Goal: Task Accomplishment & Management: Manage account settings

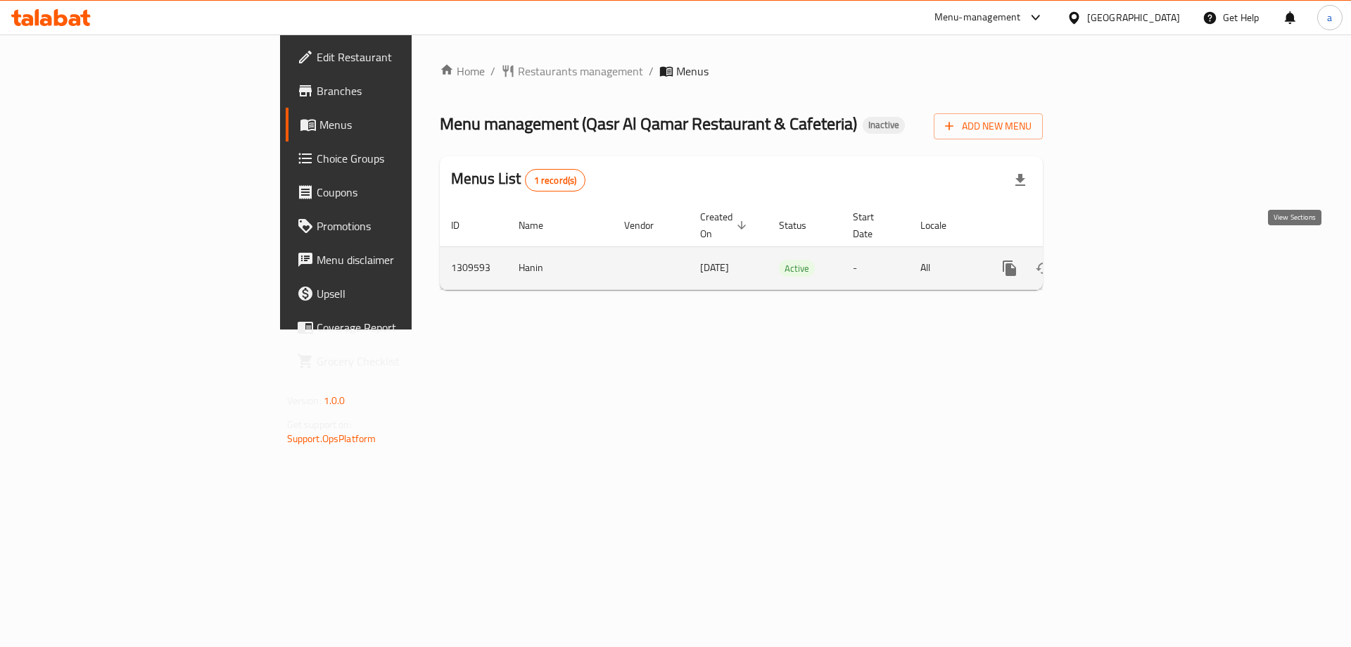
click at [1117, 262] on icon "enhanced table" at bounding box center [1111, 268] width 13 height 13
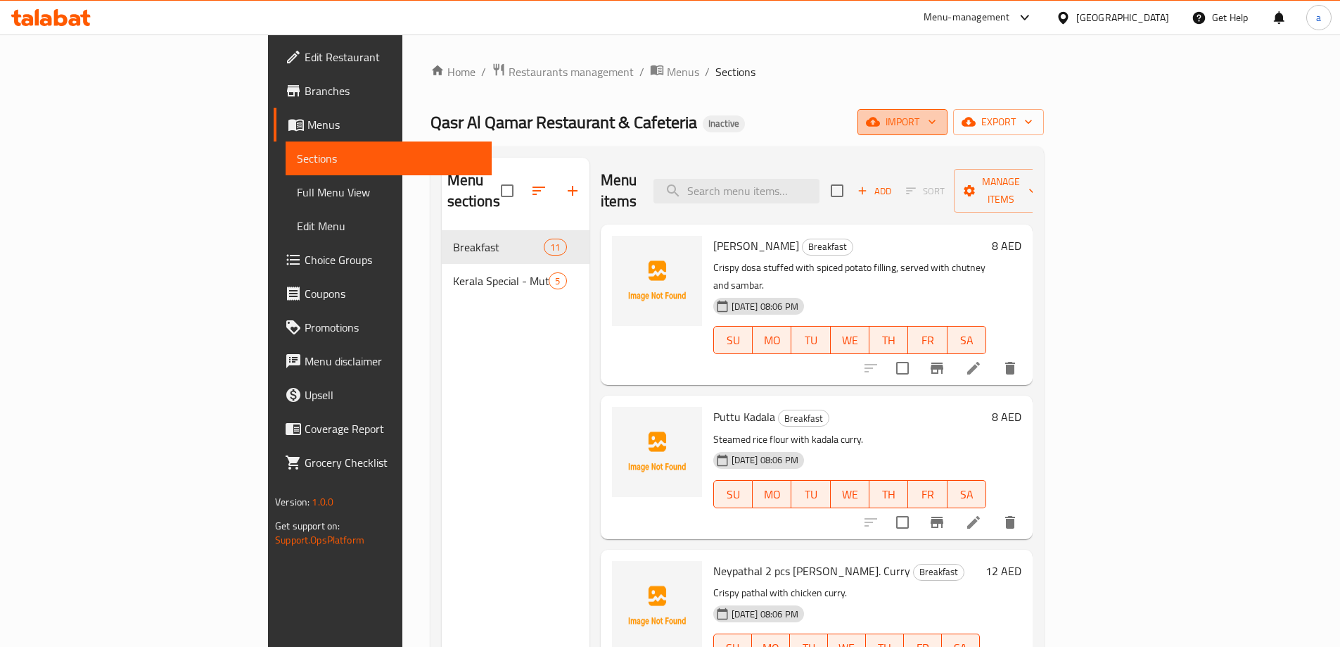
click at [936, 127] on span "import" at bounding box center [903, 122] width 68 height 18
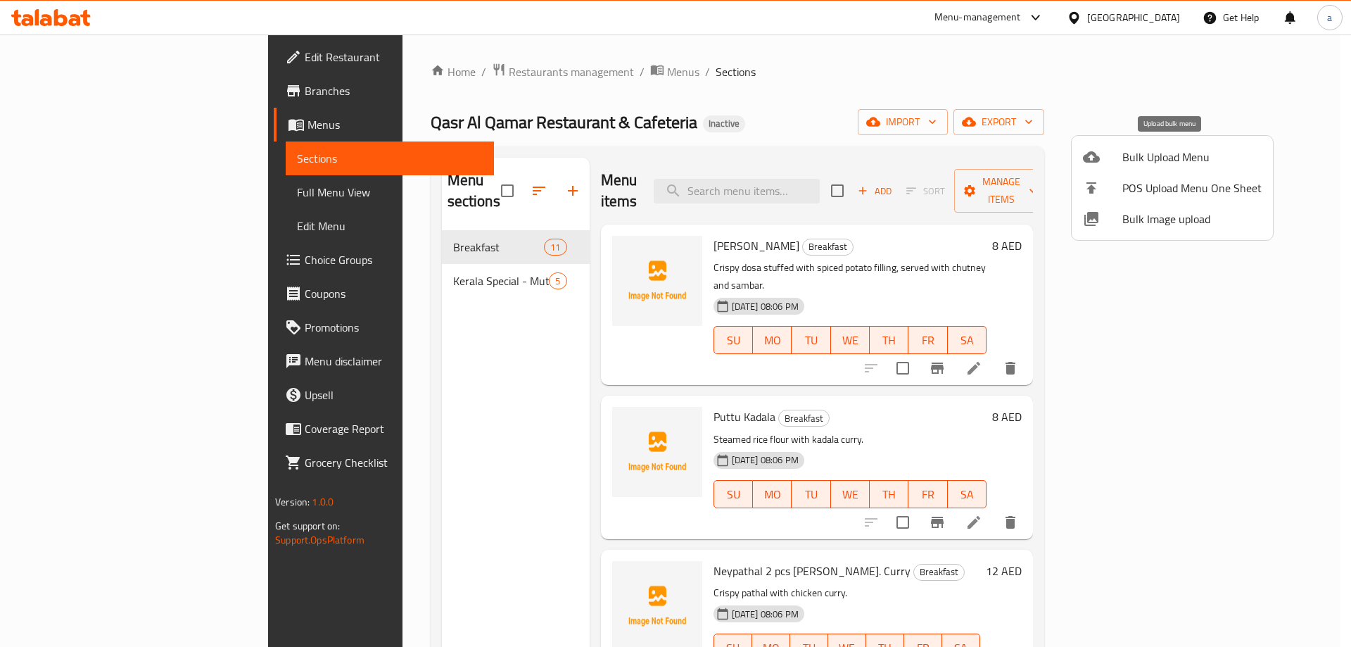
click at [1139, 152] on span "Bulk Upload Menu" at bounding box center [1191, 156] width 139 height 17
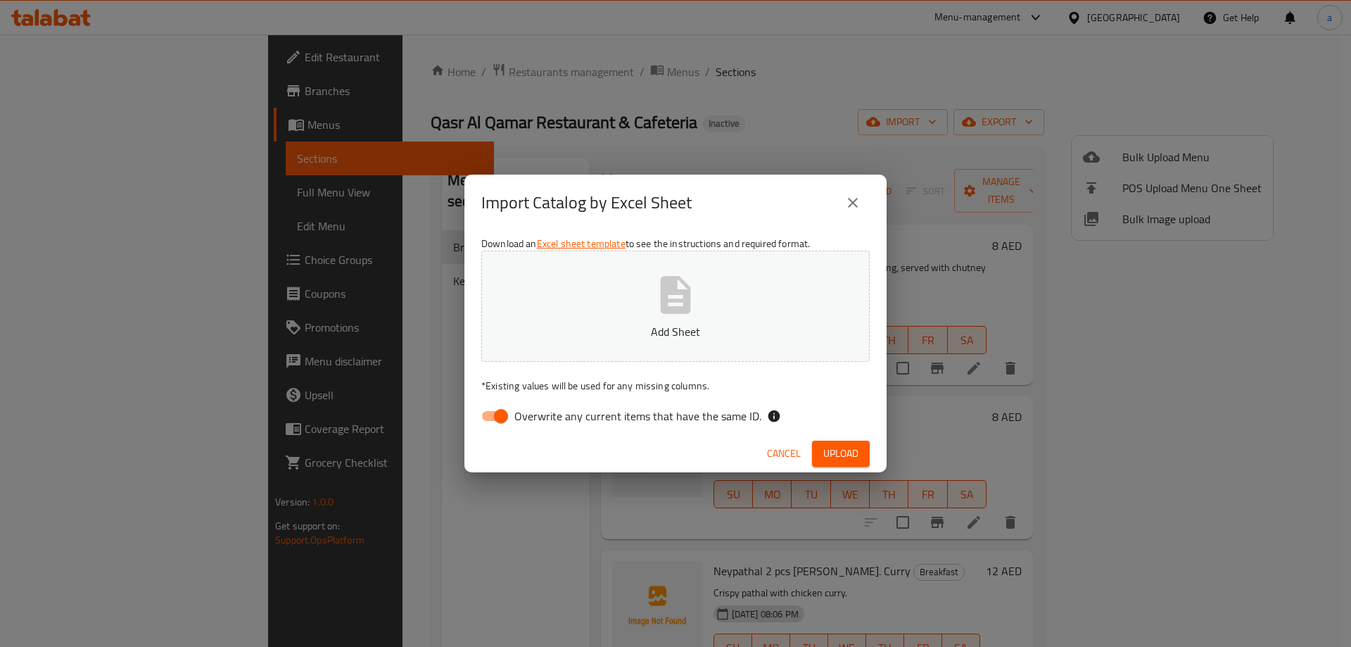
click at [758, 281] on button "Add Sheet" at bounding box center [675, 305] width 388 height 111
drag, startPoint x: 559, startPoint y: 413, endPoint x: 567, endPoint y: 412, distance: 7.8
click at [559, 412] on span "Overwrite any current items that have the same ID." at bounding box center [637, 415] width 247 height 17
click at [541, 412] on input "Overwrite any current items that have the same ID." at bounding box center [501, 415] width 80 height 27
checkbox input "false"
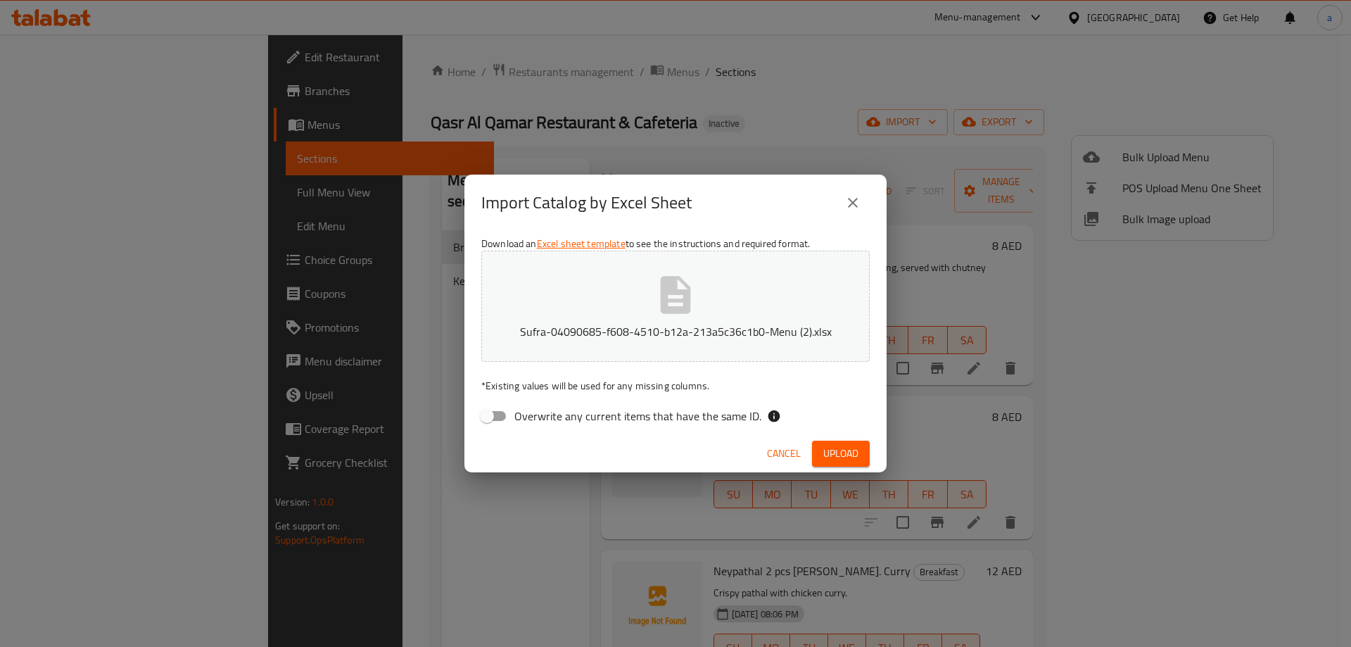
click at [837, 452] on span "Upload" at bounding box center [840, 454] width 35 height 18
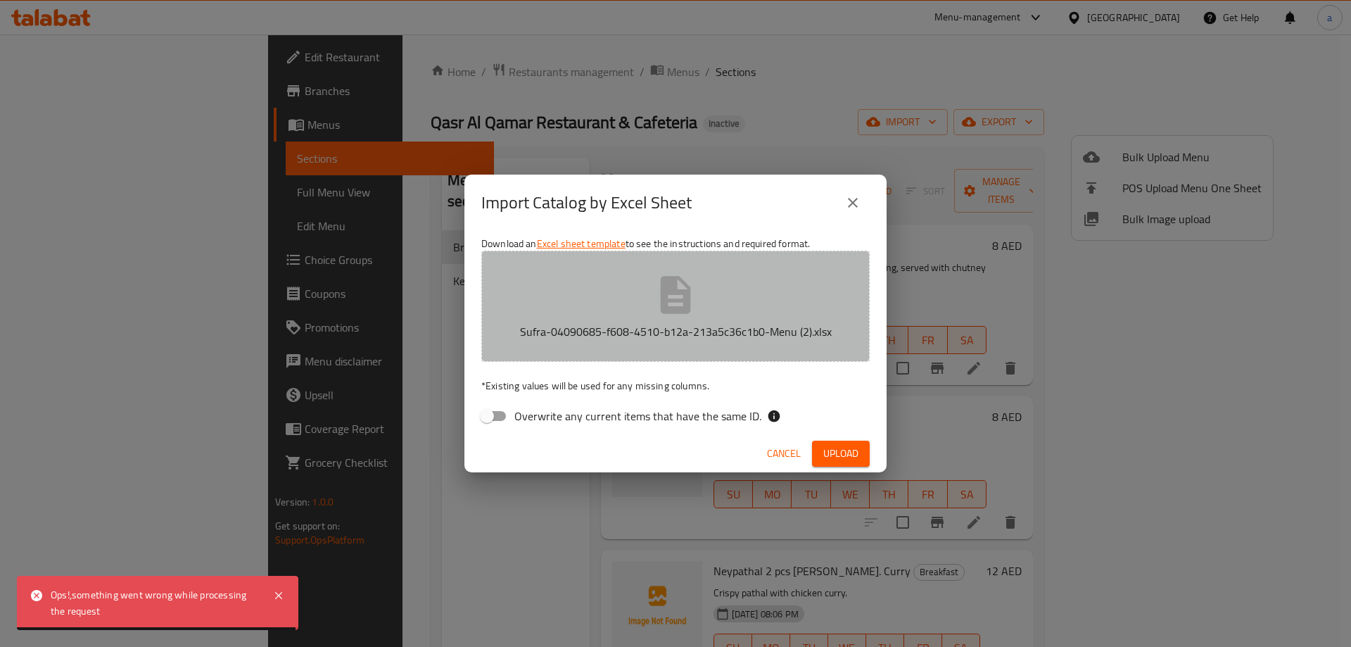
click at [665, 305] on icon "button" at bounding box center [676, 294] width 30 height 37
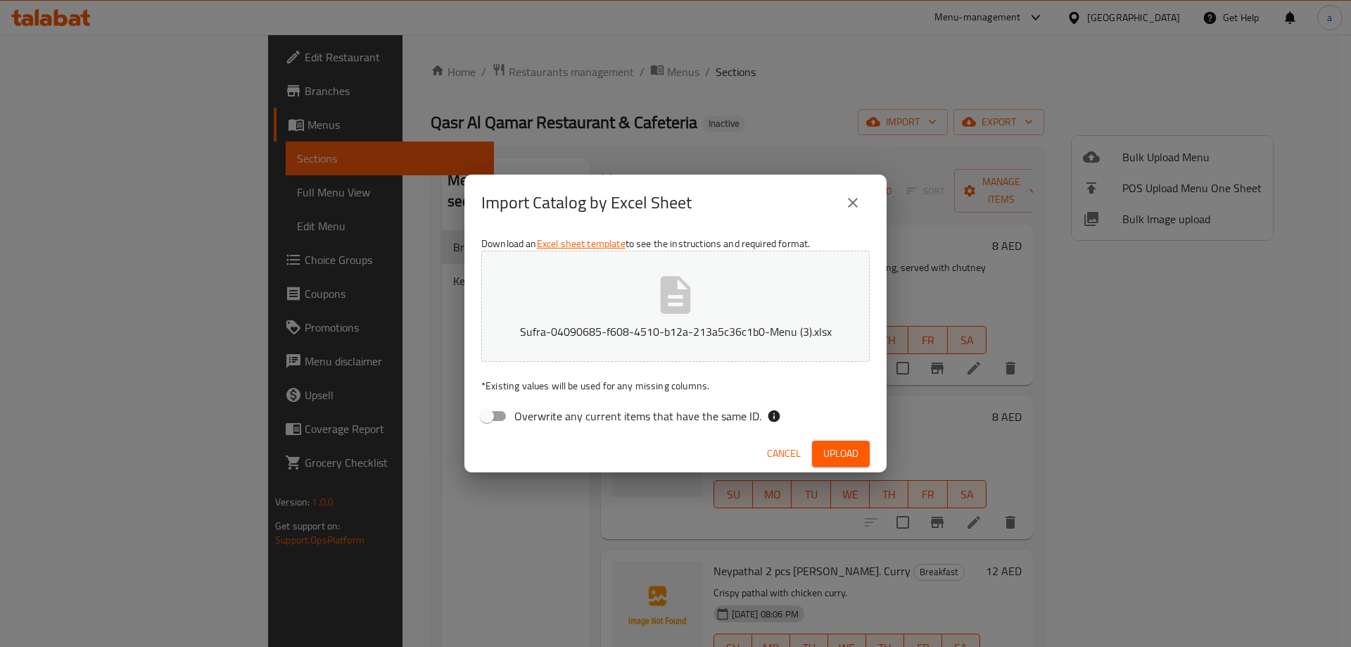
click at [844, 446] on span "Upload" at bounding box center [840, 454] width 35 height 18
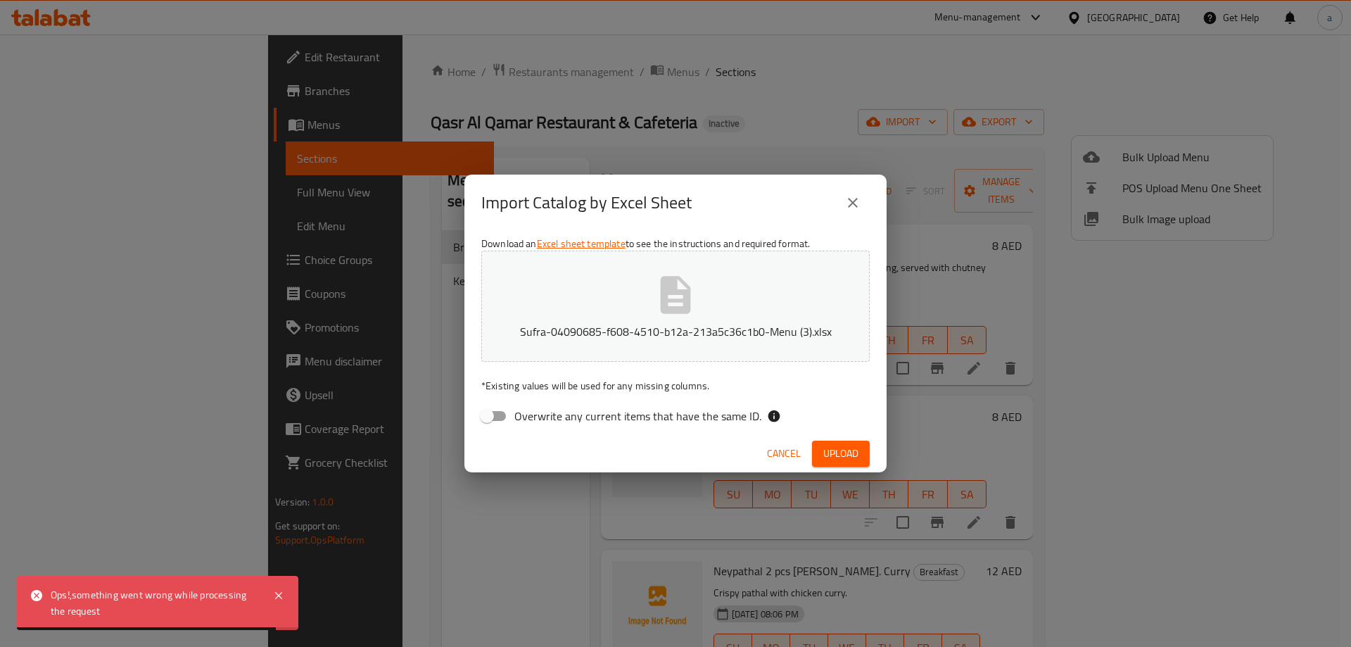
click at [722, 284] on button "Sufra-04090685-f608-4510-b12a-213a5c36c1b0-Menu (3).xlsx" at bounding box center [675, 305] width 388 height 111
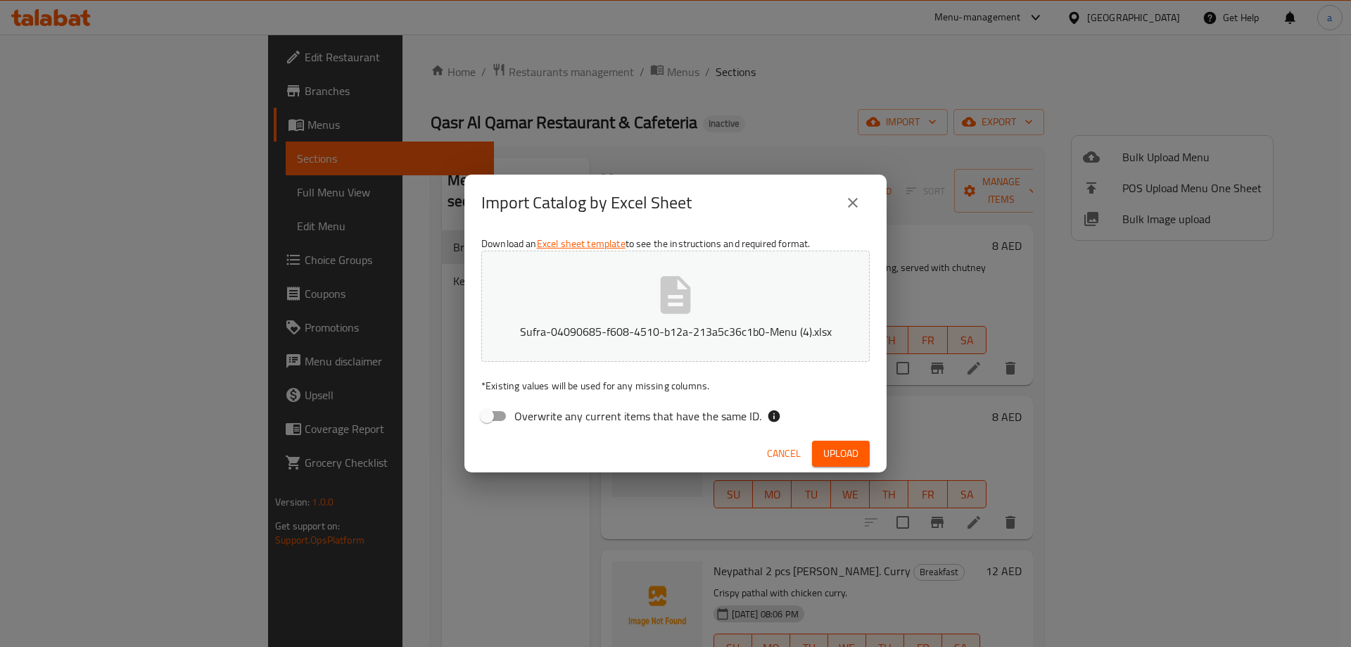
click at [847, 450] on span "Upload" at bounding box center [840, 454] width 35 height 18
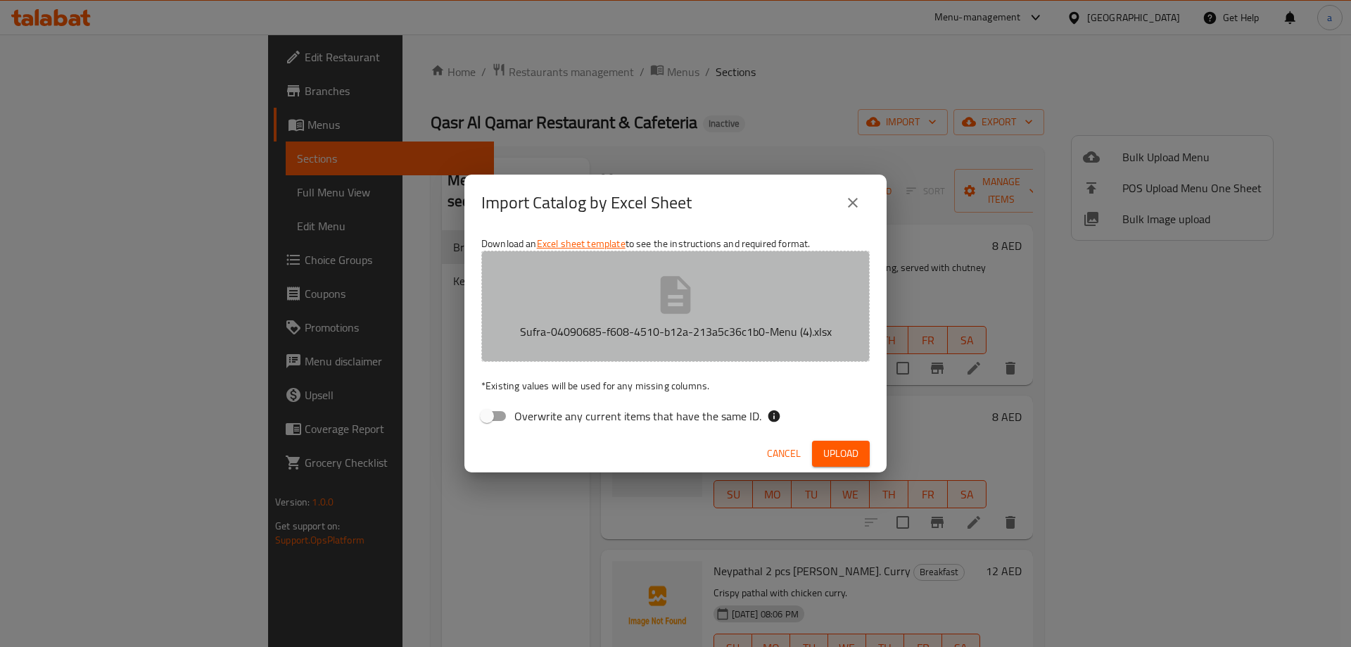
click at [696, 329] on p "Sufra-04090685-f608-4510-b12a-213a5c36c1b0-Menu (4).xlsx" at bounding box center [675, 331] width 345 height 17
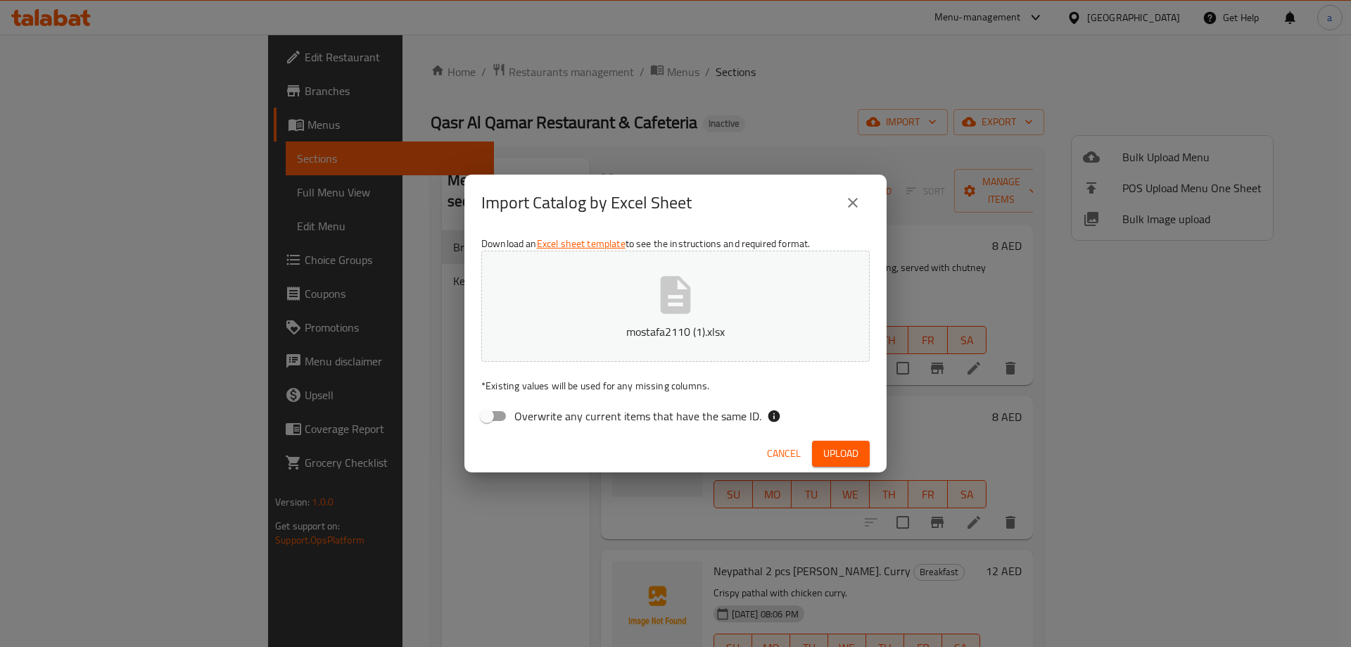
click at [857, 447] on span "Upload" at bounding box center [840, 454] width 35 height 18
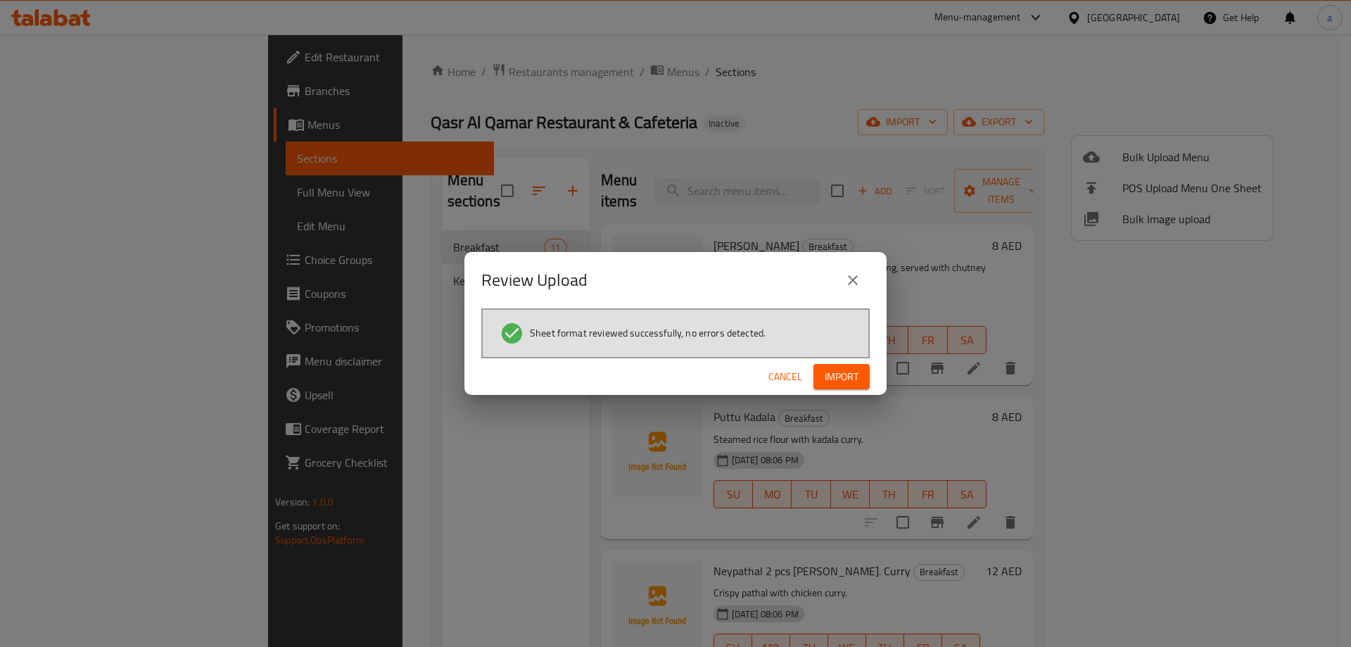
click at [840, 384] on span "Import" at bounding box center [842, 377] width 34 height 18
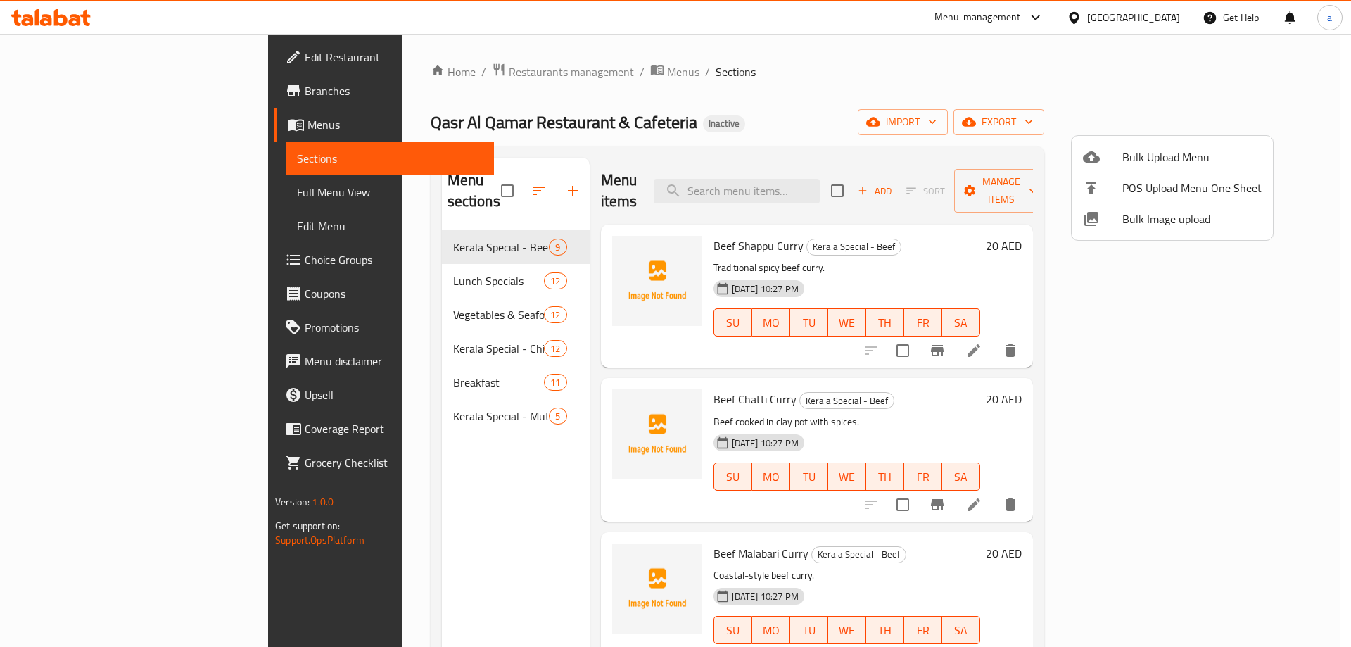
click at [130, 185] on div at bounding box center [675, 323] width 1351 height 647
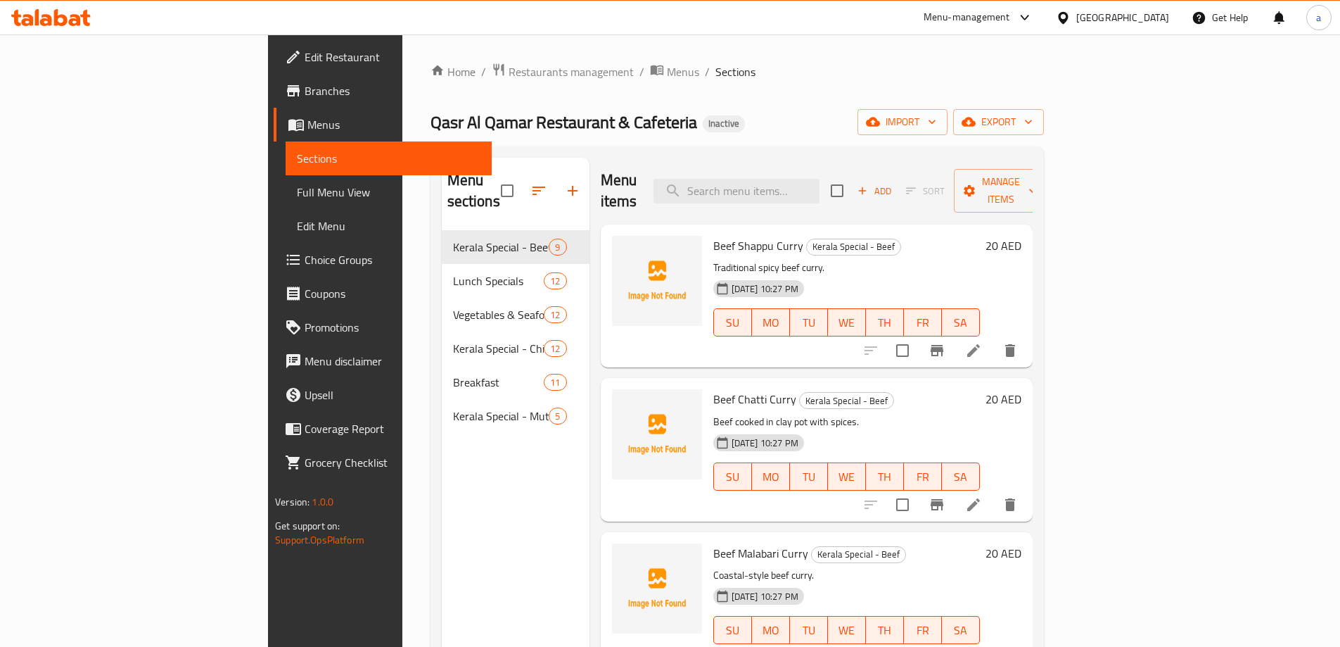
click at [297, 193] on span "Full Menu View" at bounding box center [389, 192] width 184 height 17
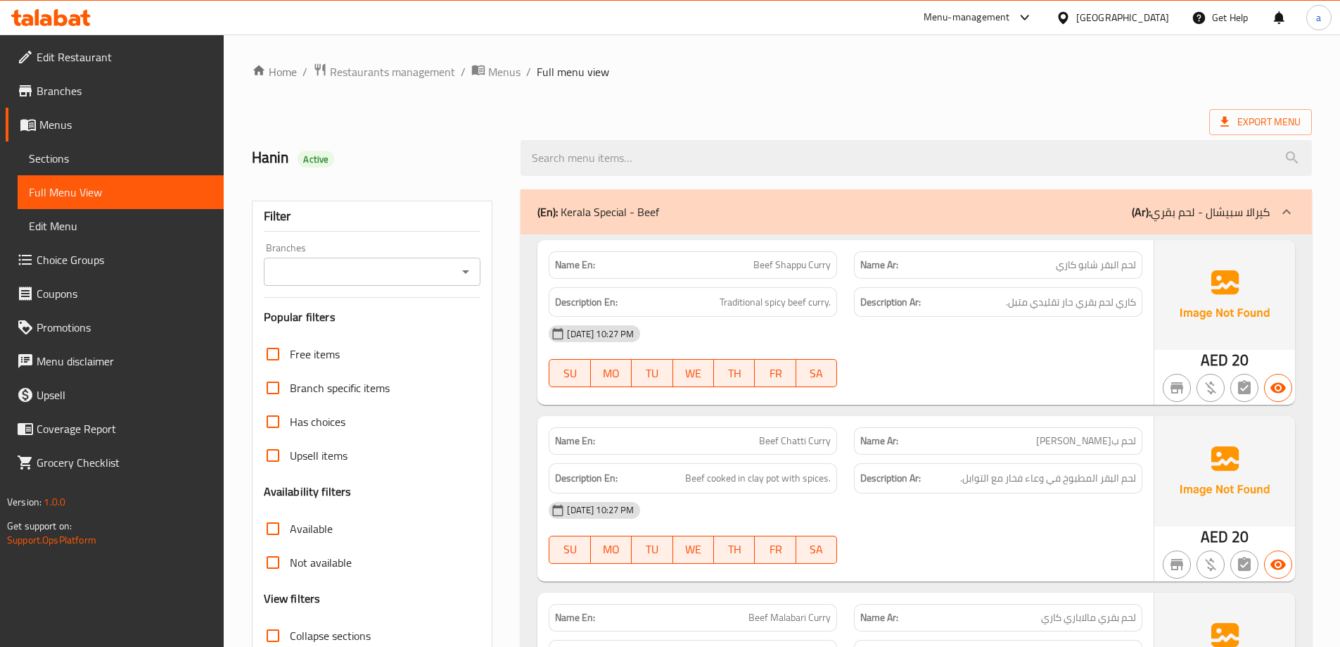
click at [773, 212] on div "(En): Kerala Special - Beef (Ar): كيرالا سبيشال - لحم بقري" at bounding box center [904, 211] width 732 height 17
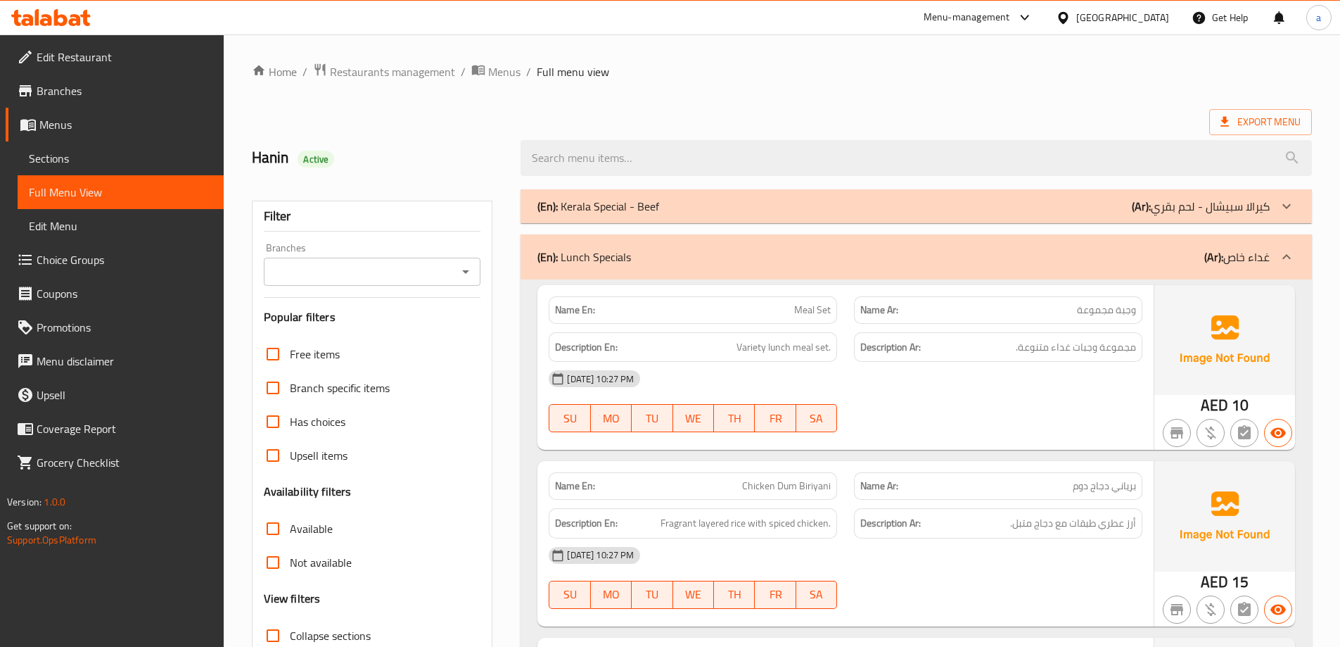
click at [854, 258] on div "(En): Lunch Specials (Ar): غداء خاص" at bounding box center [904, 256] width 732 height 17
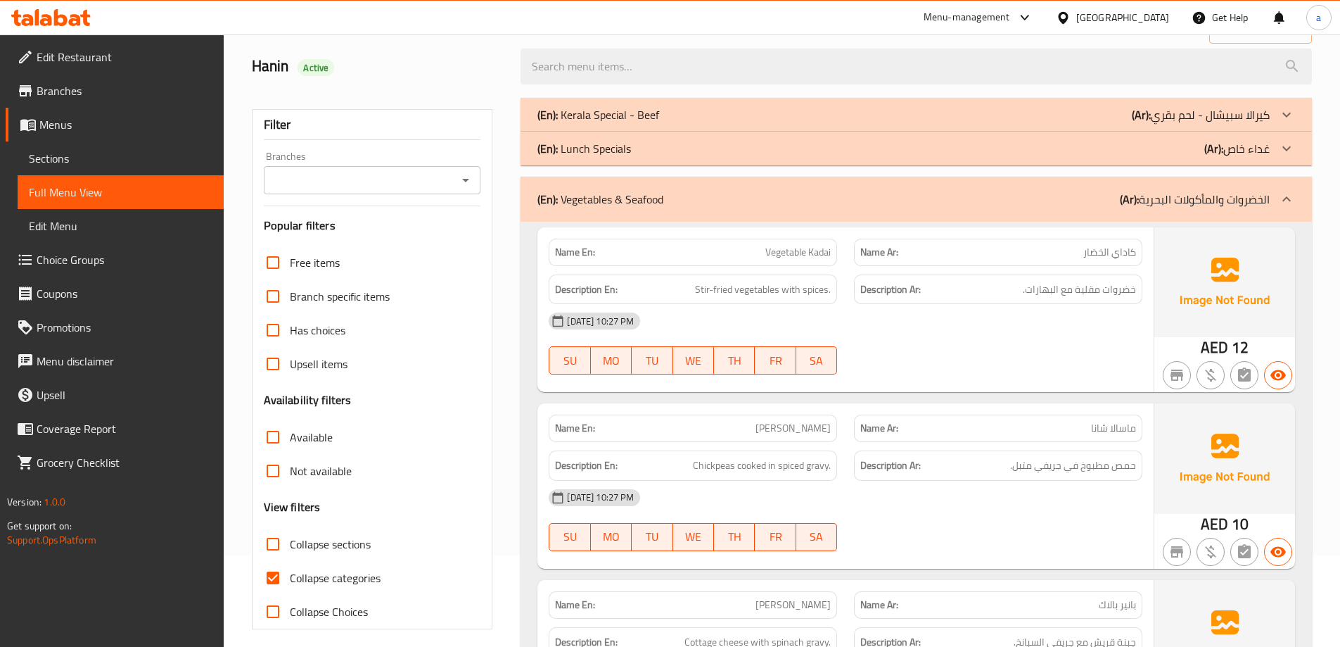
scroll to position [281, 0]
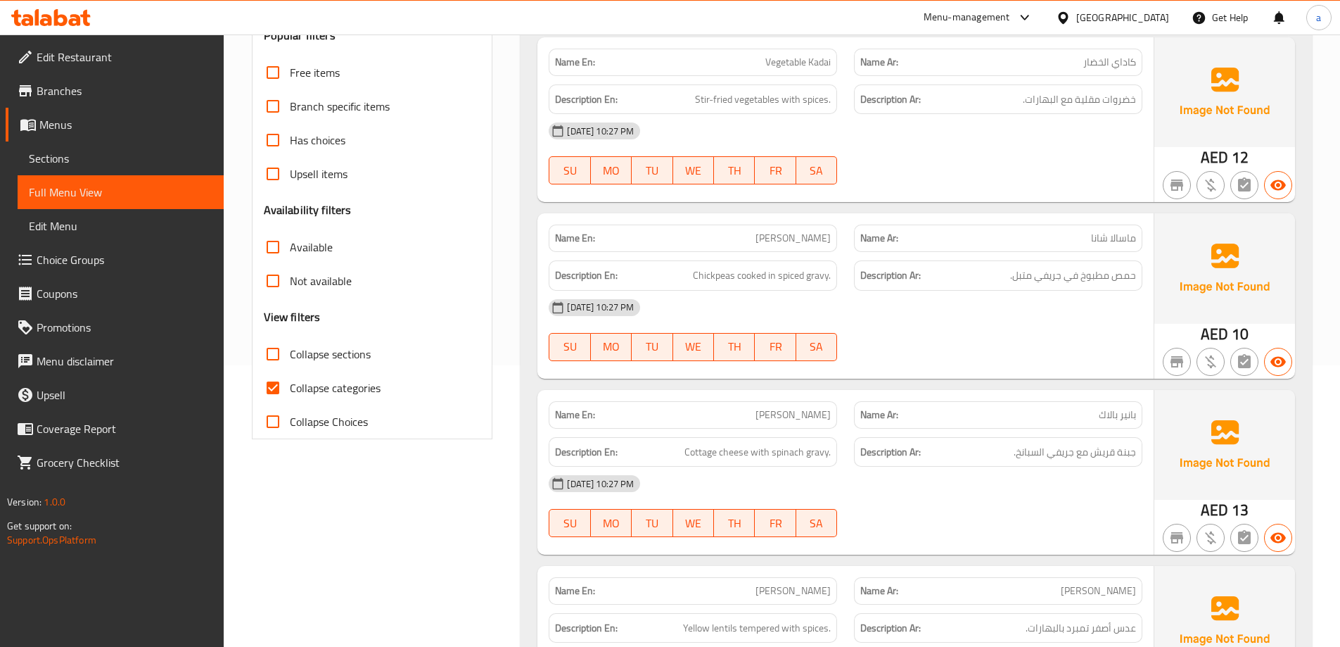
click at [300, 351] on span "Collapse sections" at bounding box center [330, 353] width 81 height 17
click at [290, 351] on input "Collapse sections" at bounding box center [273, 354] width 34 height 34
checkbox input "true"
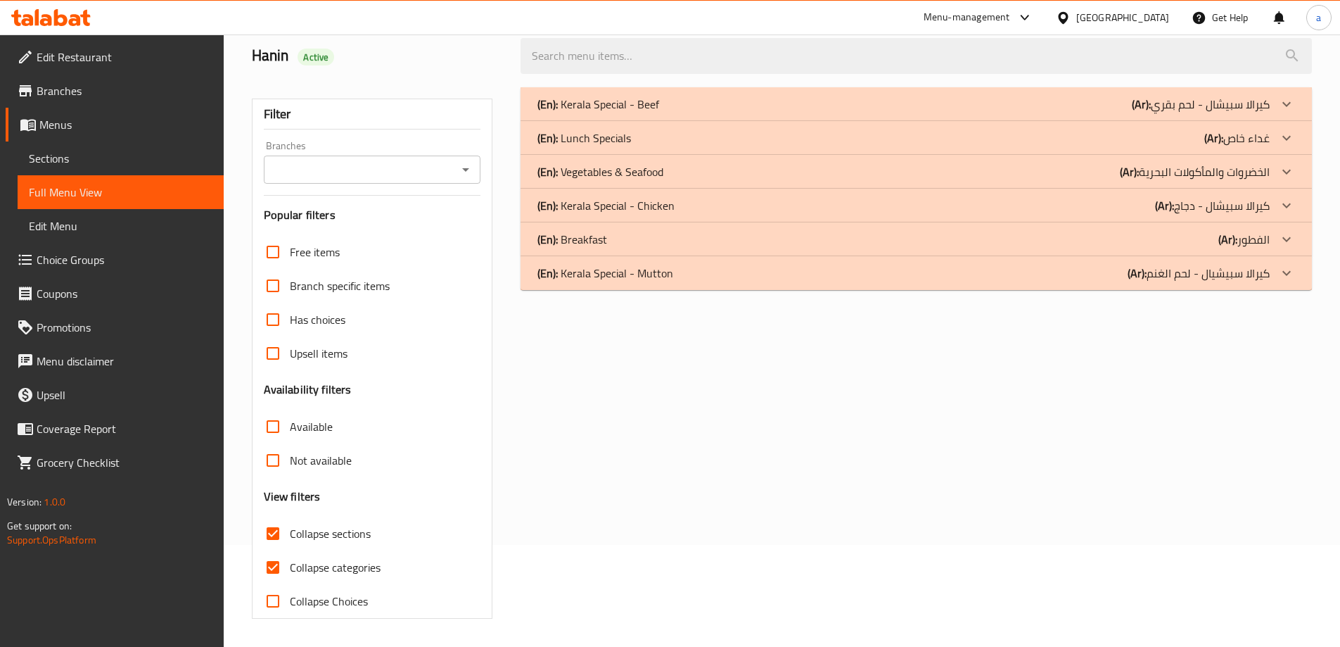
scroll to position [102, 0]
click at [314, 571] on span "Collapse categories" at bounding box center [335, 567] width 91 height 17
click at [290, 571] on input "Collapse categories" at bounding box center [273, 567] width 34 height 34
checkbox input "false"
click at [991, 99] on div "(En): Kerala Special - Beef (Ar): كيرالا سبيشال - لحم بقري" at bounding box center [904, 104] width 732 height 17
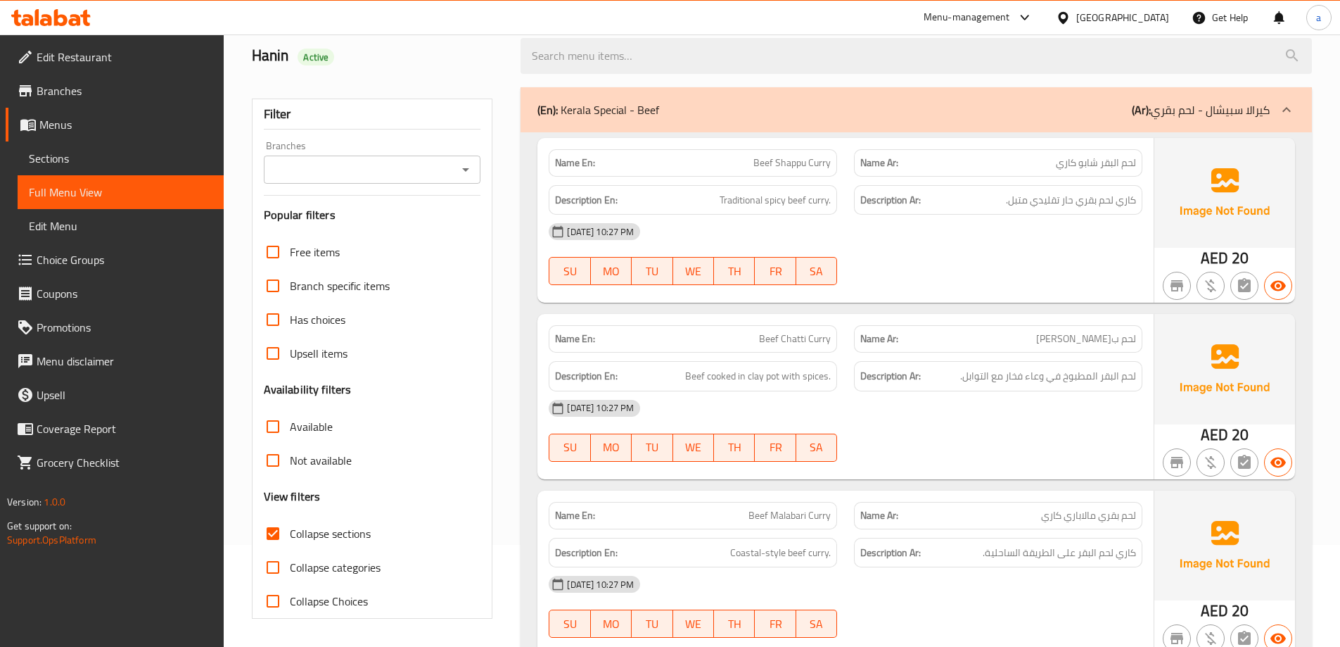
click at [961, 116] on div "(En): Kerala Special - Beef (Ar): كيرالا سبيشال - لحم بقري" at bounding box center [904, 109] width 732 height 17
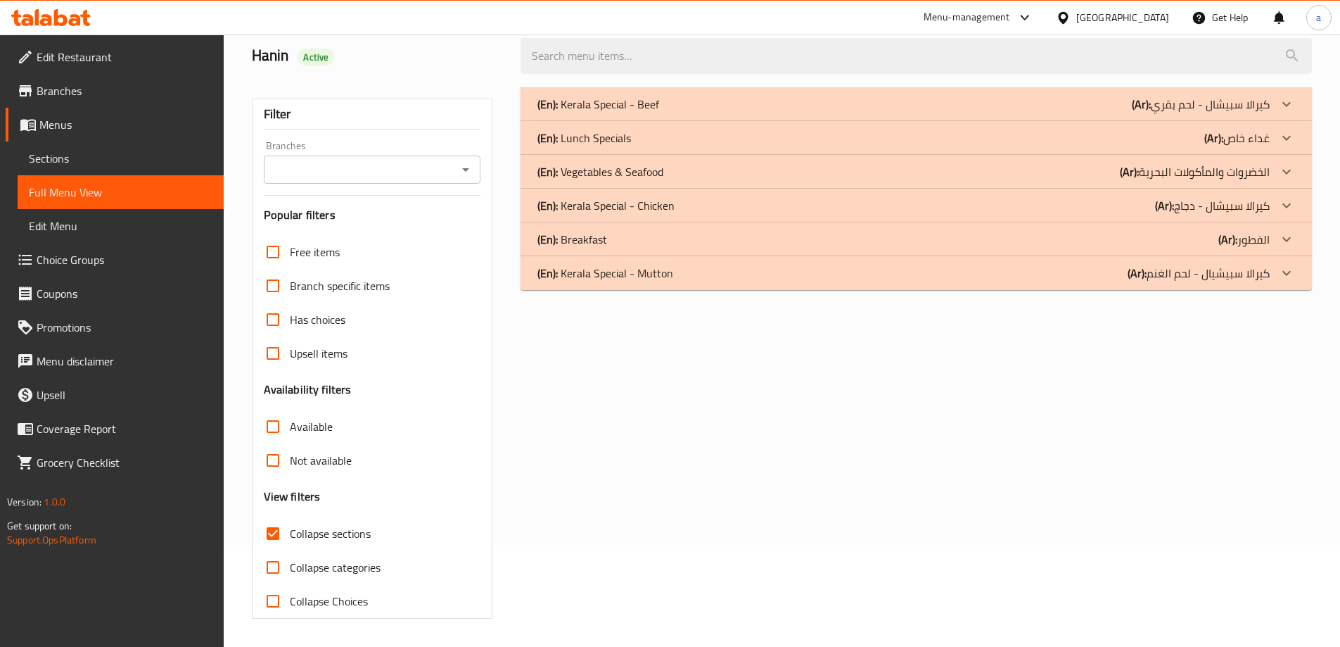
click at [1086, 113] on div "(En): Kerala Special - Chicken (Ar): كيرالا سبيشال - دجاج" at bounding box center [904, 104] width 732 height 17
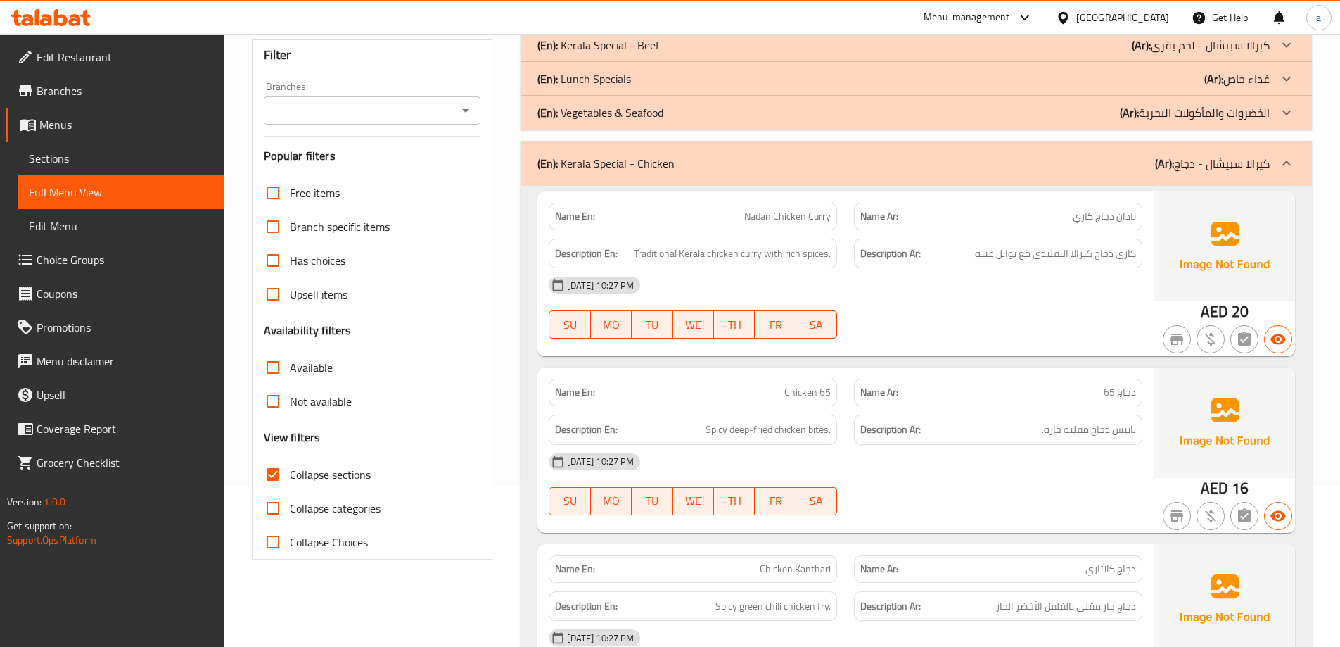
scroll to position [32, 0]
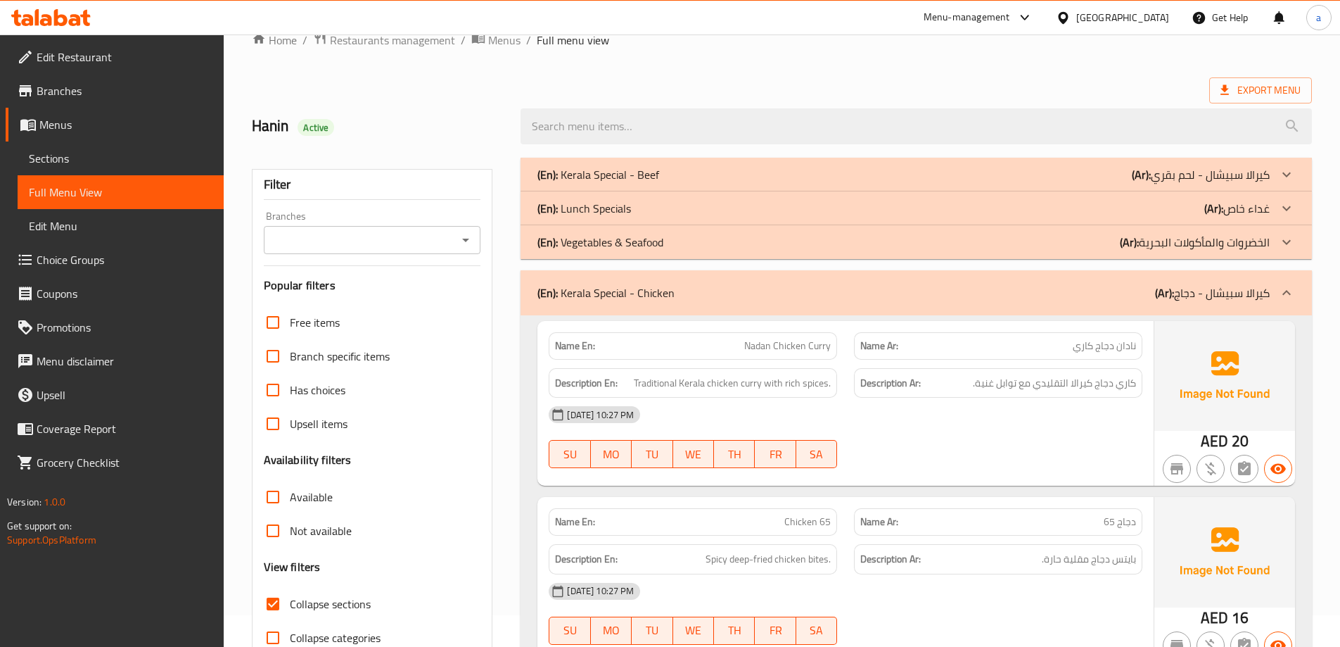
click at [1198, 284] on p "(Ar): كيرالا سبيشال - دجاج" at bounding box center [1212, 292] width 115 height 17
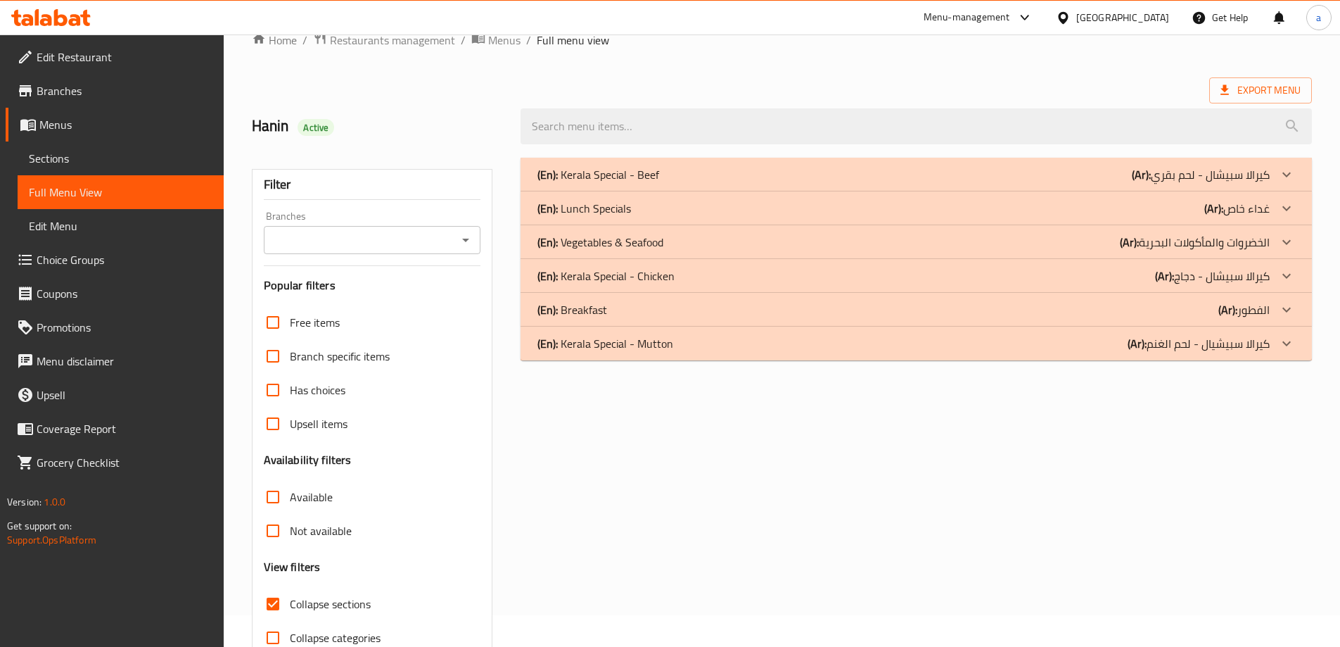
click at [1214, 183] on div "(En): Breakfast (Ar): الفطور" at bounding box center [904, 174] width 732 height 17
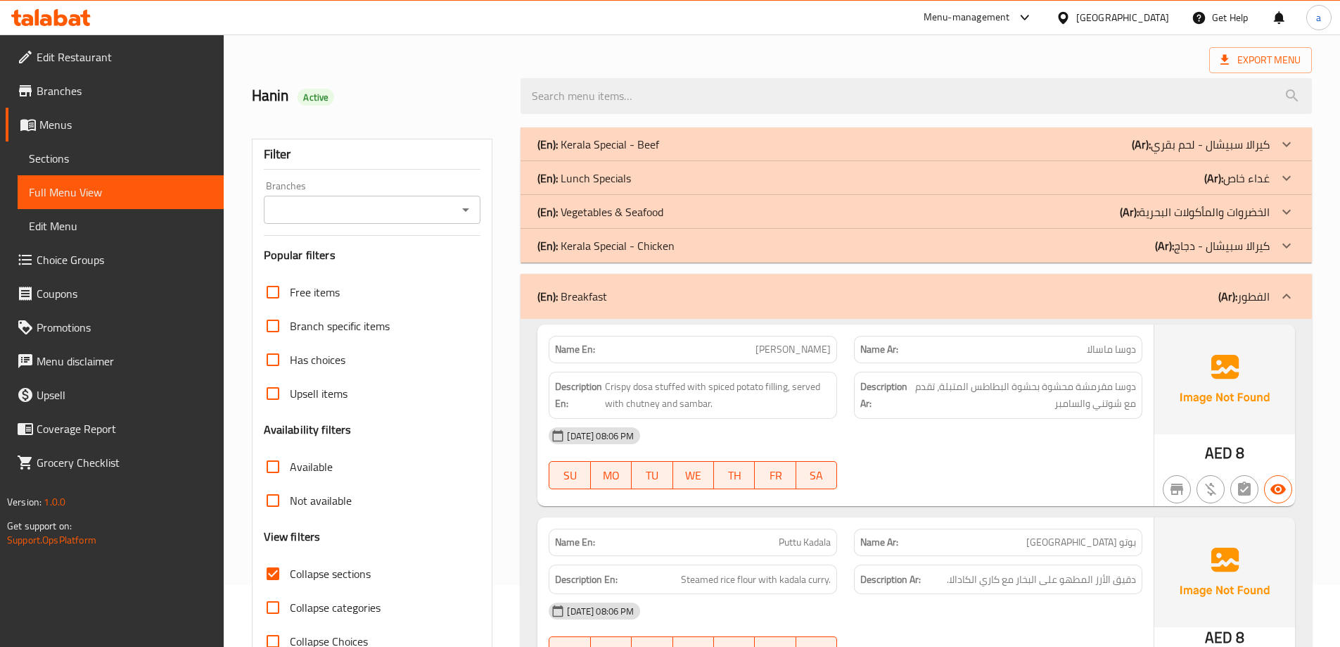
scroll to position [0, 0]
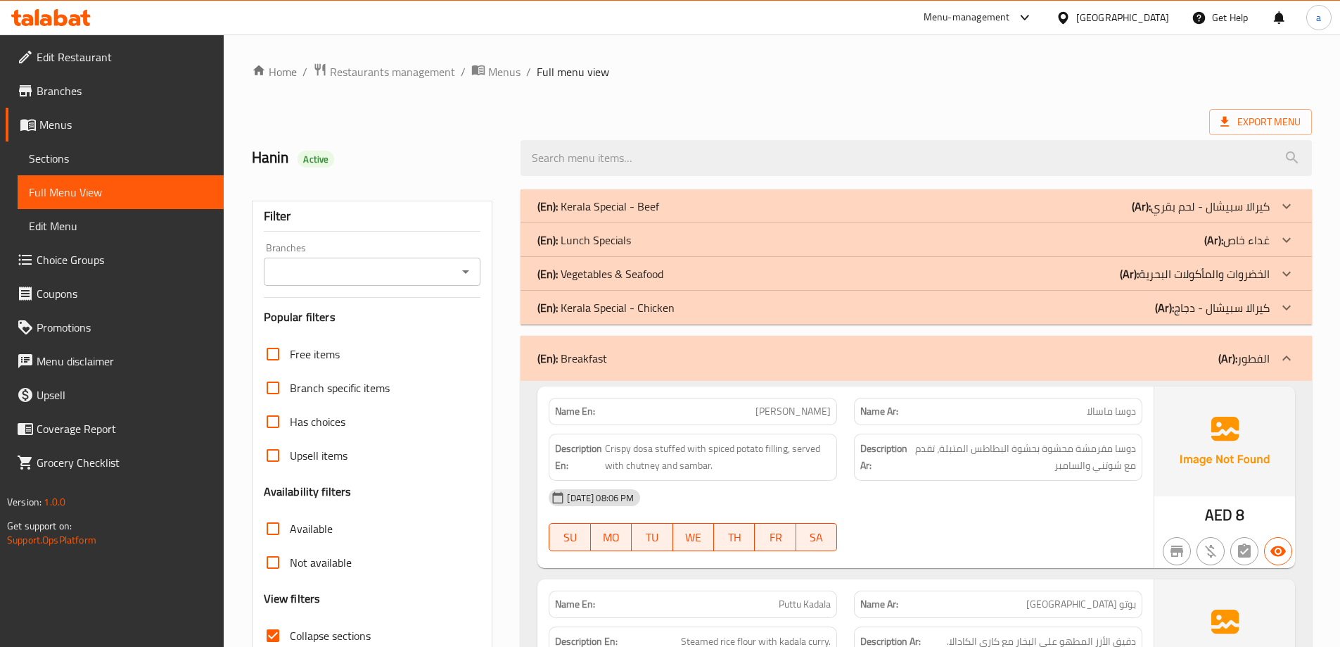
click at [1271, 347] on div "(En): Breakfast (Ar): الفطور" at bounding box center [917, 358] width 792 height 45
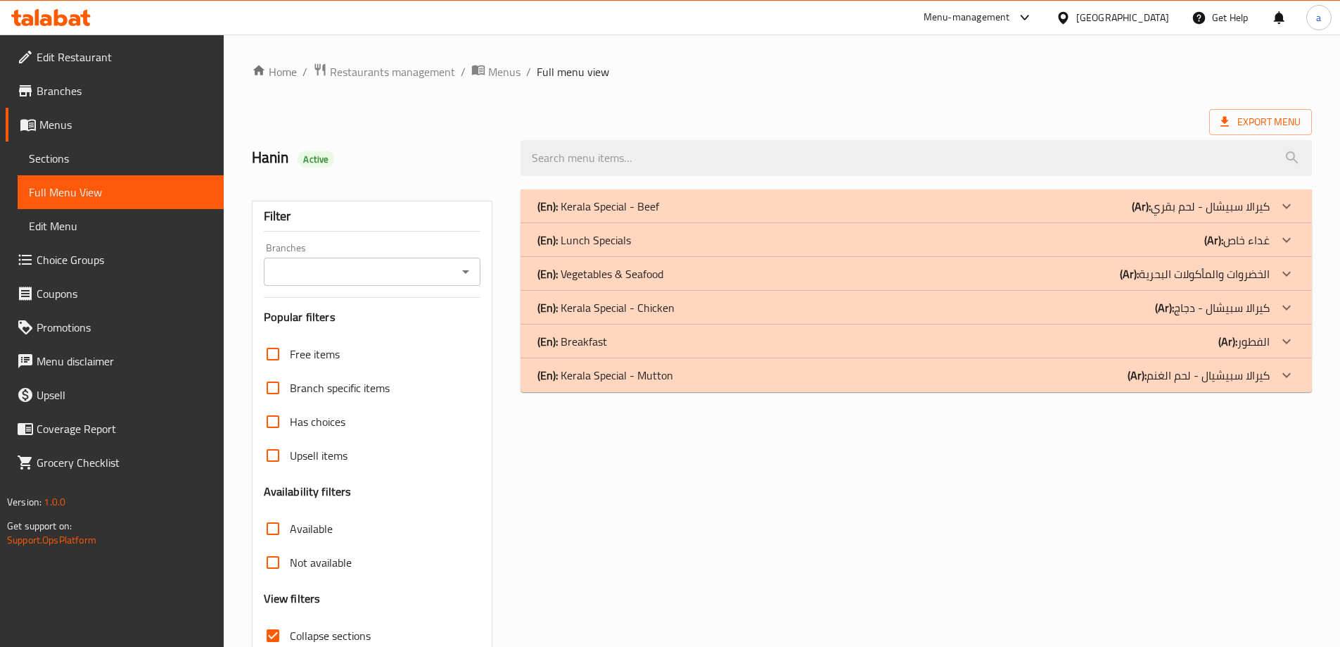
click at [1216, 215] on p "(Ar): كيرالا سبيشال - دجاج" at bounding box center [1201, 206] width 138 height 17
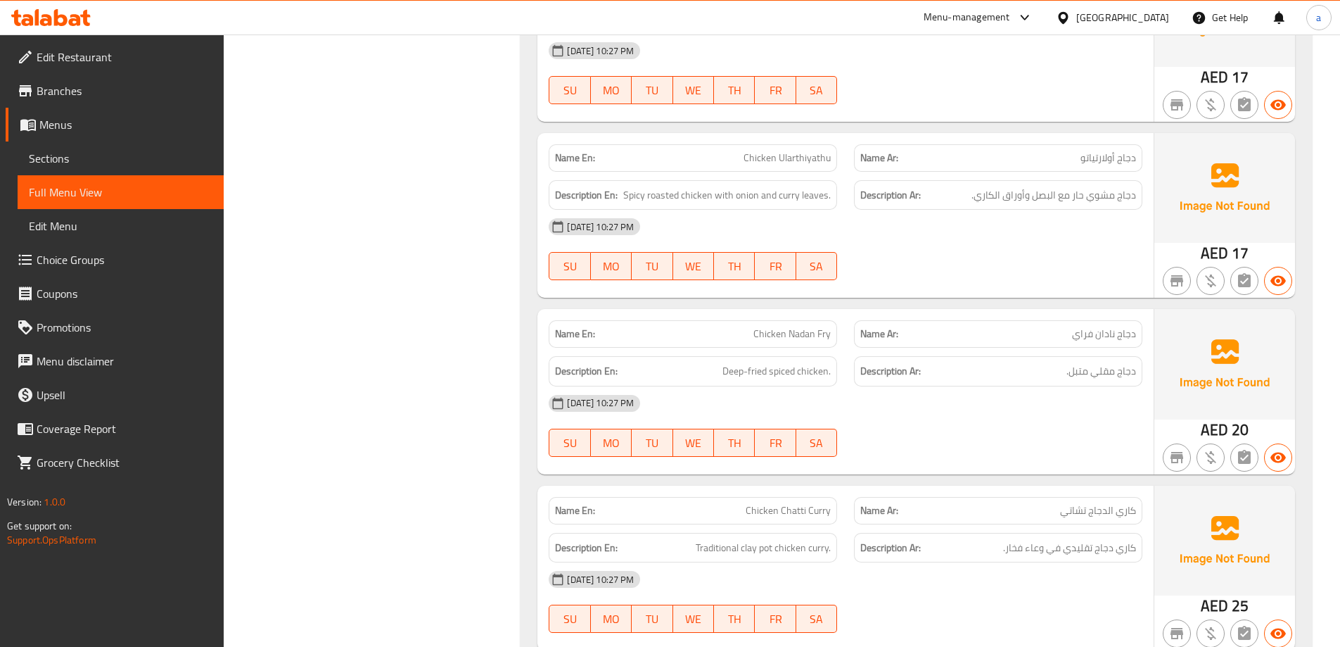
scroll to position [1900, 0]
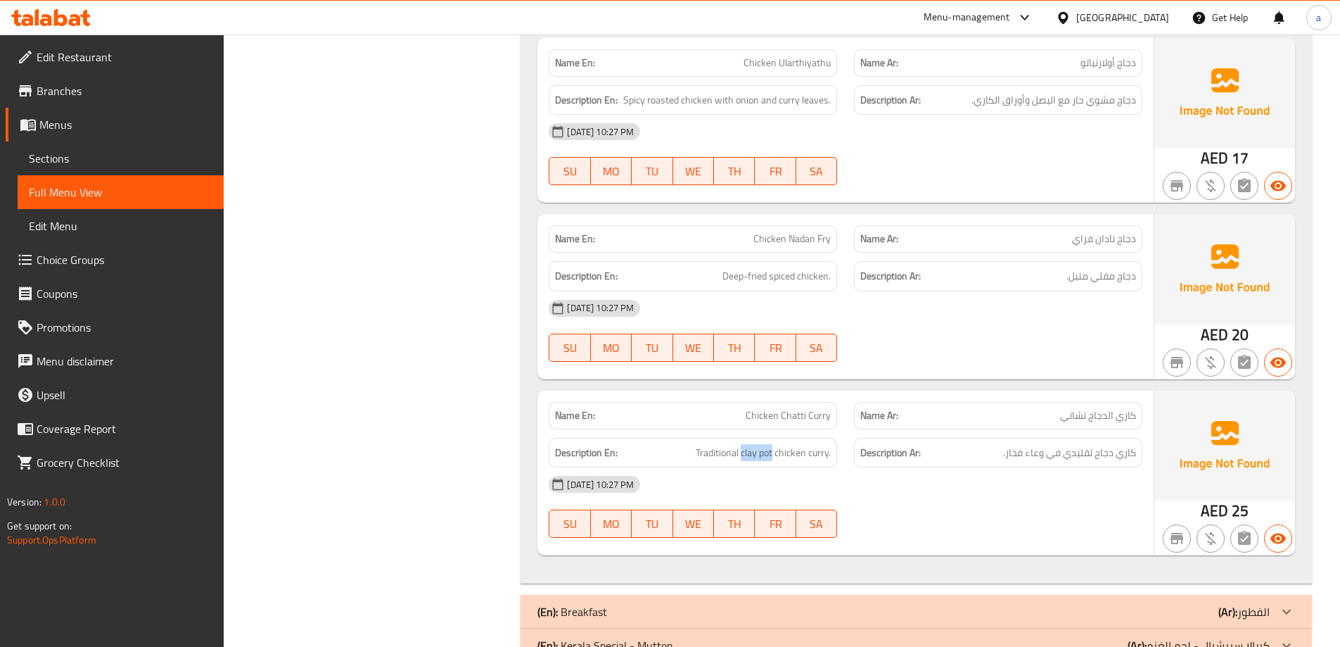
drag, startPoint x: 742, startPoint y: 449, endPoint x: 772, endPoint y: 466, distance: 34.4
click at [772, 466] on div "Description En: Traditional clay pot chicken curry." at bounding box center [693, 453] width 288 height 30
copy span "clay pot"
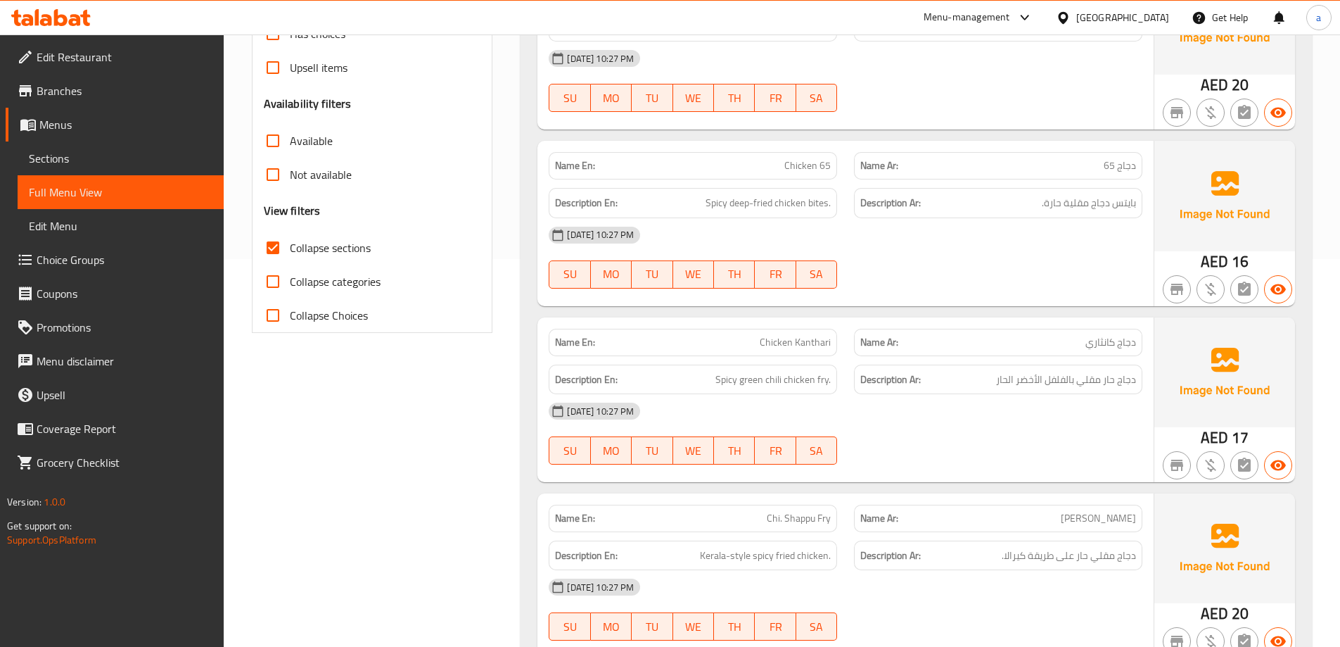
scroll to position [141, 0]
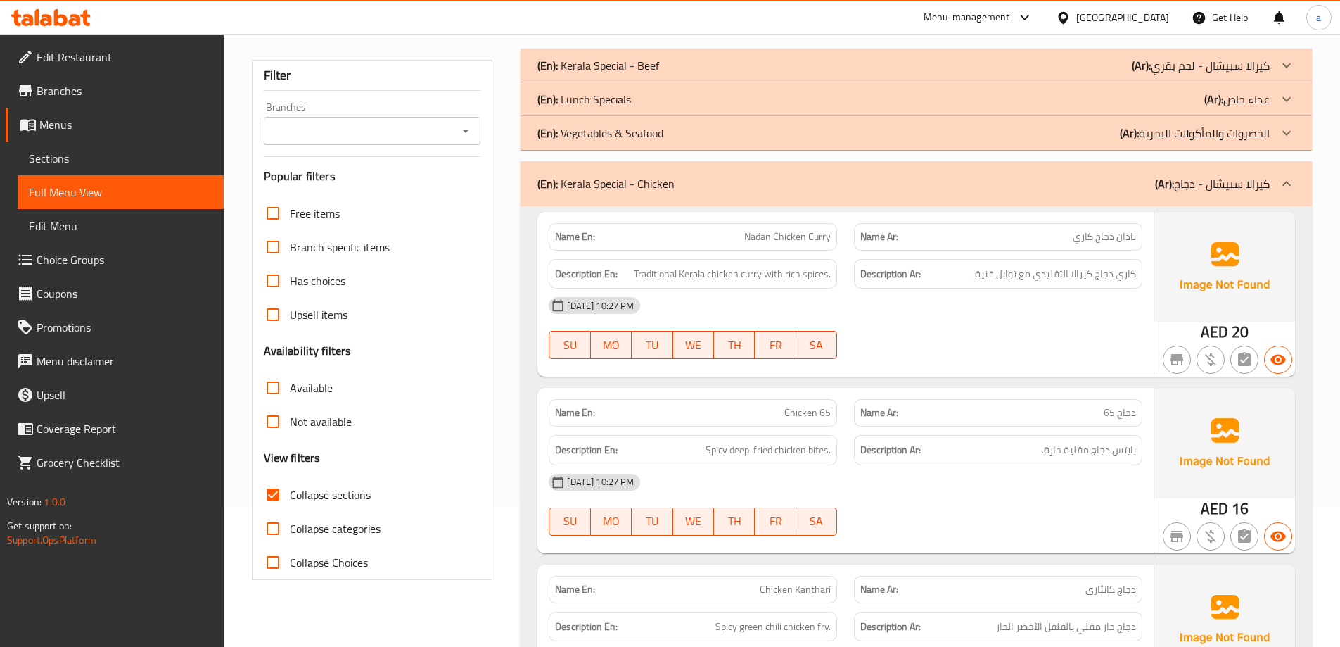
drag, startPoint x: 1222, startPoint y: 197, endPoint x: 1239, endPoint y: 210, distance: 21.1
click at [1222, 197] on div "(En): Kerala Special - Chicken (Ar): كيرالا سبيشال - دجاج" at bounding box center [917, 183] width 792 height 45
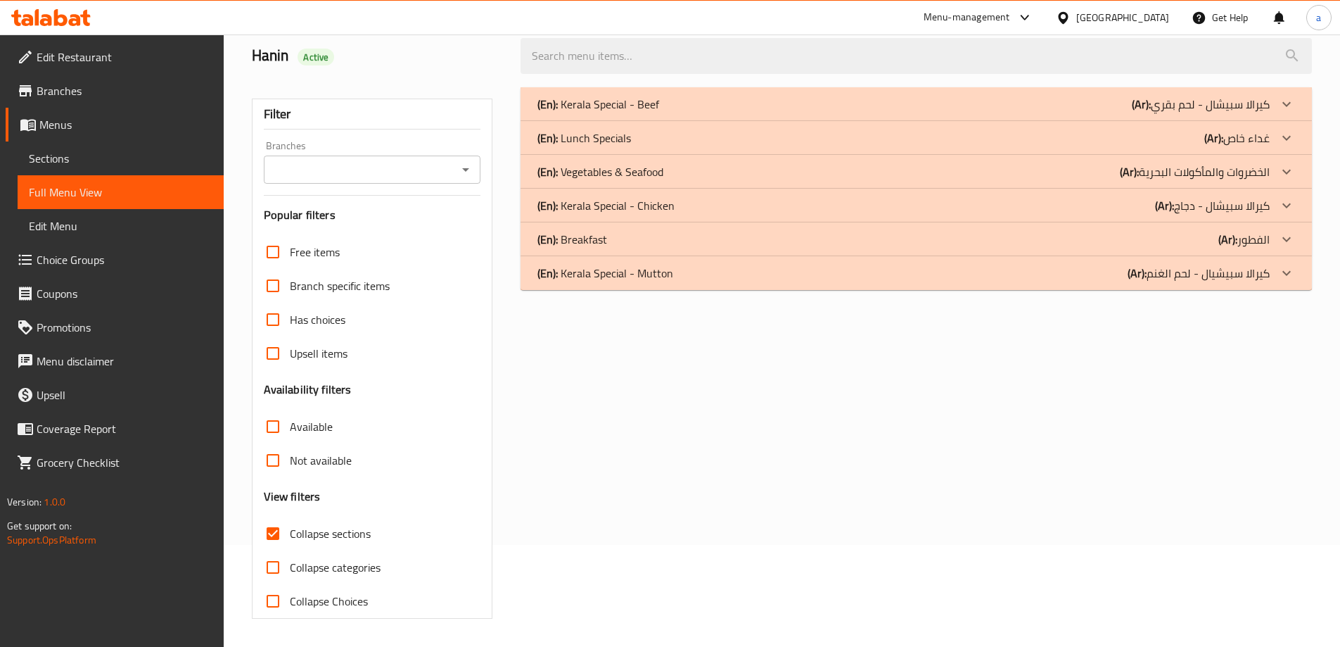
scroll to position [102, 0]
click at [1254, 96] on p "(Ar): كيرالا سبيشال - لحم بقري" at bounding box center [1201, 104] width 138 height 17
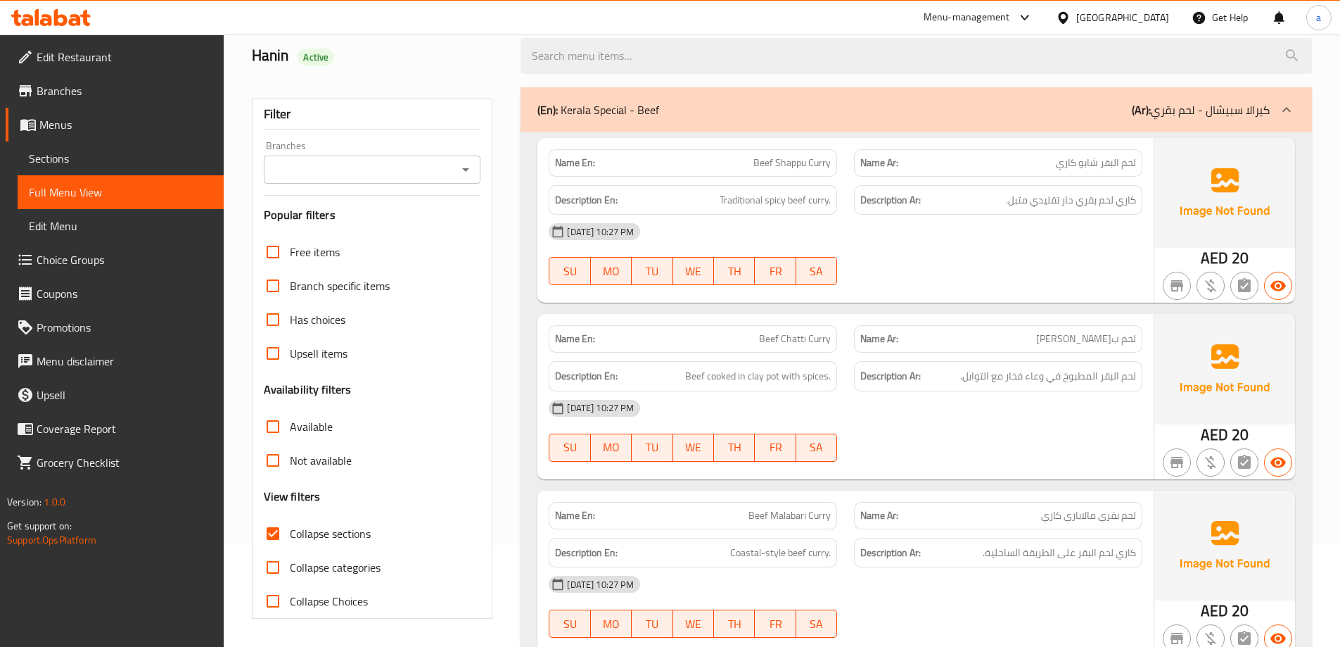
click at [30, 138] on link "Menus" at bounding box center [115, 125] width 218 height 34
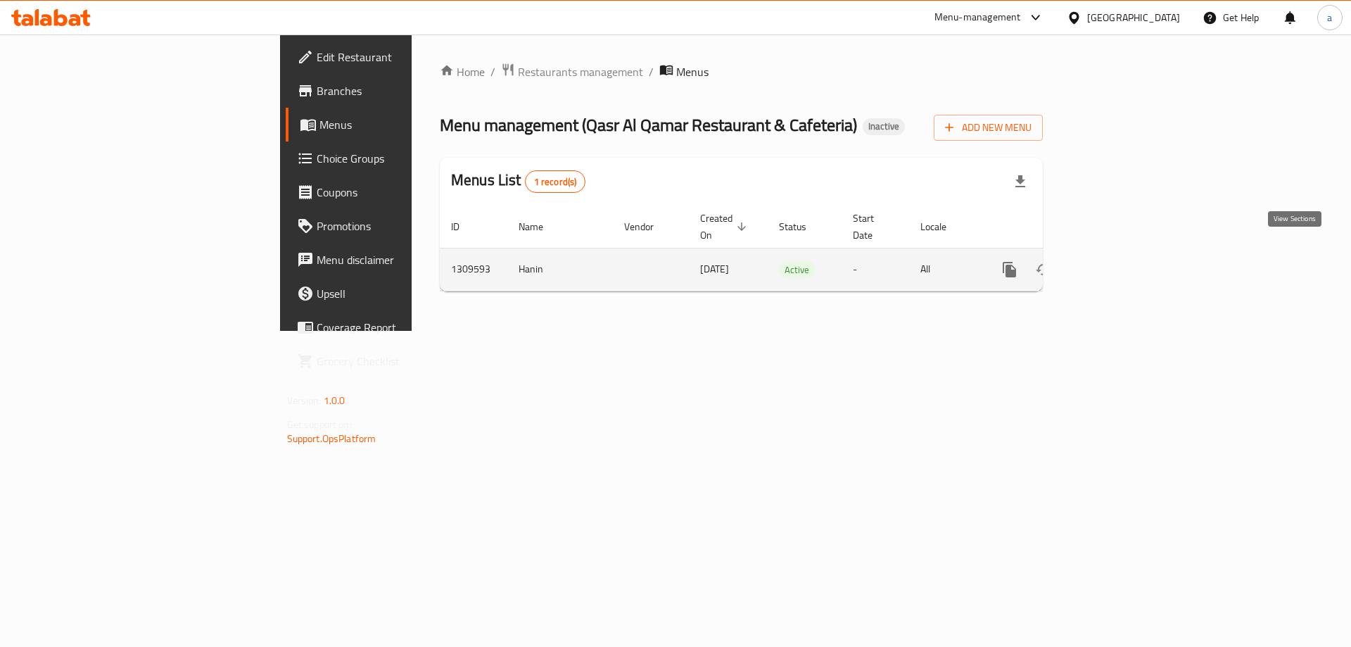
click at [1119, 261] on icon "enhanced table" at bounding box center [1110, 269] width 17 height 17
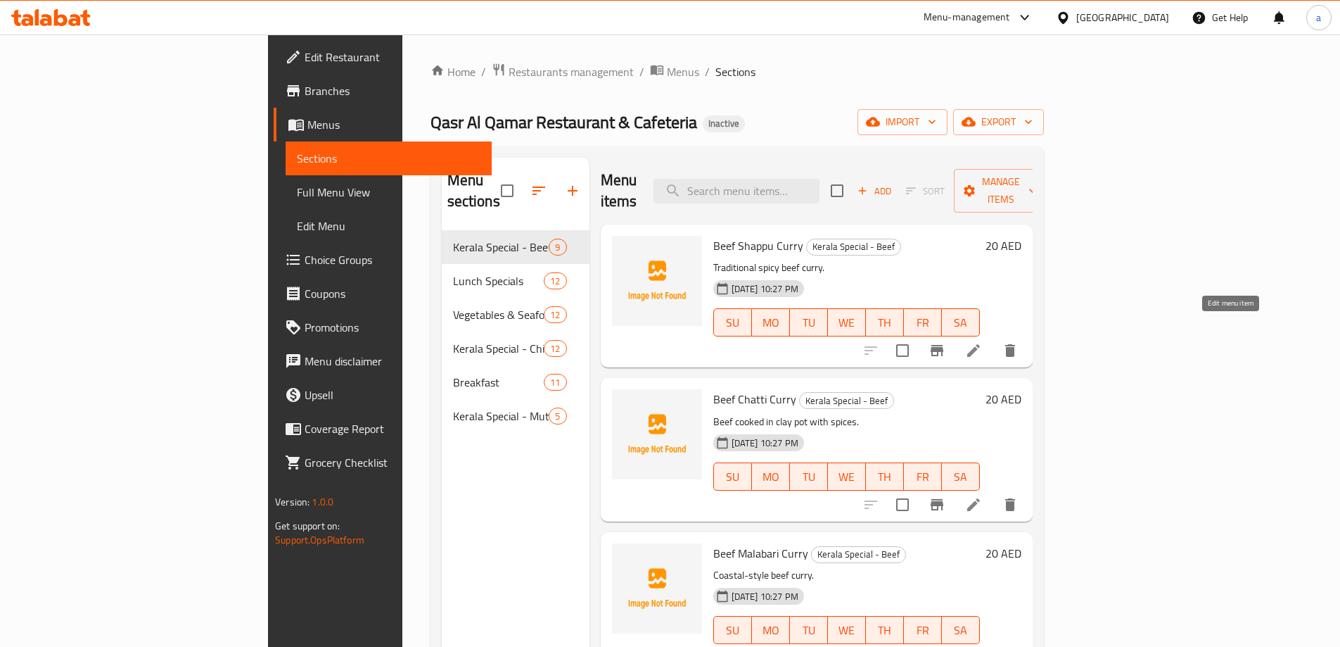
click at [982, 342] on icon at bounding box center [973, 350] width 17 height 17
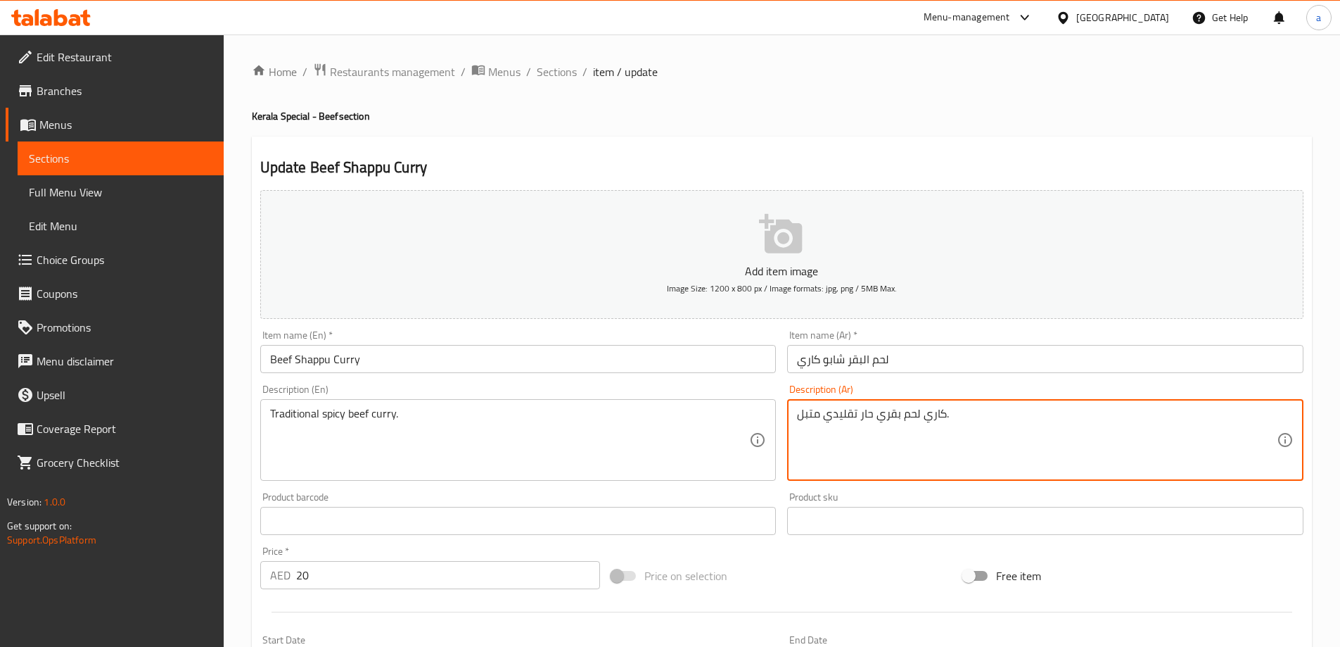
click at [811, 417] on textarea "كاري لحم بقري حار تقليدي متبل." at bounding box center [1037, 440] width 480 height 67
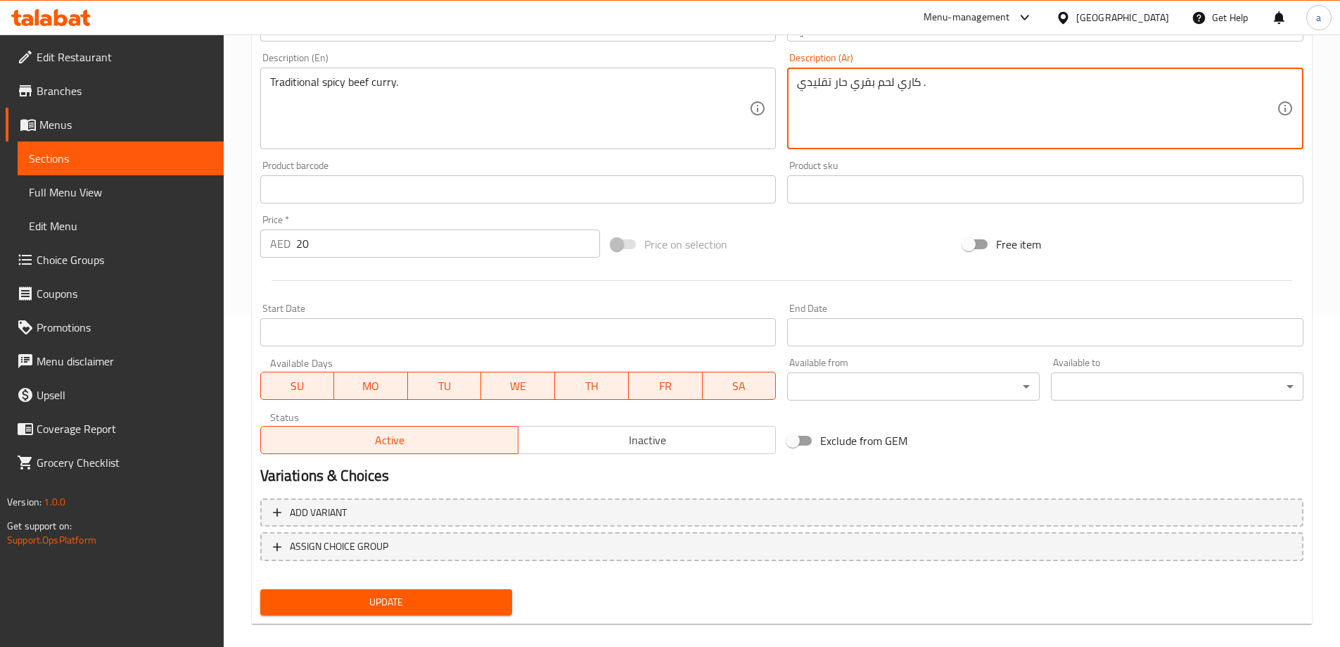
scroll to position [348, 0]
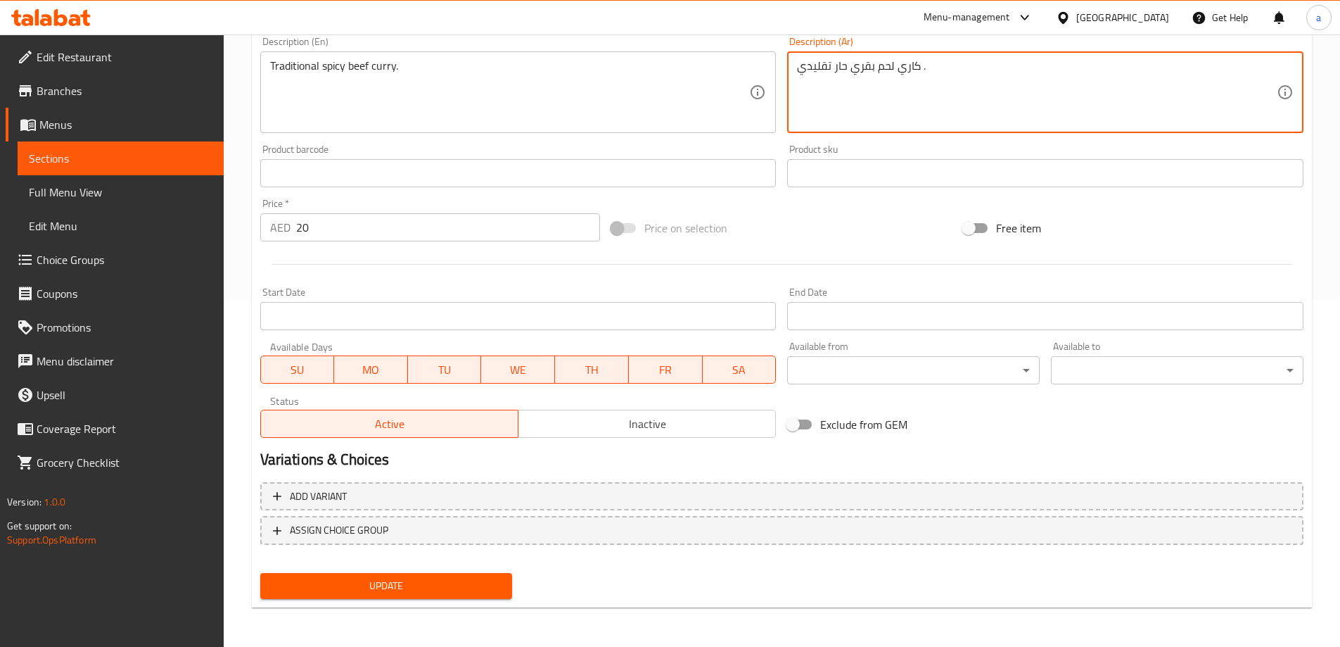
type textarea "كاري لحم بقري حار تقليدي ."
click at [421, 593] on span "Update" at bounding box center [387, 586] width 230 height 18
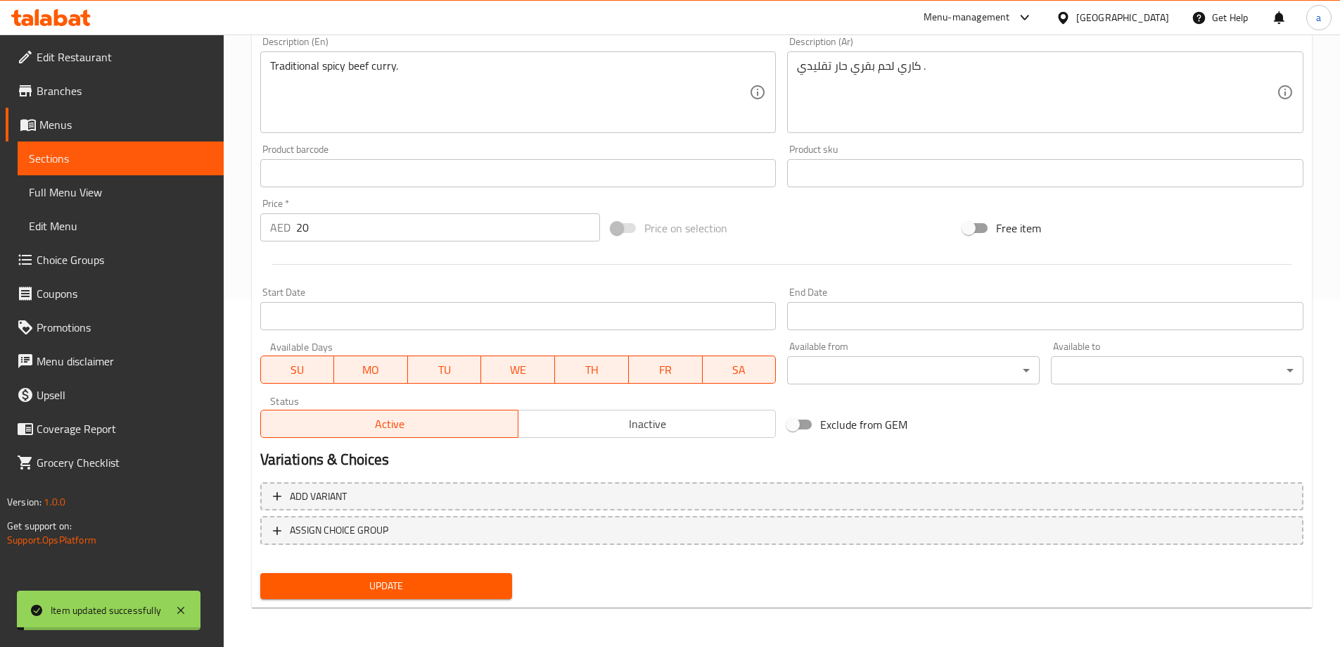
click at [125, 200] on span "Full Menu View" at bounding box center [121, 192] width 184 height 17
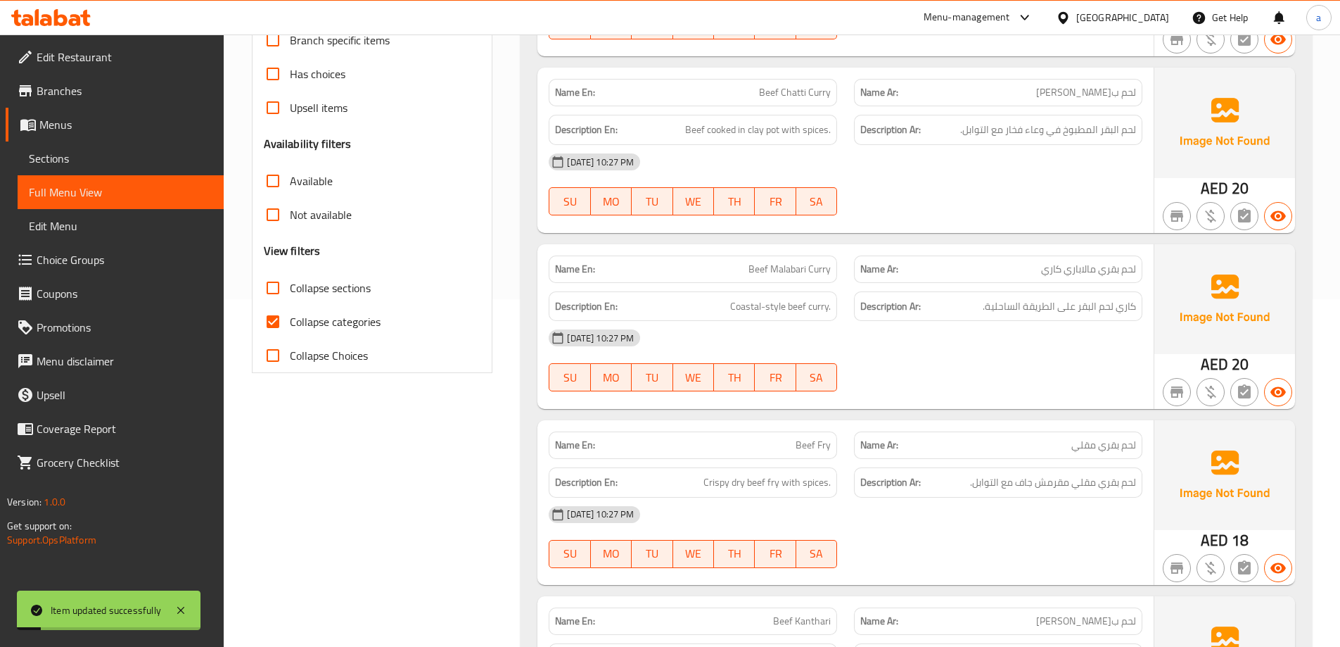
click at [344, 293] on span "Collapse sections" at bounding box center [330, 287] width 81 height 17
click at [290, 293] on input "Collapse sections" at bounding box center [273, 288] width 34 height 34
checkbox input "true"
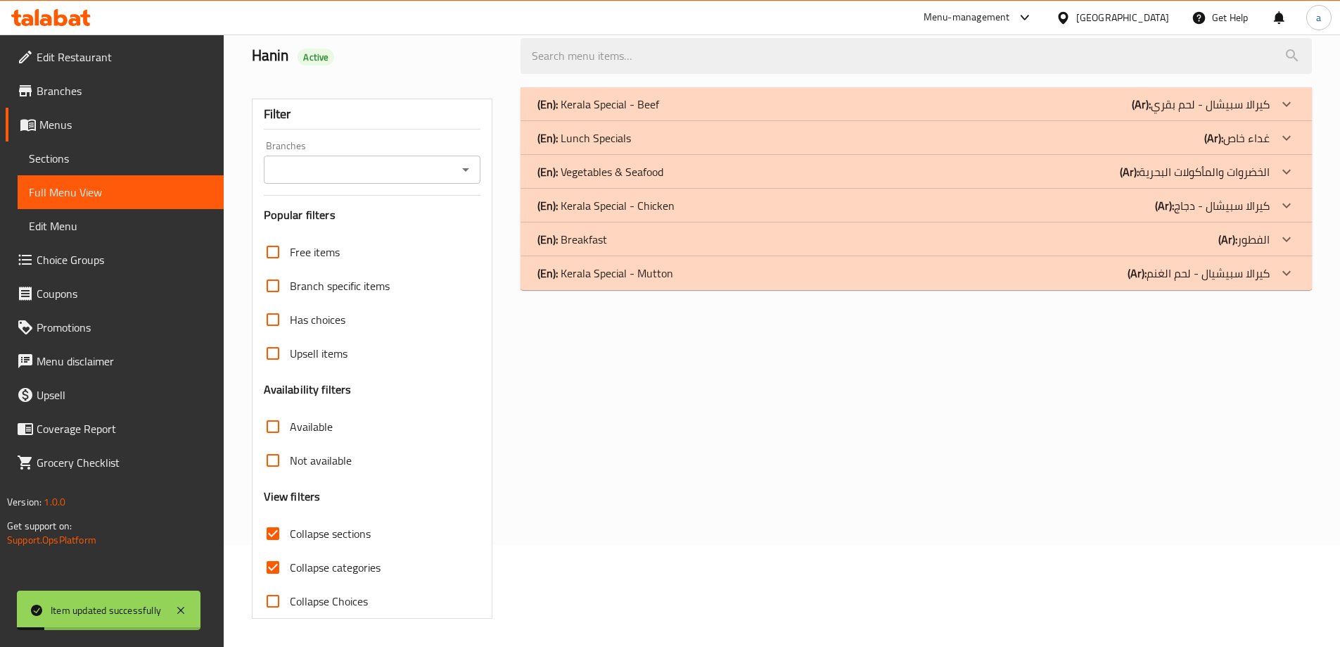
click at [341, 550] on label "Collapse categories" at bounding box center [318, 567] width 125 height 34
click at [290, 550] on input "Collapse categories" at bounding box center [273, 567] width 34 height 34
checkbox input "false"
click at [1193, 101] on p "(Ar): كيرالا سبيشال - لحم بقري" at bounding box center [1201, 104] width 138 height 17
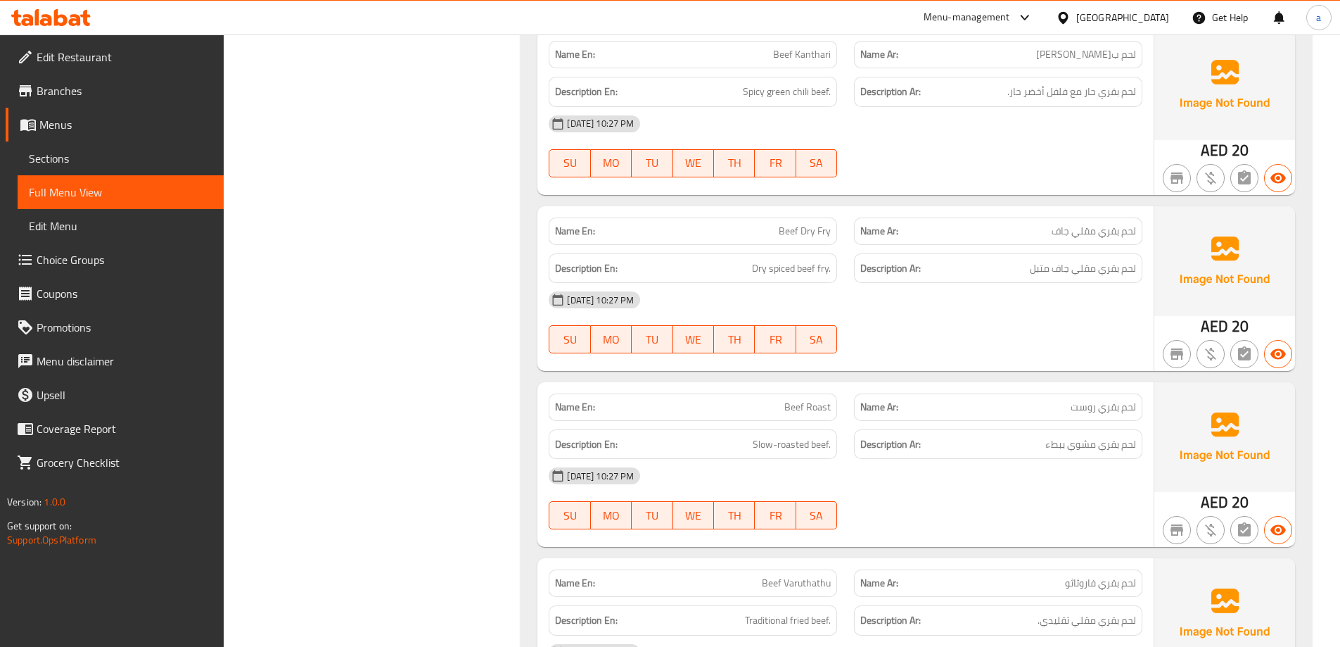
scroll to position [946, 0]
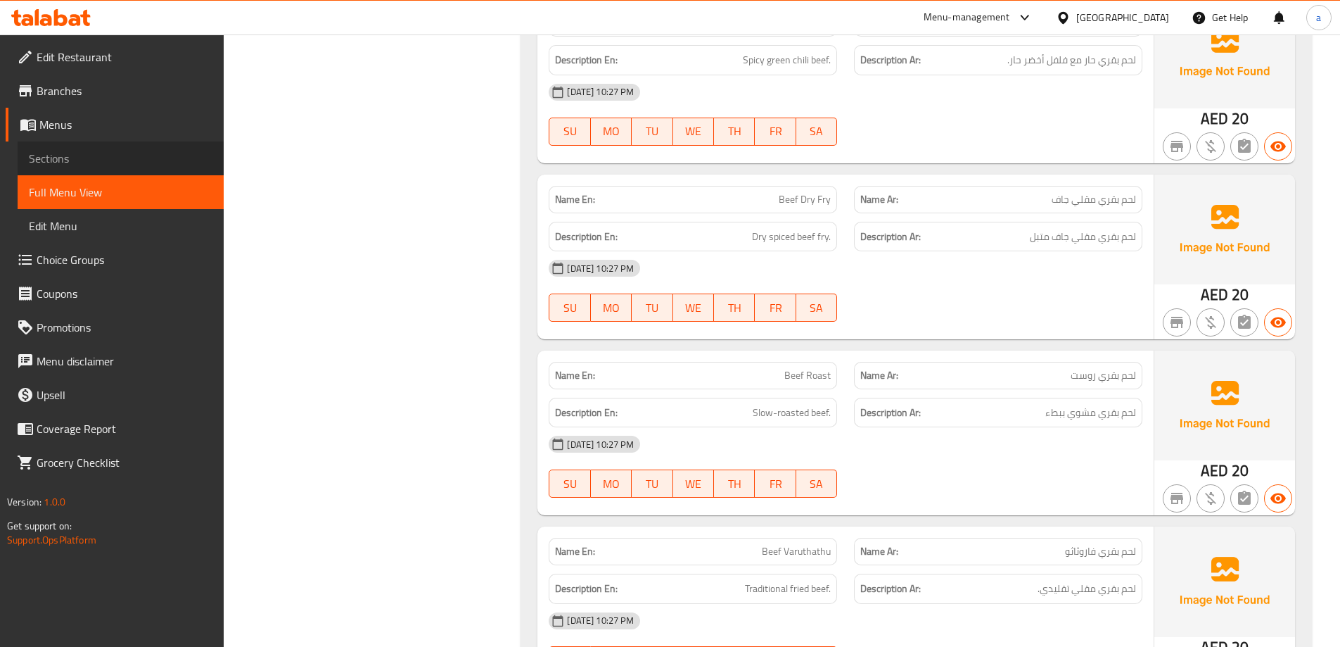
click at [152, 151] on span "Sections" at bounding box center [121, 158] width 184 height 17
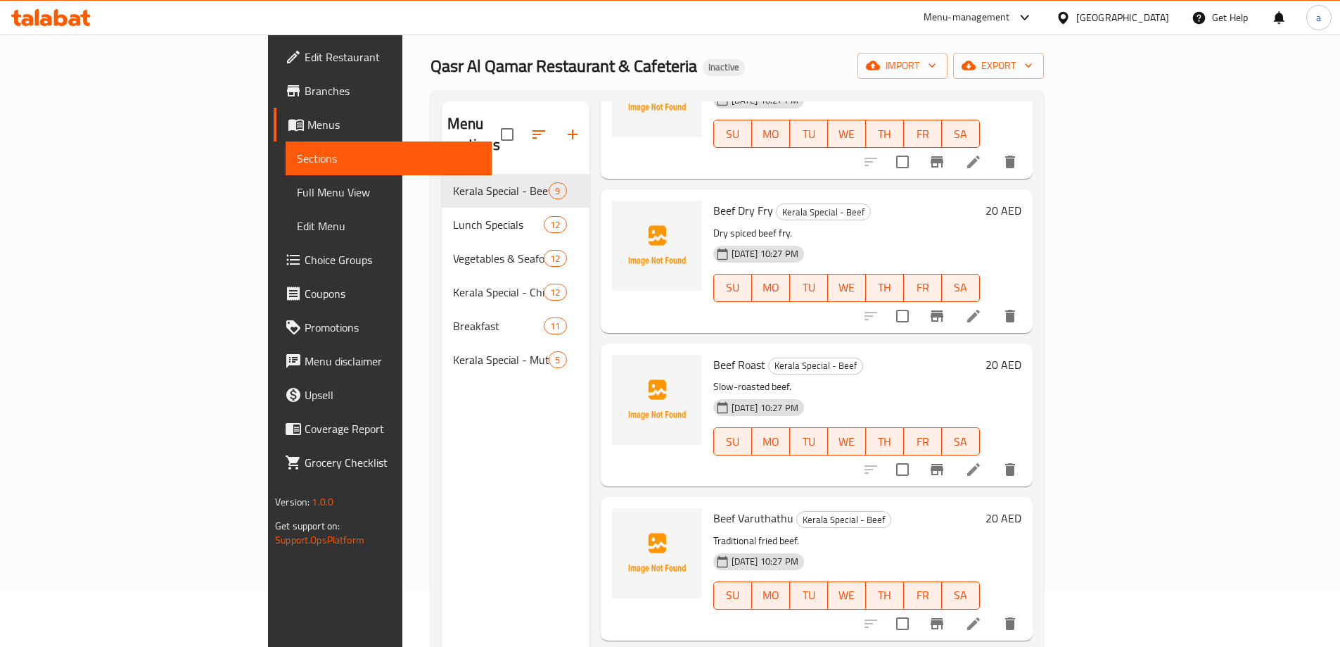
scroll to position [772, 0]
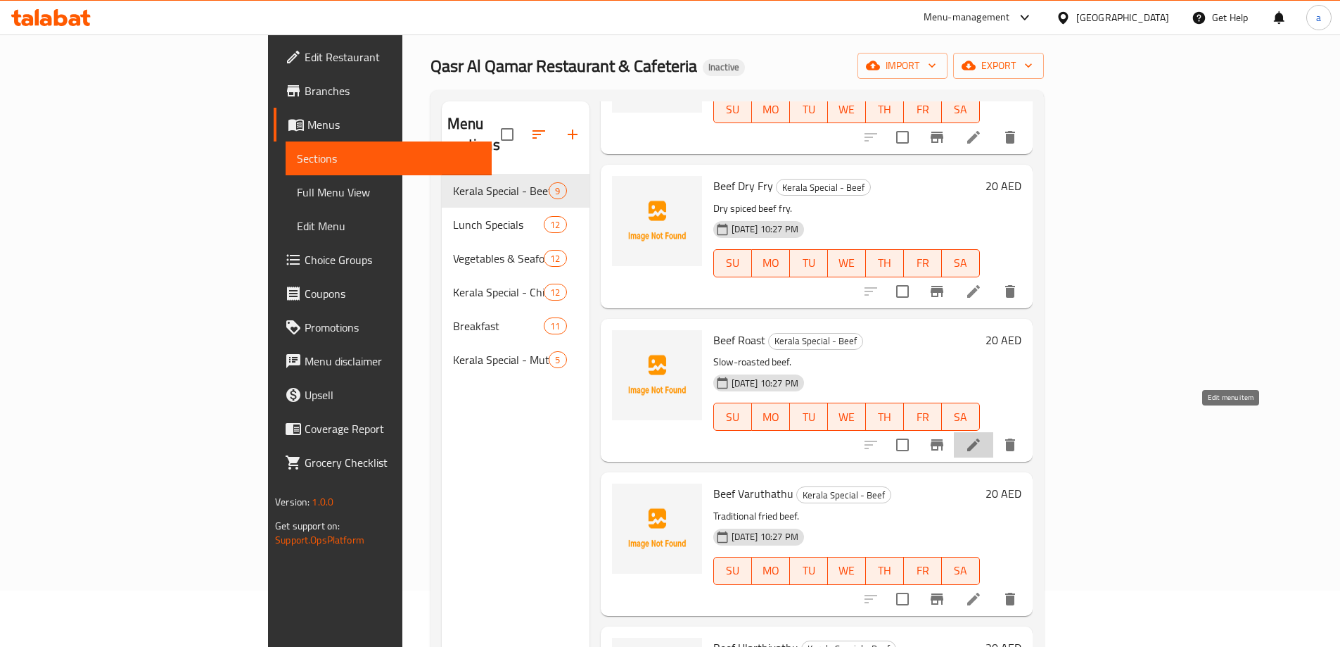
click at [982, 436] on icon at bounding box center [973, 444] width 17 height 17
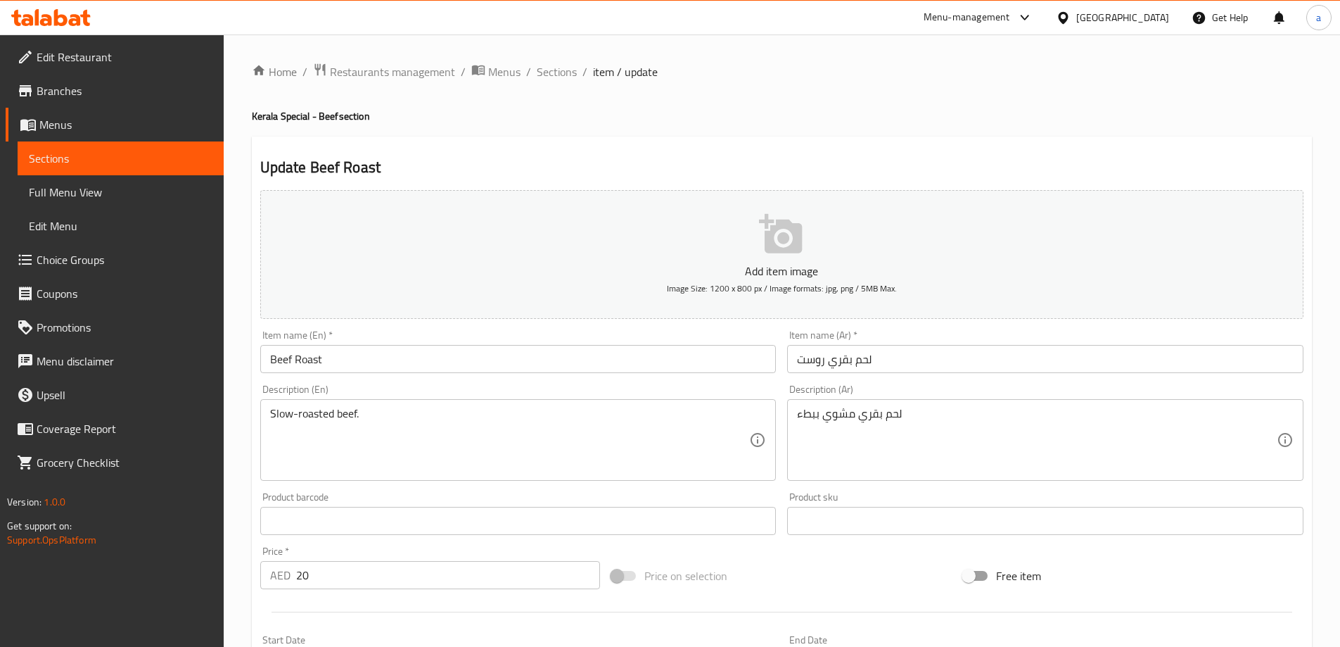
click at [806, 366] on input "لحم بقري روست" at bounding box center [1045, 359] width 516 height 28
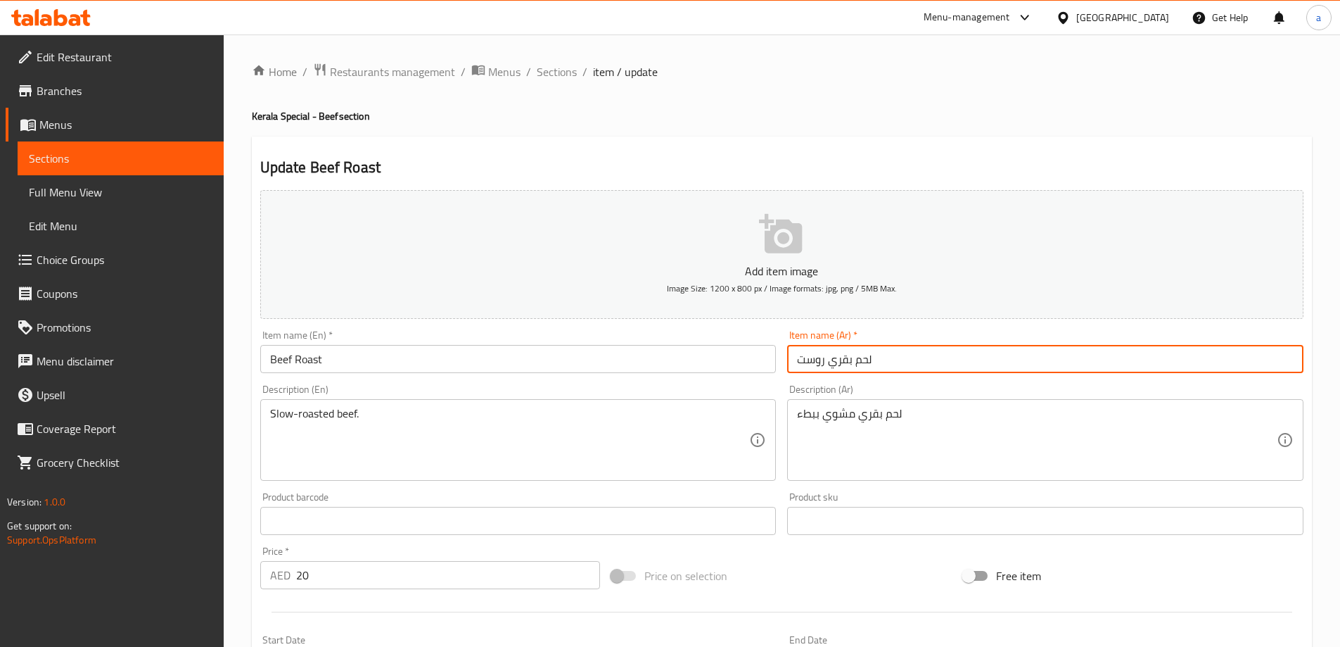
click at [806, 366] on input "لحم بقري روست" at bounding box center [1045, 359] width 516 height 28
type input "لحم ب[PERSON_NAME]"
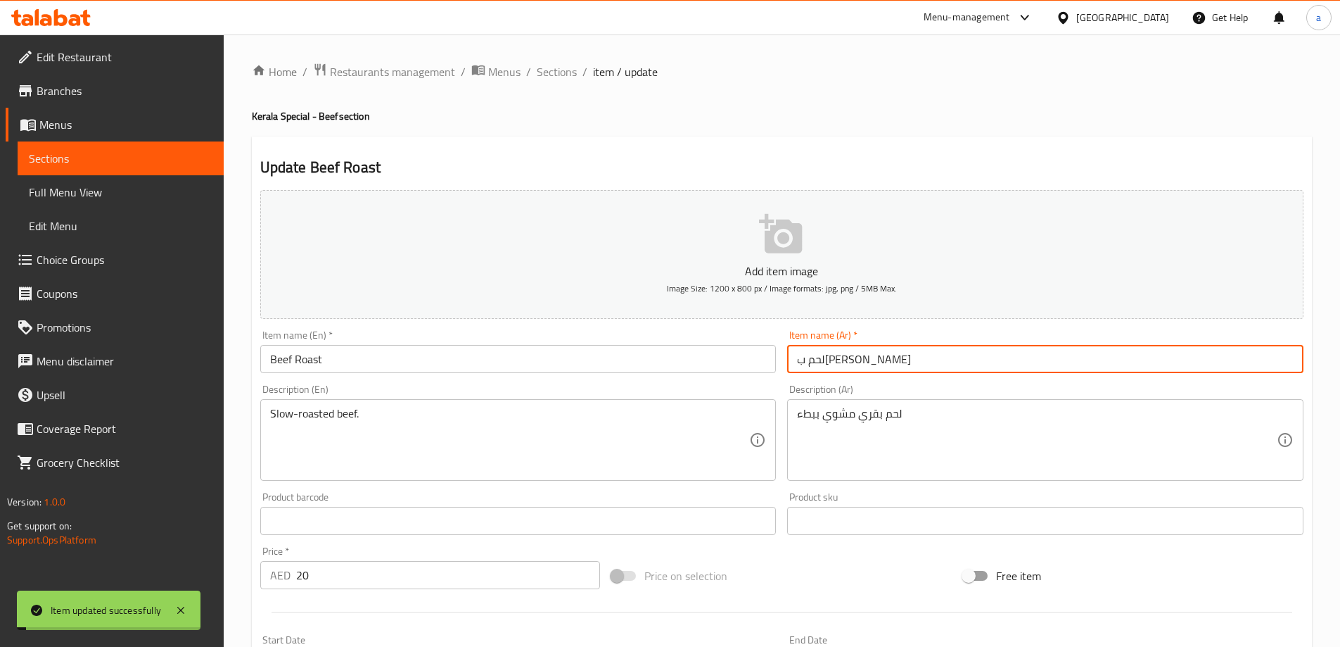
click at [74, 198] on span "Full Menu View" at bounding box center [121, 192] width 184 height 17
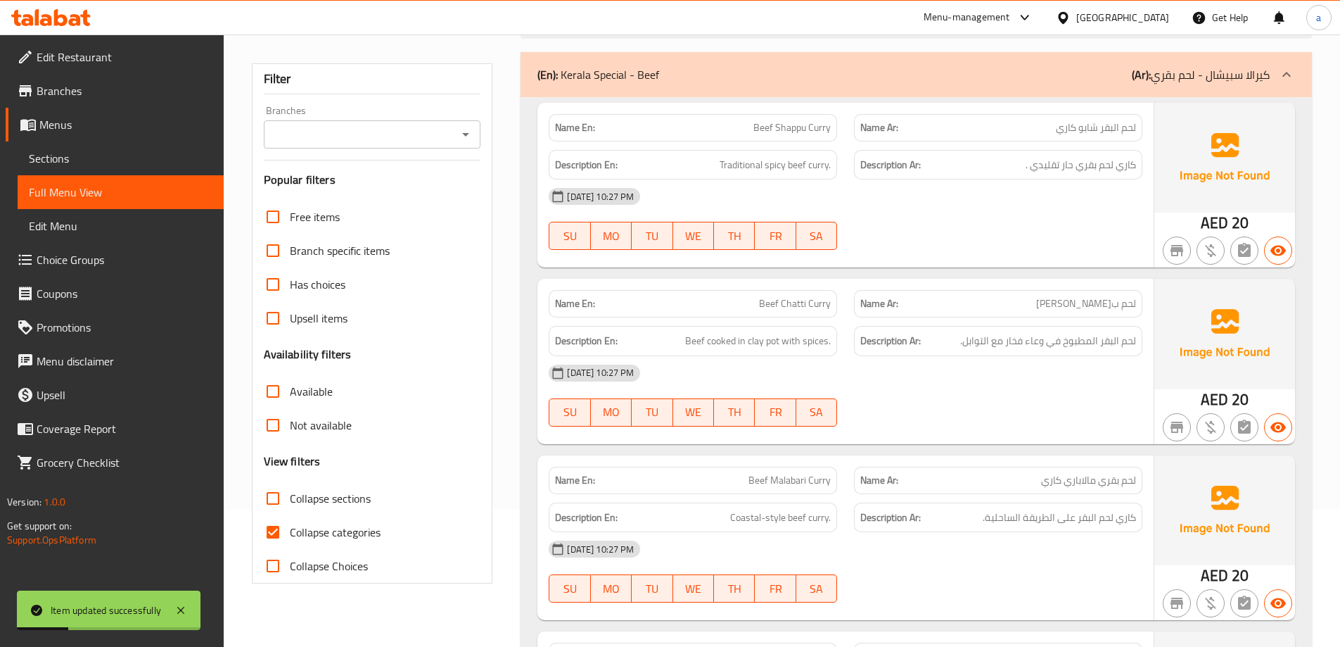
scroll to position [352, 0]
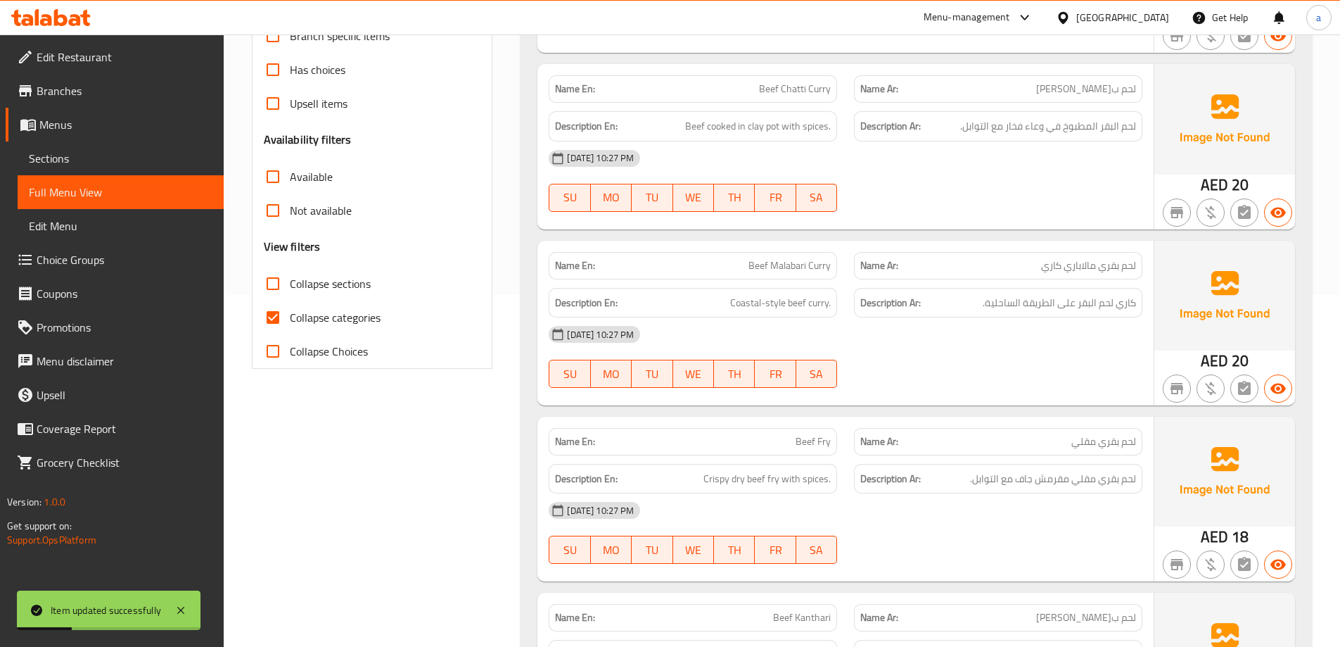
drag, startPoint x: 331, startPoint y: 322, endPoint x: 327, endPoint y: 294, distance: 27.8
click at [332, 322] on span "Collapse categories" at bounding box center [335, 317] width 91 height 17
click at [290, 322] on input "Collapse categories" at bounding box center [273, 317] width 34 height 34
checkbox input "false"
click at [326, 291] on span "Collapse sections" at bounding box center [330, 283] width 81 height 17
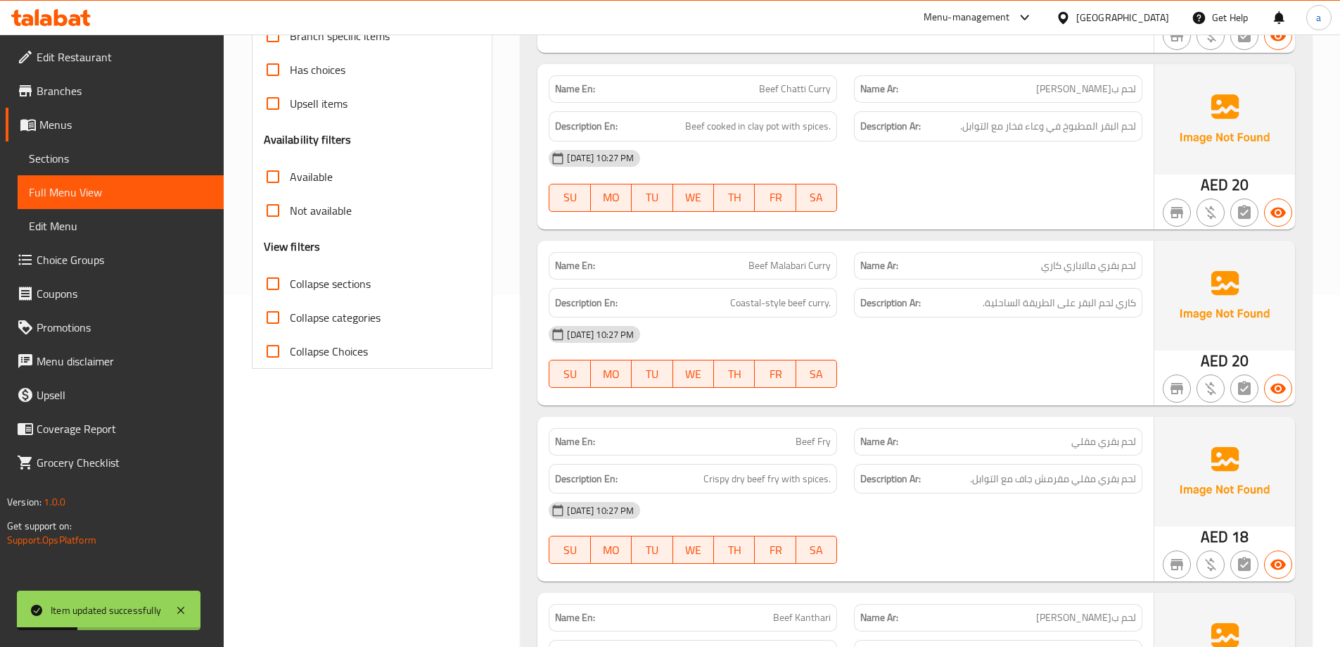
click at [290, 291] on input "Collapse sections" at bounding box center [273, 284] width 34 height 34
checkbox input "true"
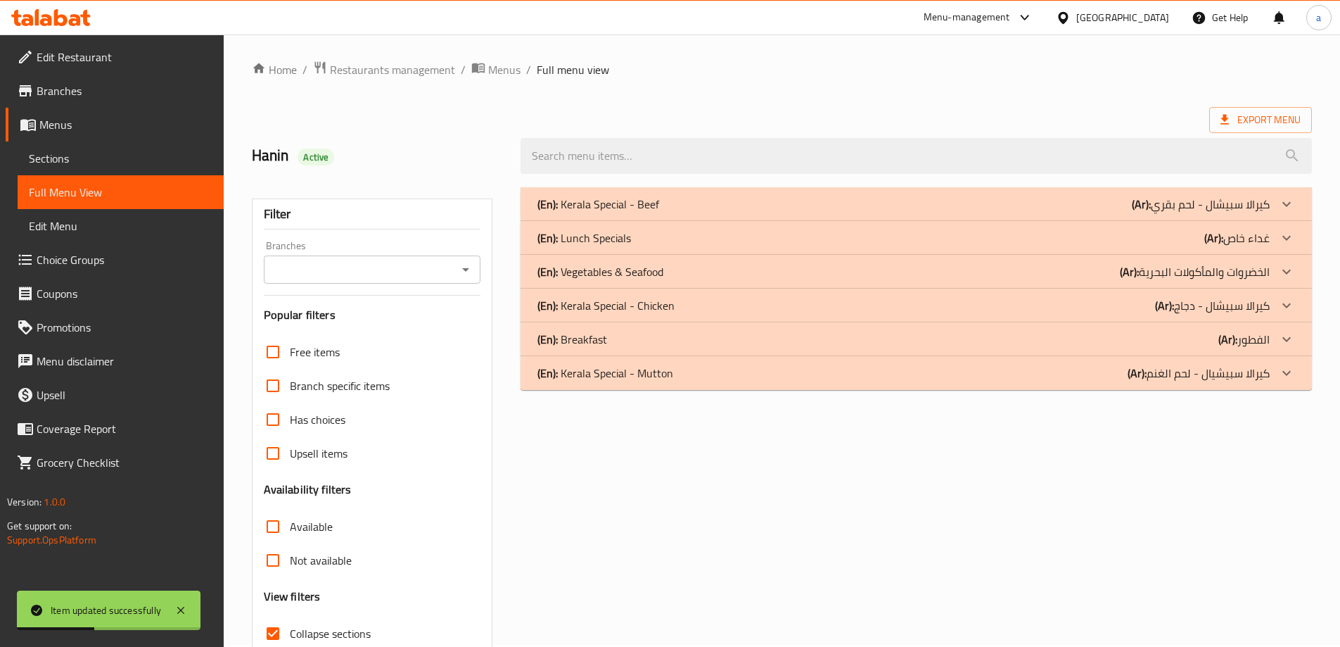
scroll to position [0, 0]
click at [1065, 189] on div "(En): Kerala Special - Beef (Ar): كيرالا سبيشال - لحم بقري" at bounding box center [917, 206] width 792 height 34
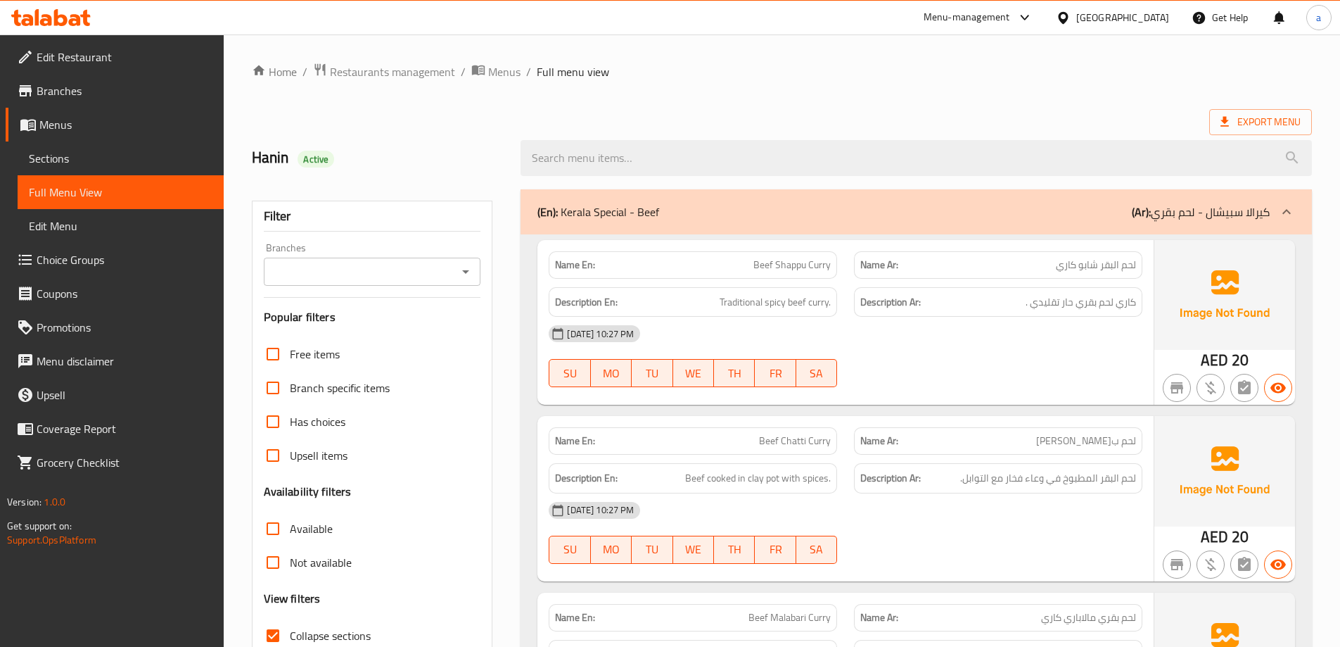
click at [1208, 214] on p "(Ar): كيرالا سبيشال - لحم بقري" at bounding box center [1201, 211] width 138 height 17
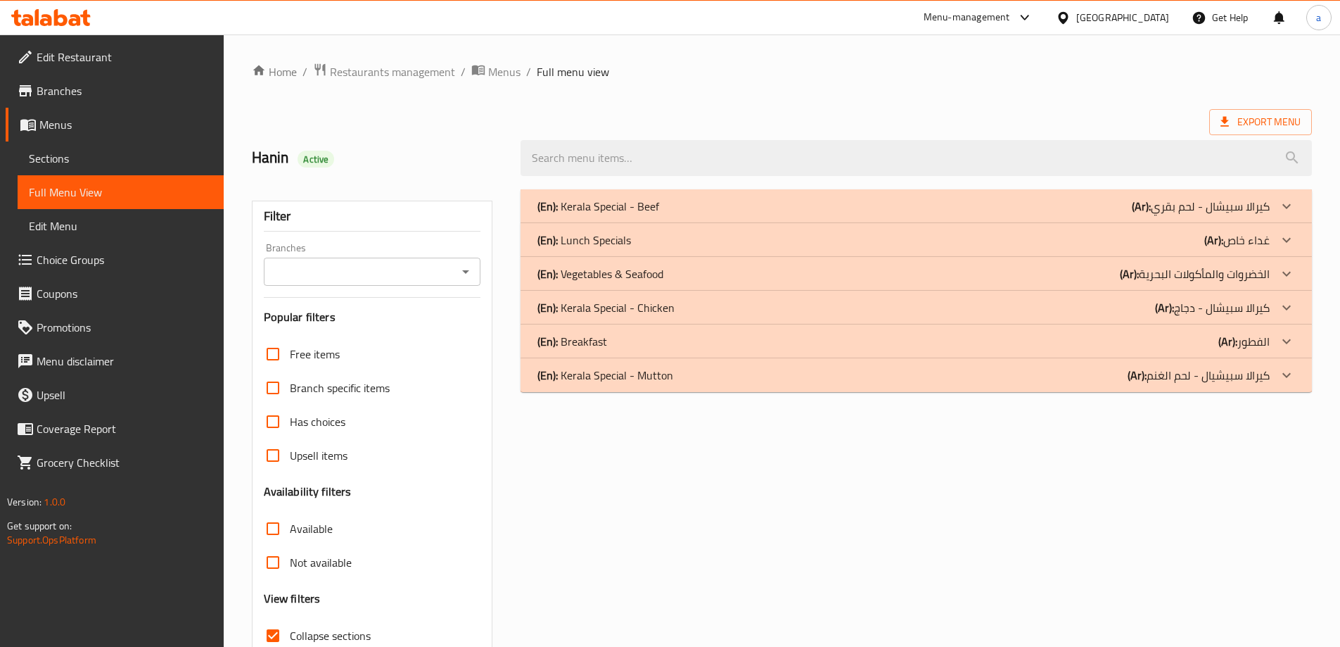
click at [909, 215] on div "(En): Lunch Specials (Ar): غداء خاص" at bounding box center [904, 206] width 732 height 17
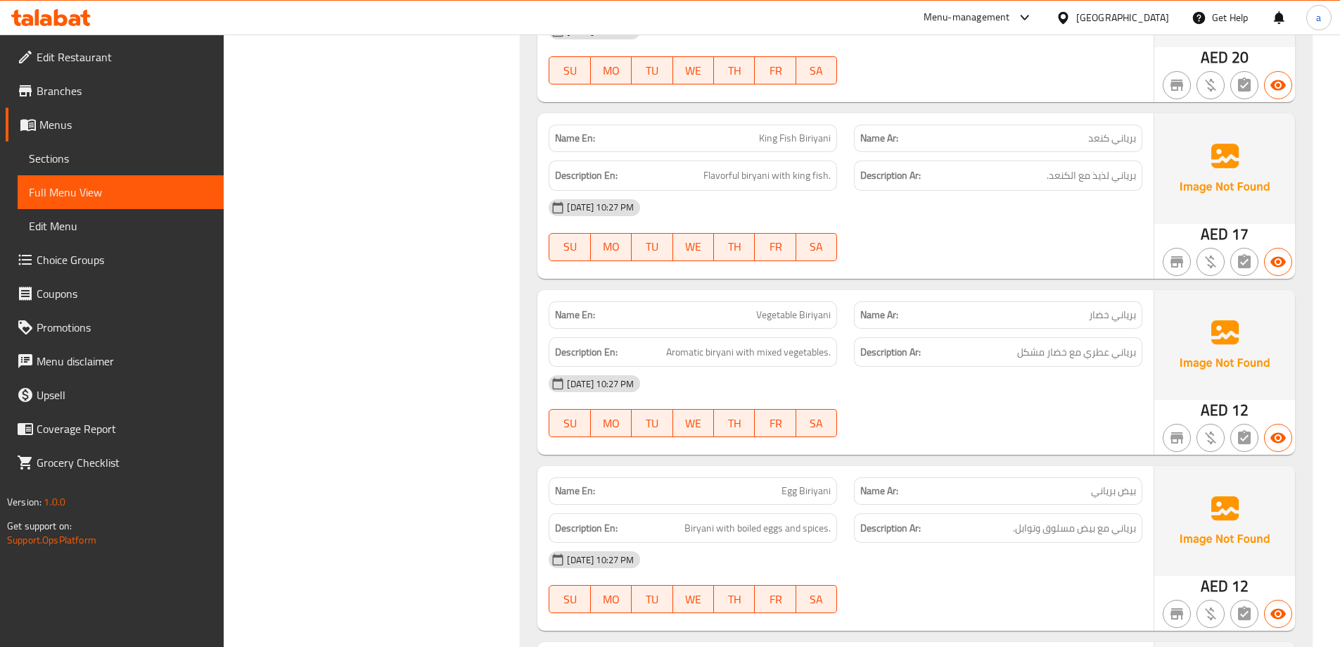
scroll to position [1477, 0]
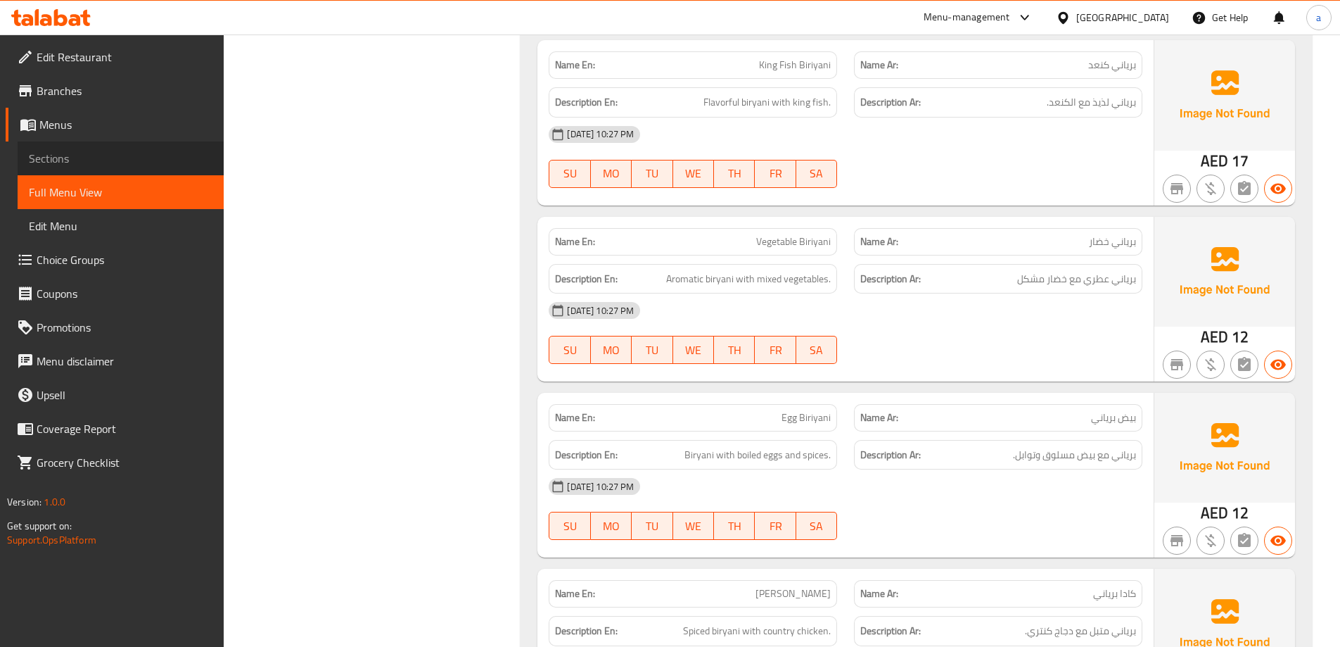
click at [108, 160] on span "Sections" at bounding box center [121, 158] width 184 height 17
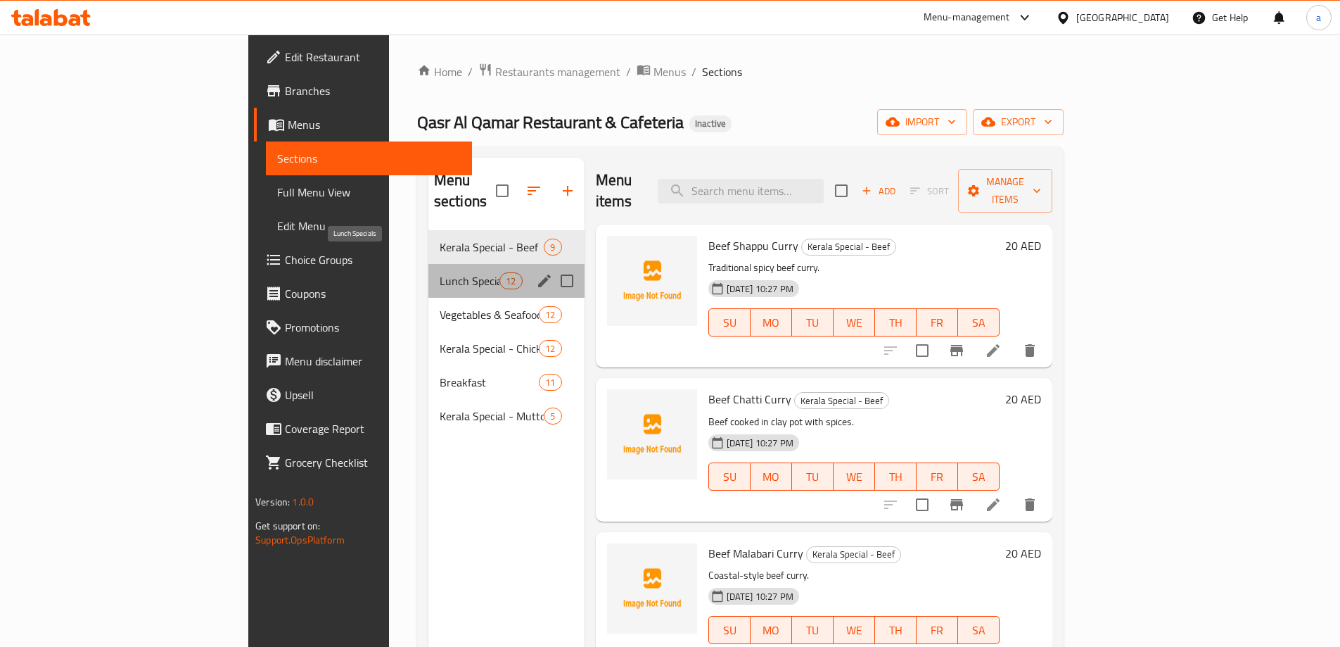
click at [440, 272] on span "Lunch Specials" at bounding box center [470, 280] width 60 height 17
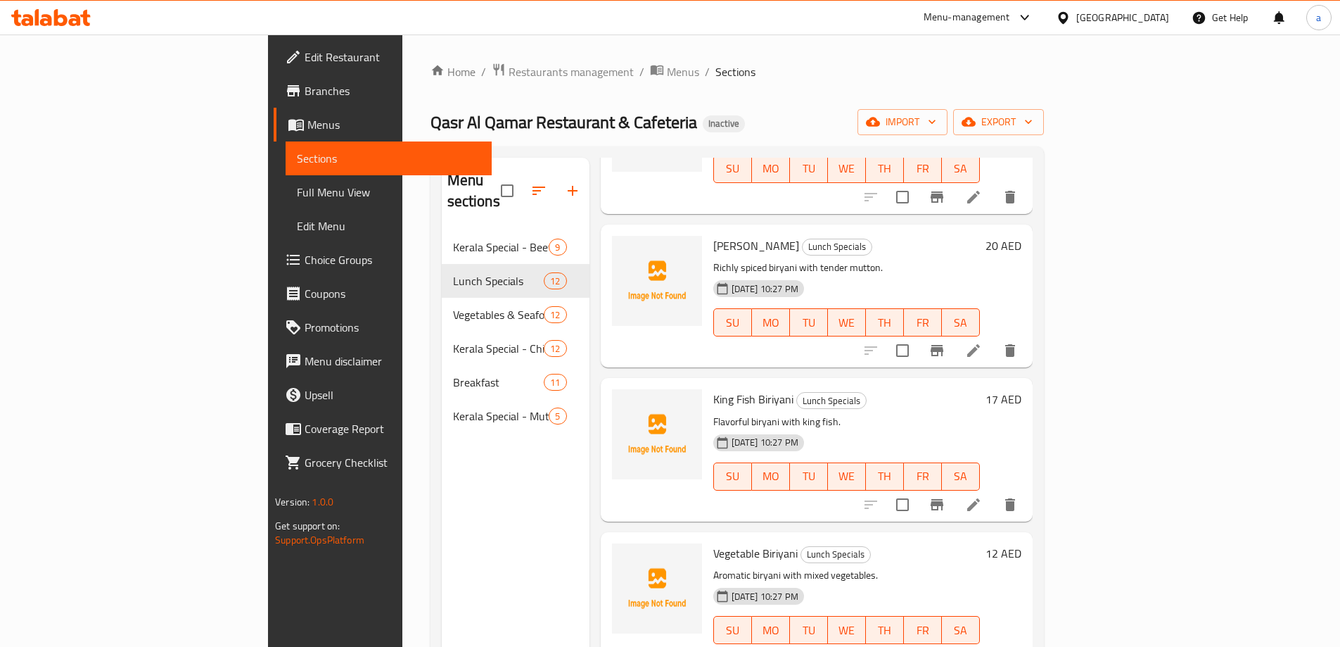
scroll to position [985, 0]
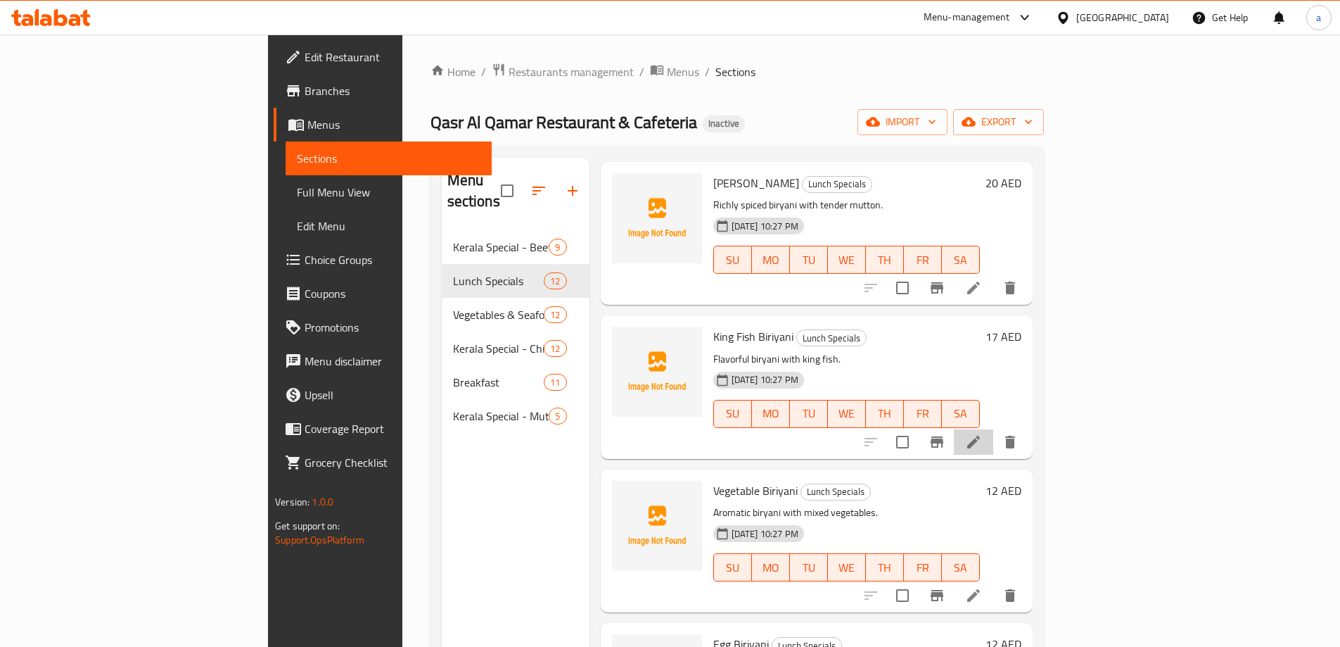
click at [982, 433] on icon at bounding box center [973, 441] width 17 height 17
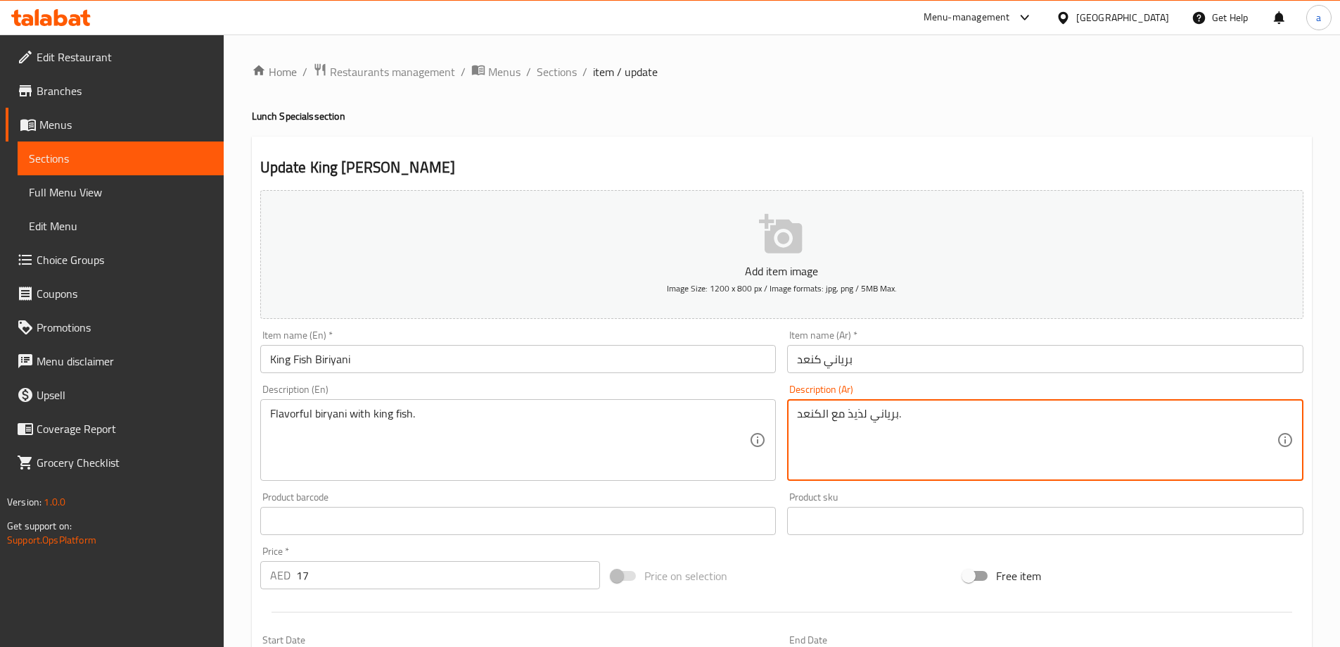
click at [856, 412] on textarea "برياني لذيذ مع الكنعد." at bounding box center [1037, 440] width 480 height 67
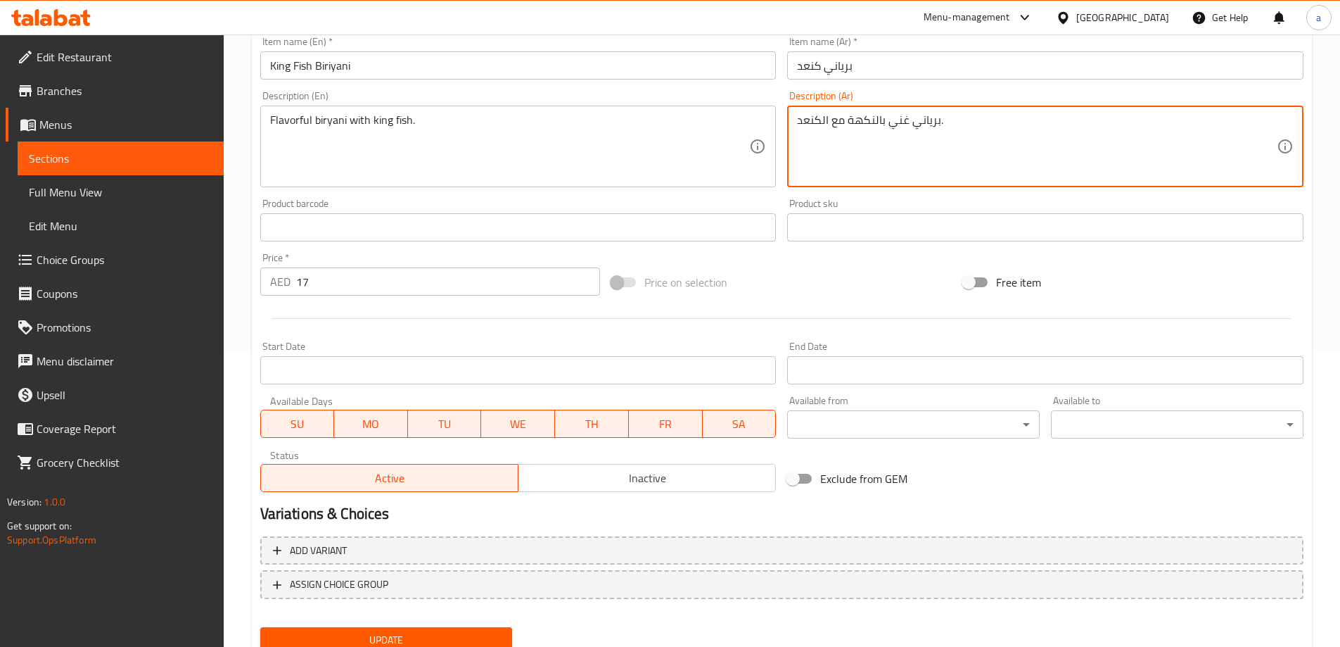
scroll to position [348, 0]
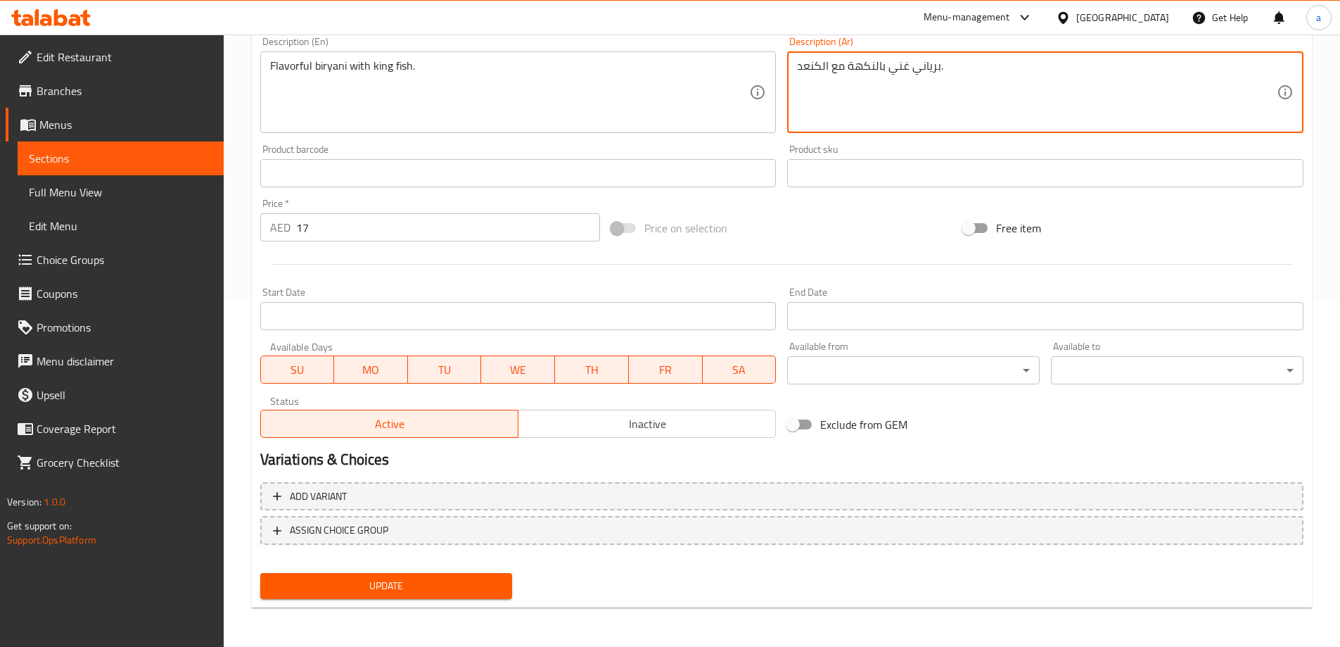
type textarea "برياني غني بالنكهة مع الكنعد."
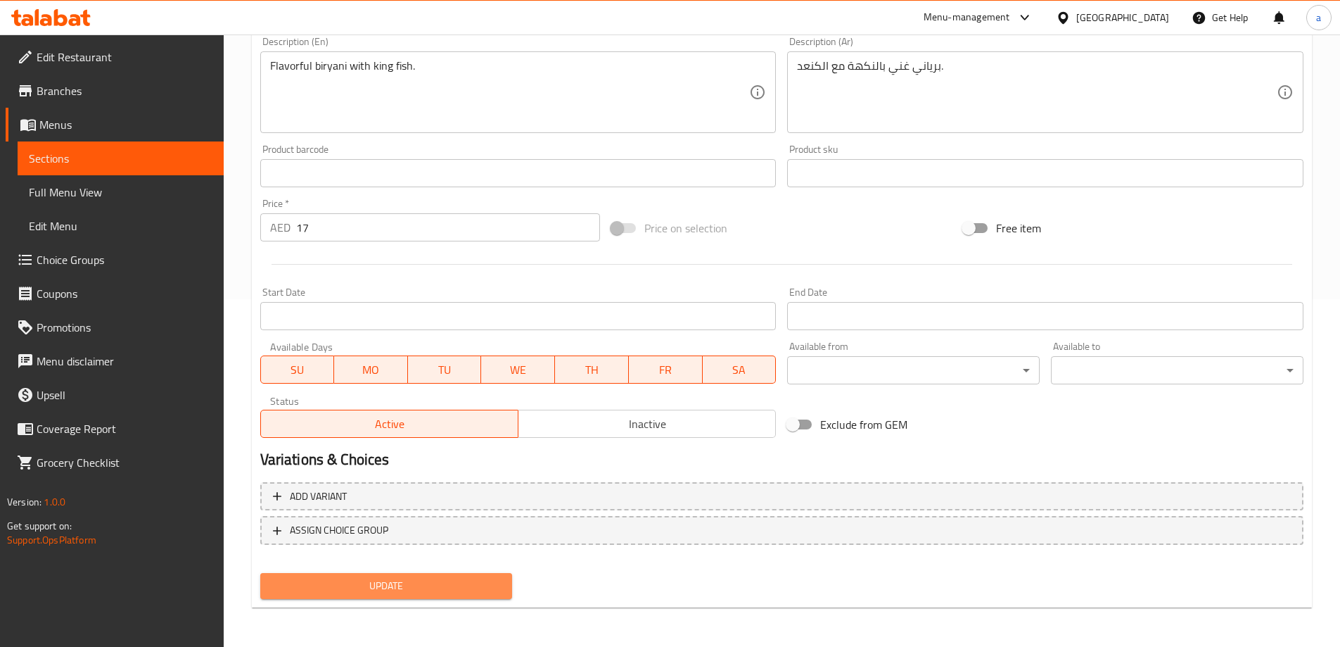
click at [421, 576] on button "Update" at bounding box center [386, 586] width 253 height 26
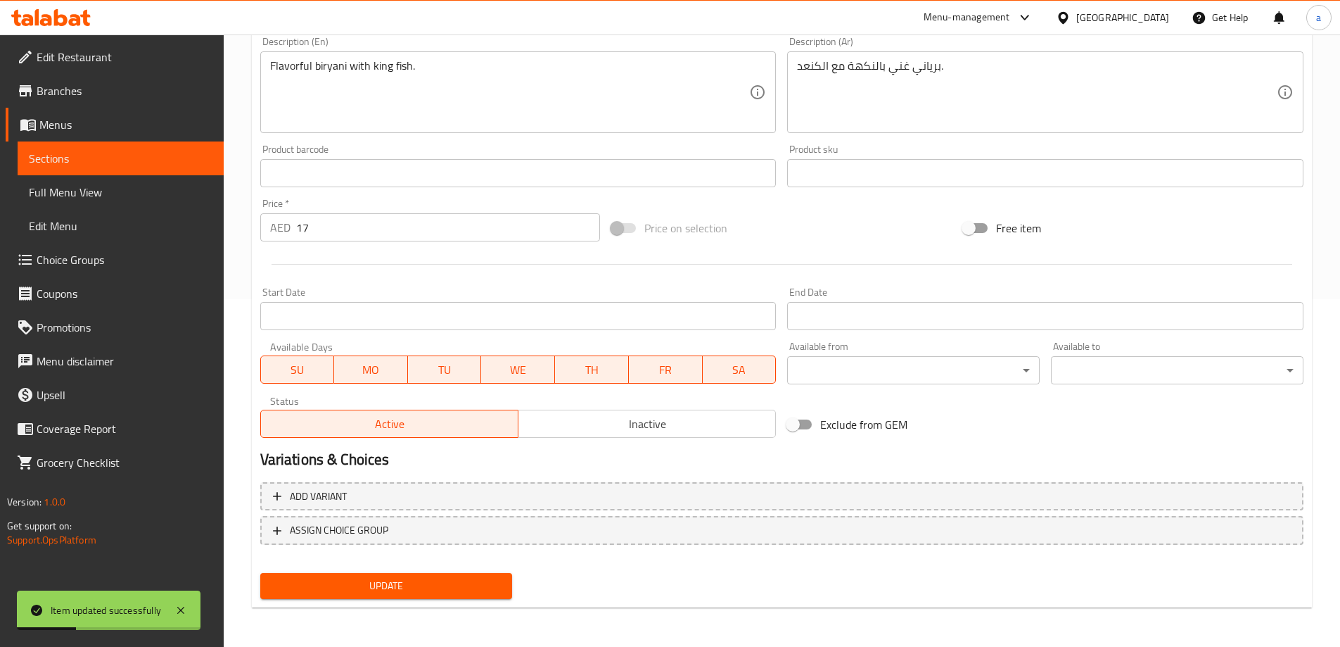
click at [122, 186] on span "Full Menu View" at bounding box center [121, 192] width 184 height 17
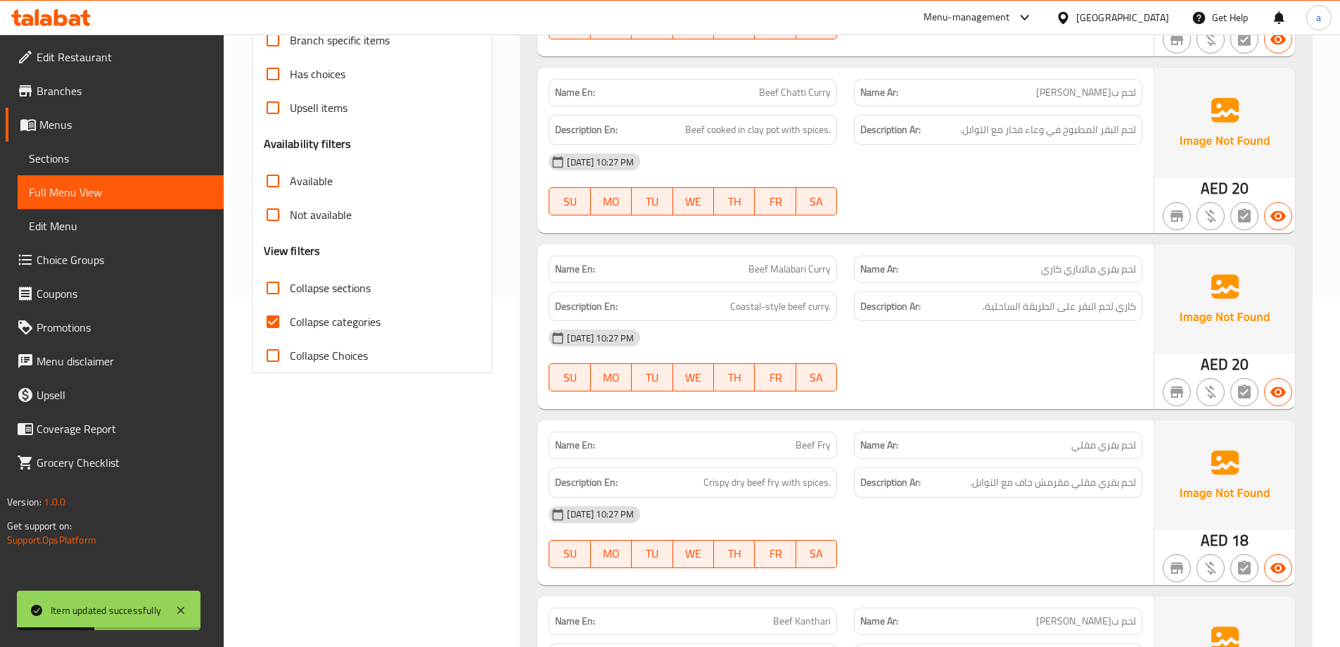
click at [319, 296] on span "Collapse sections" at bounding box center [330, 287] width 81 height 17
click at [290, 298] on input "Collapse sections" at bounding box center [273, 288] width 34 height 34
checkbox input "true"
click at [310, 322] on span "Collapse categories" at bounding box center [335, 321] width 91 height 17
click at [290, 322] on input "Collapse categories" at bounding box center [273, 322] width 34 height 34
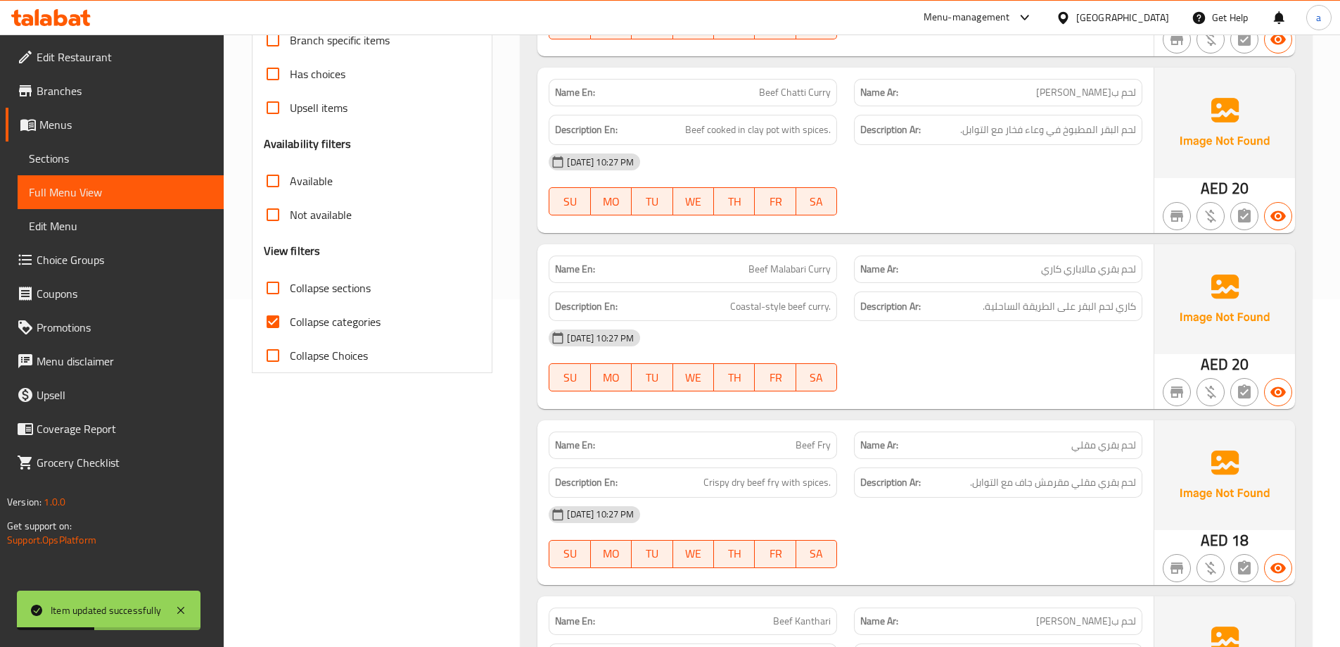
checkbox input "false"
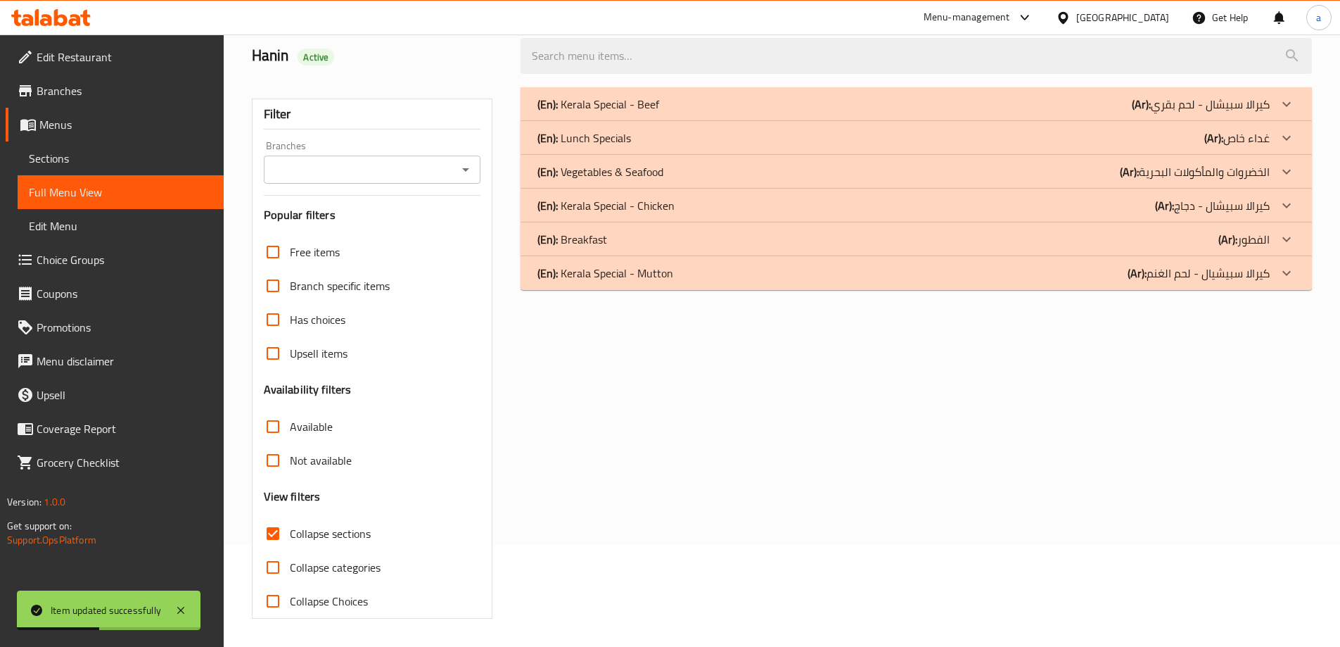
scroll to position [102, 0]
click at [1261, 113] on p "(Ar): غداء خاص" at bounding box center [1201, 104] width 138 height 17
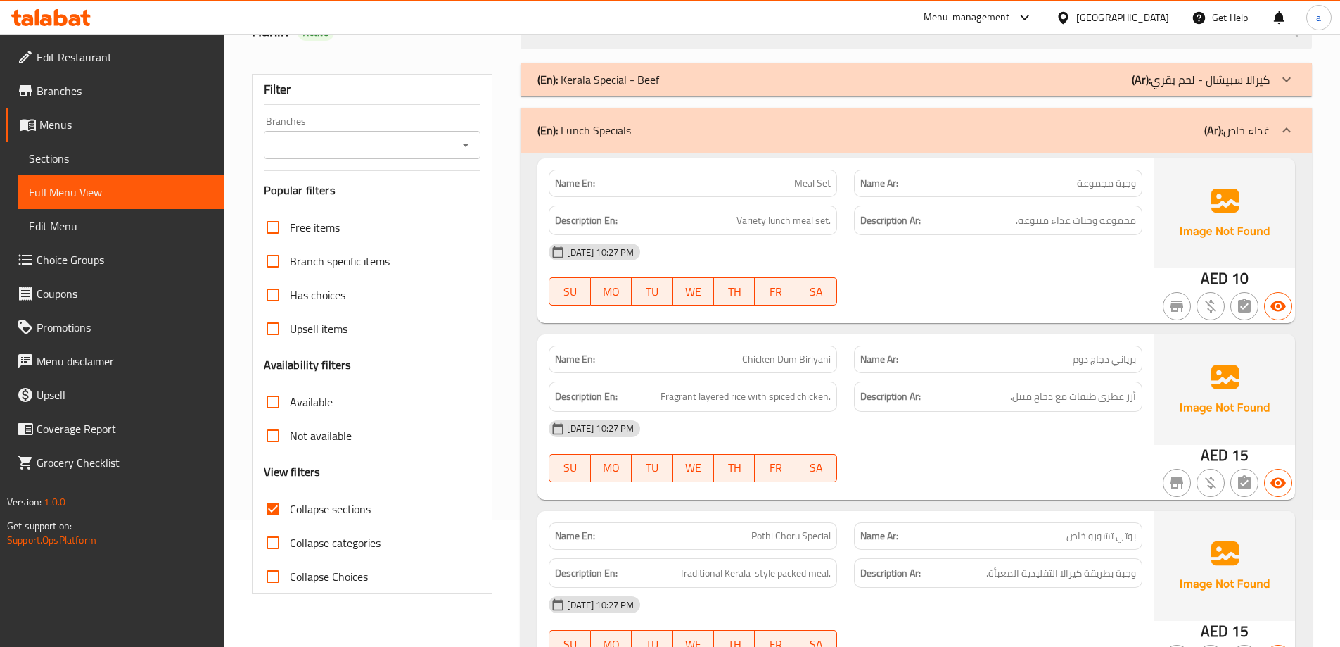
scroll to position [0, 0]
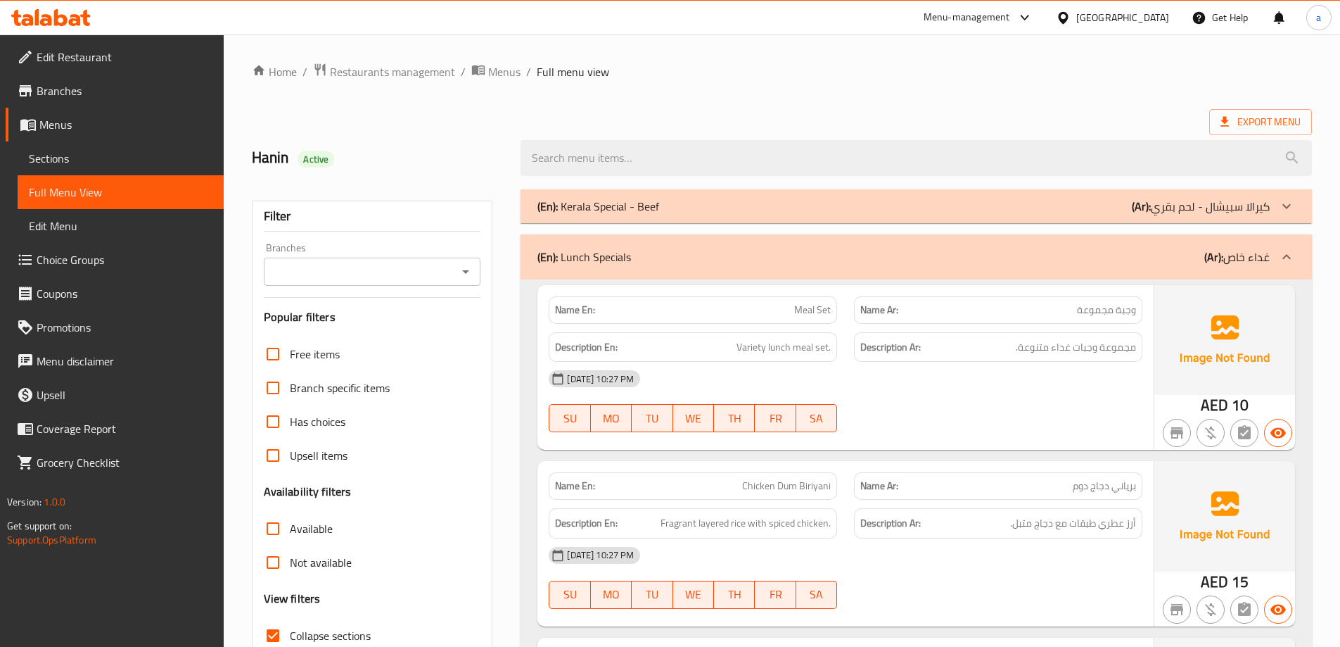
click at [1169, 269] on div "(En): Lunch Specials (Ar): غداء خاص" at bounding box center [917, 256] width 792 height 45
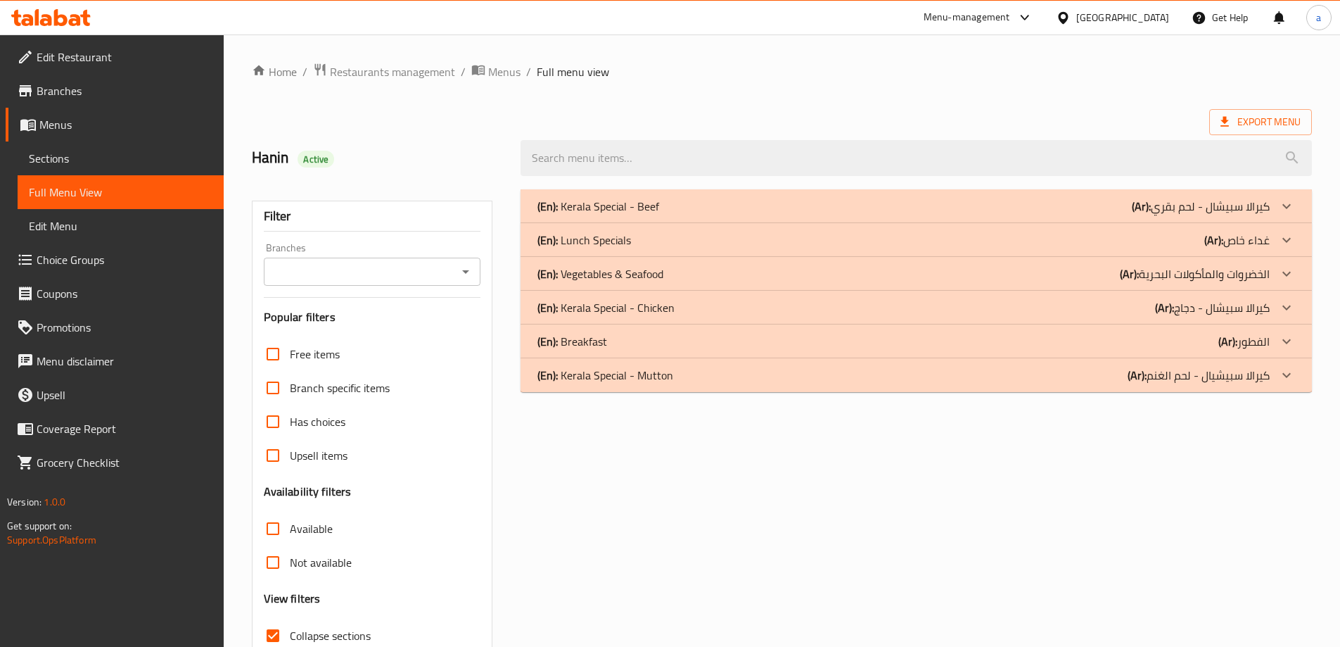
click at [1195, 215] on p "(Ar): الخضروات والمأكولات البحرية" at bounding box center [1201, 206] width 138 height 17
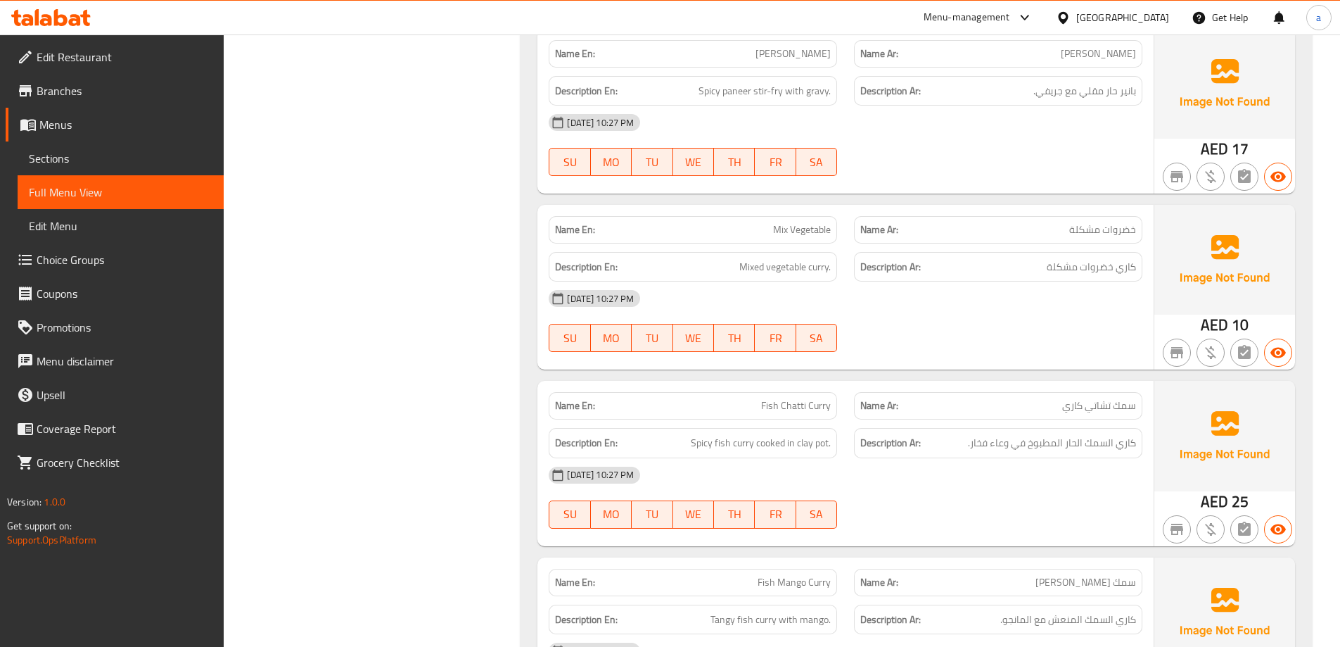
scroll to position [1196, 0]
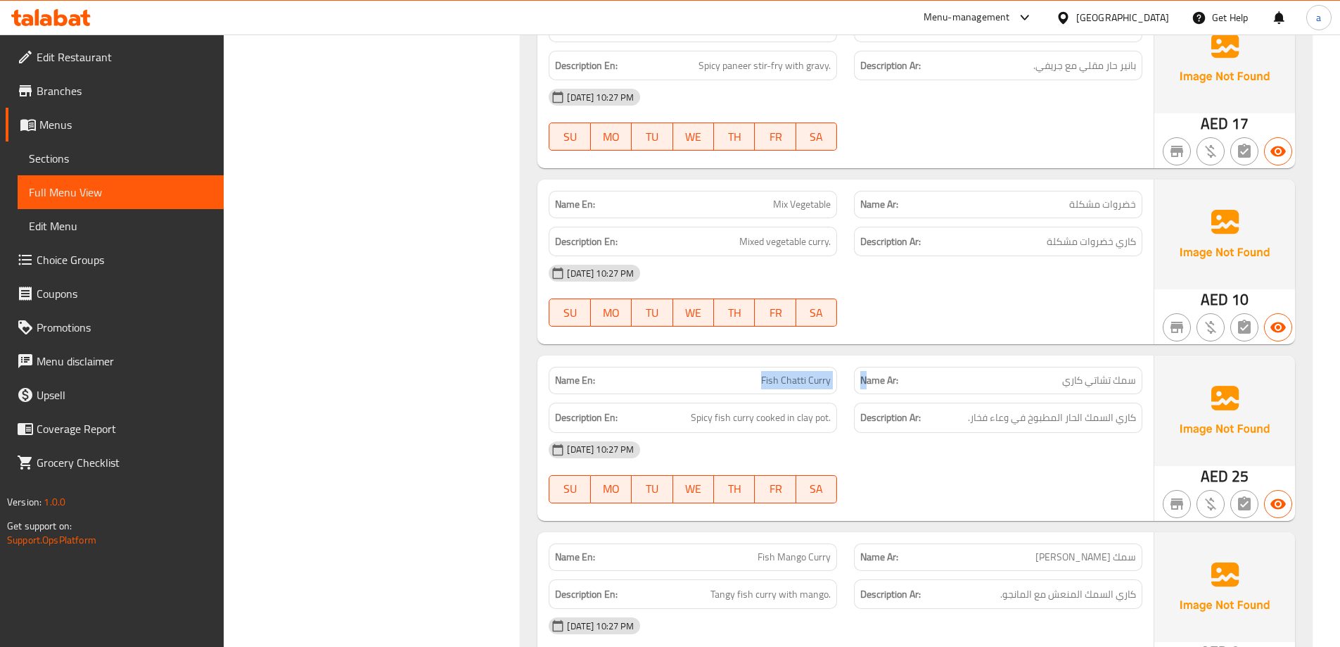
drag, startPoint x: 745, startPoint y: 380, endPoint x: 868, endPoint y: 371, distance: 123.5
click at [868, 371] on div "Name En: Fish Chatti Curry Name Ar: سمك تشاتي كاري" at bounding box center [845, 380] width 611 height 44
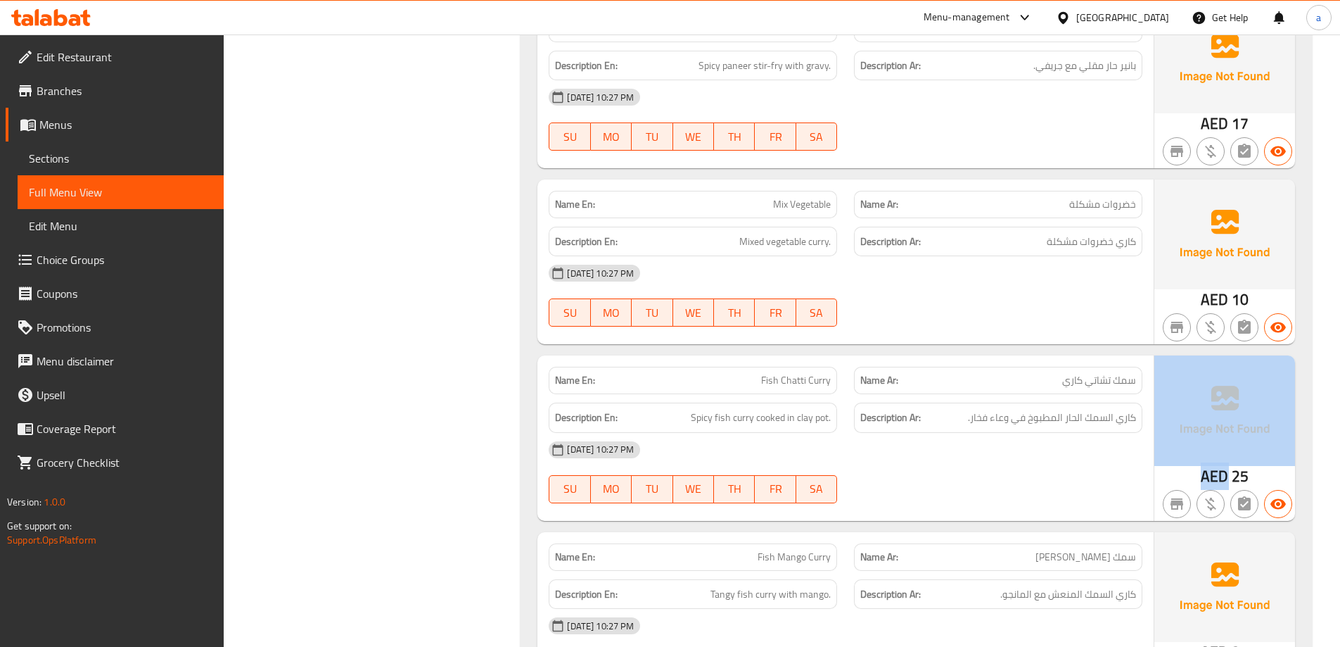
drag, startPoint x: 1302, startPoint y: 463, endPoint x: 1350, endPoint y: 459, distance: 48.7
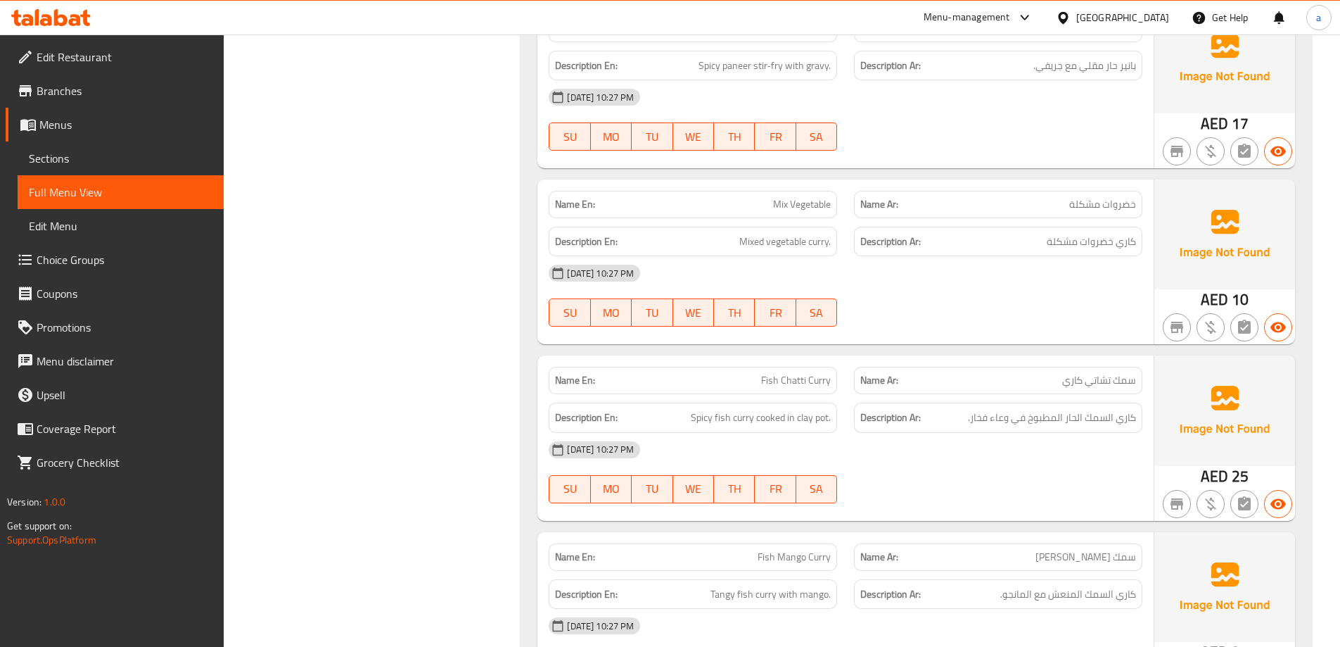
click at [1080, 459] on div "[DATE] 10:27 PM" at bounding box center [845, 450] width 611 height 34
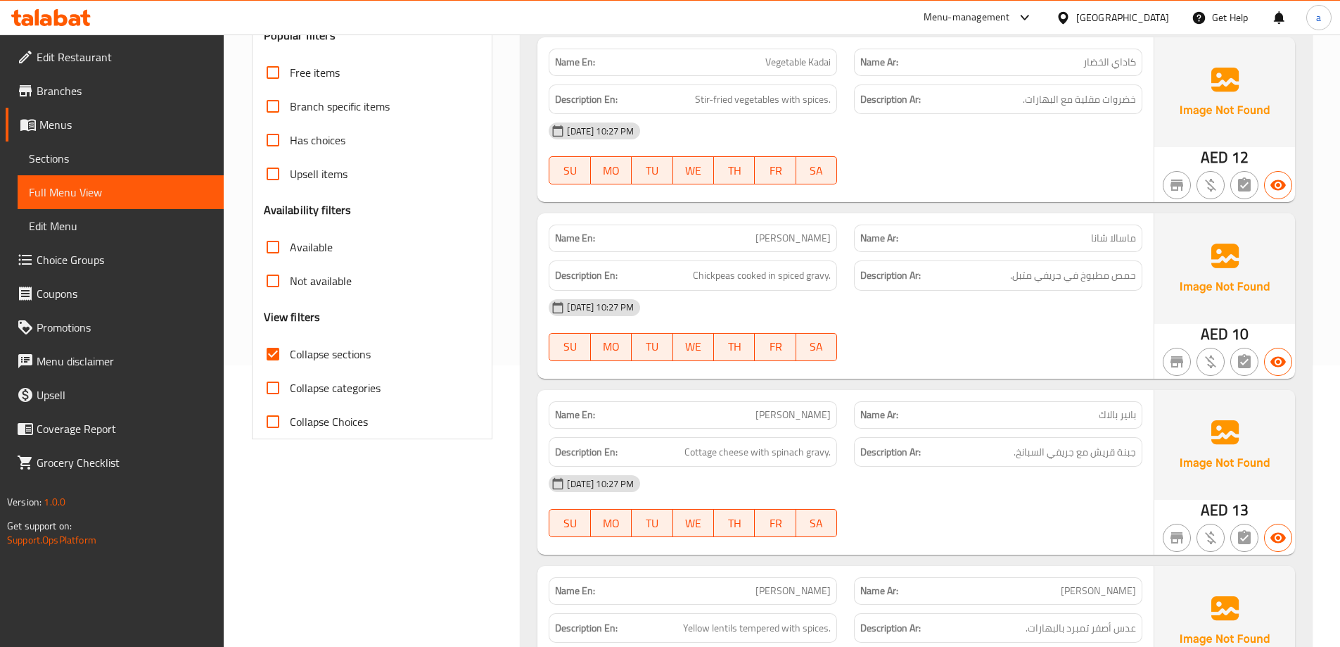
scroll to position [0, 0]
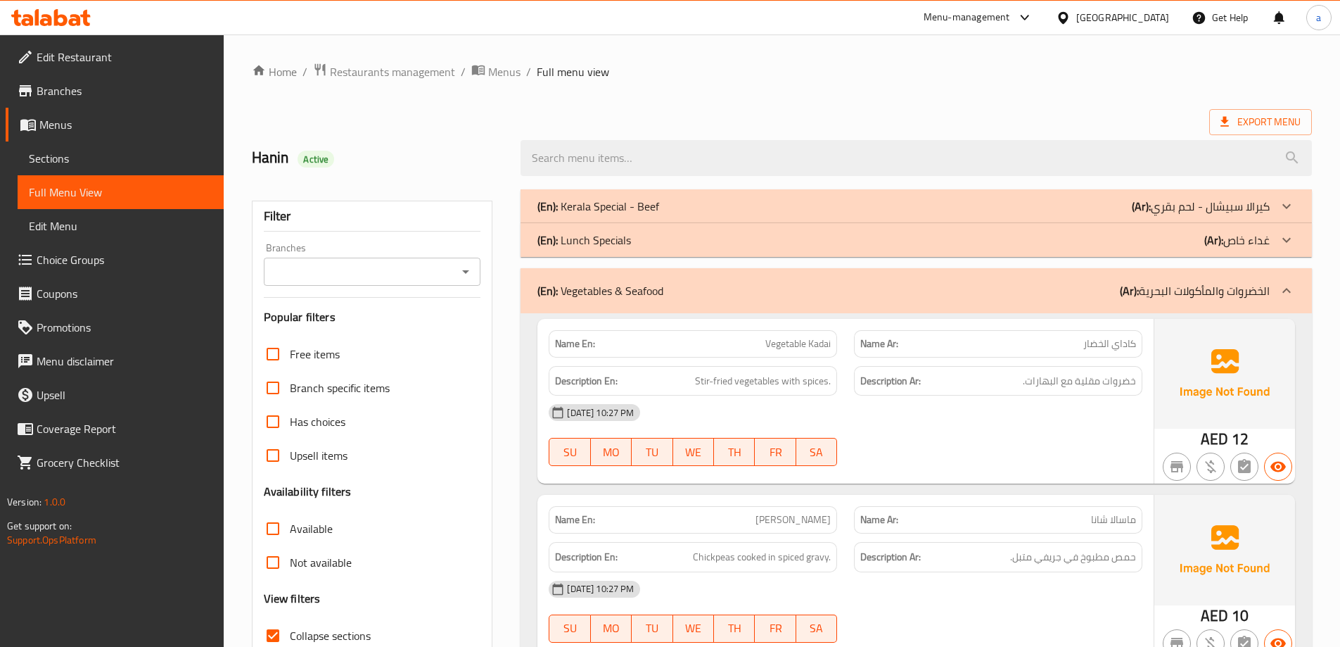
click at [950, 210] on div "(En): Kerala Special - Beef (Ar): كيرالا سبيشال - لحم بقري" at bounding box center [904, 206] width 732 height 17
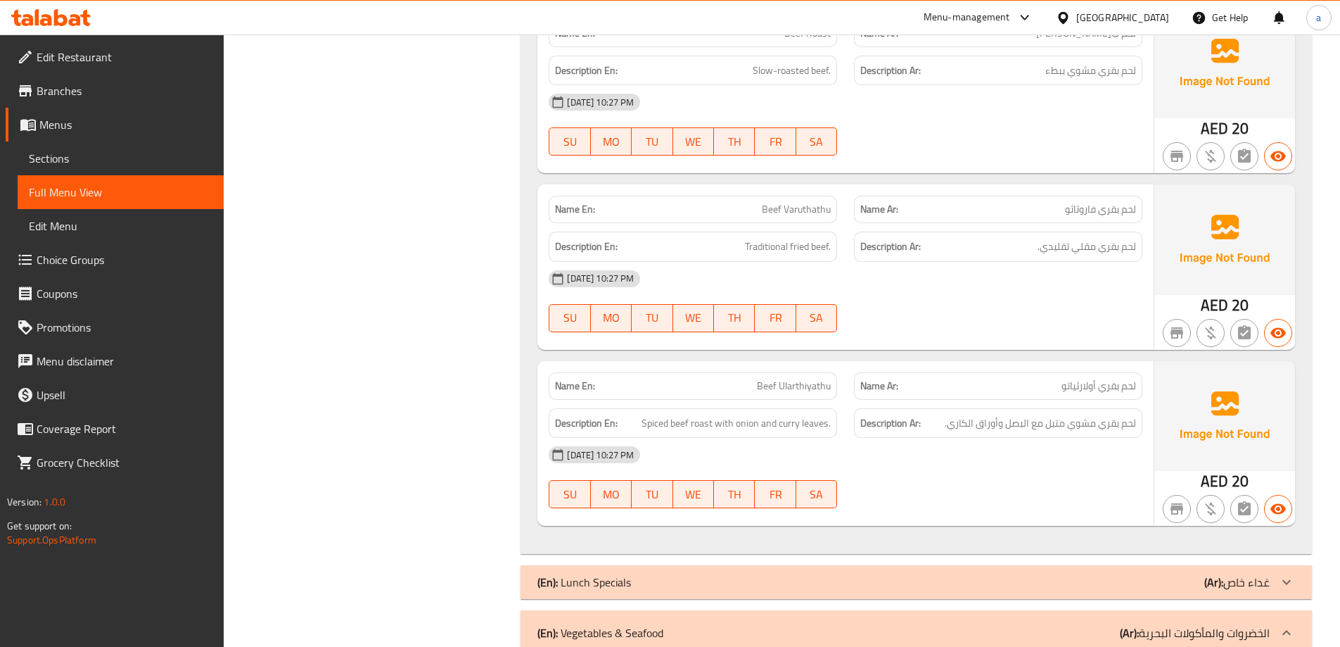
scroll to position [1689, 0]
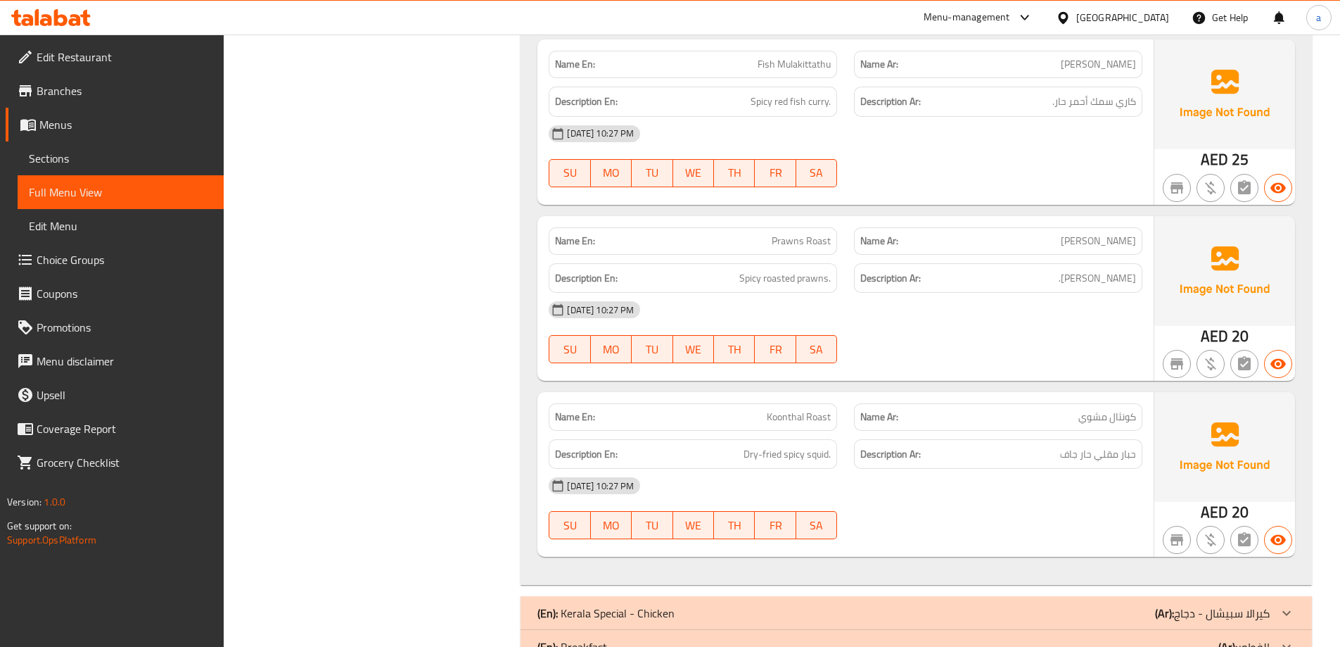
scroll to position [5721, 0]
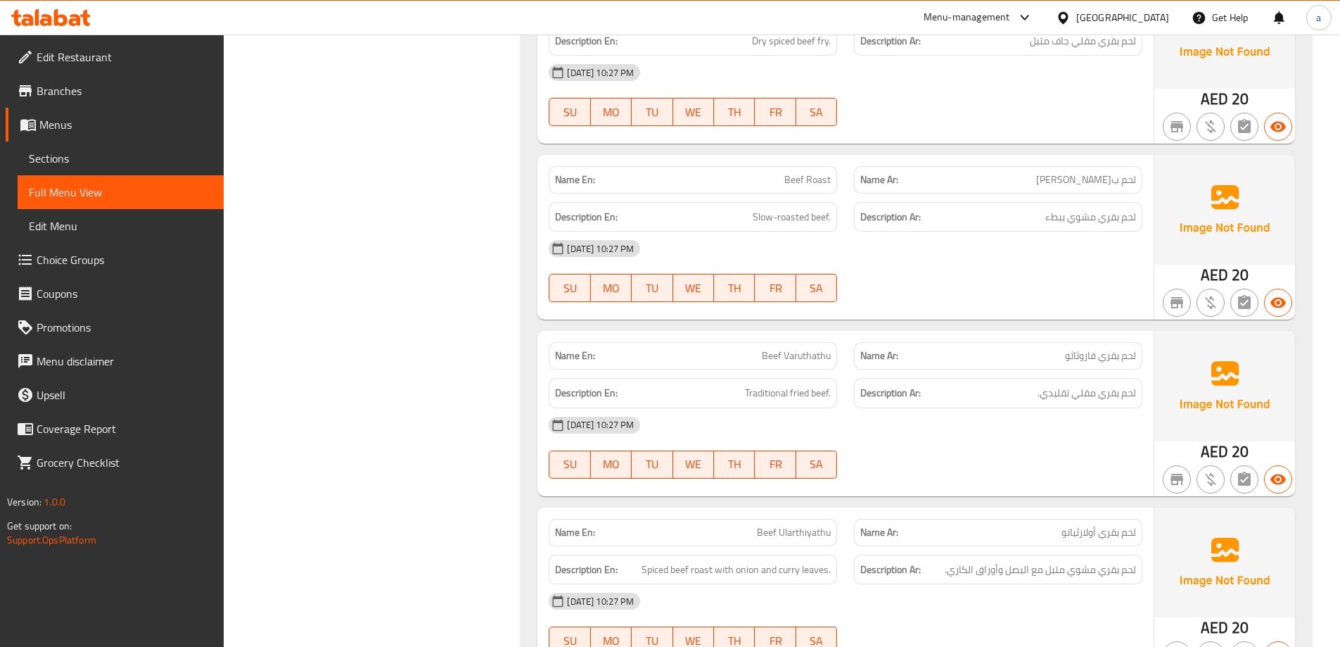
scroll to position [914, 0]
